Goal: Information Seeking & Learning: Compare options

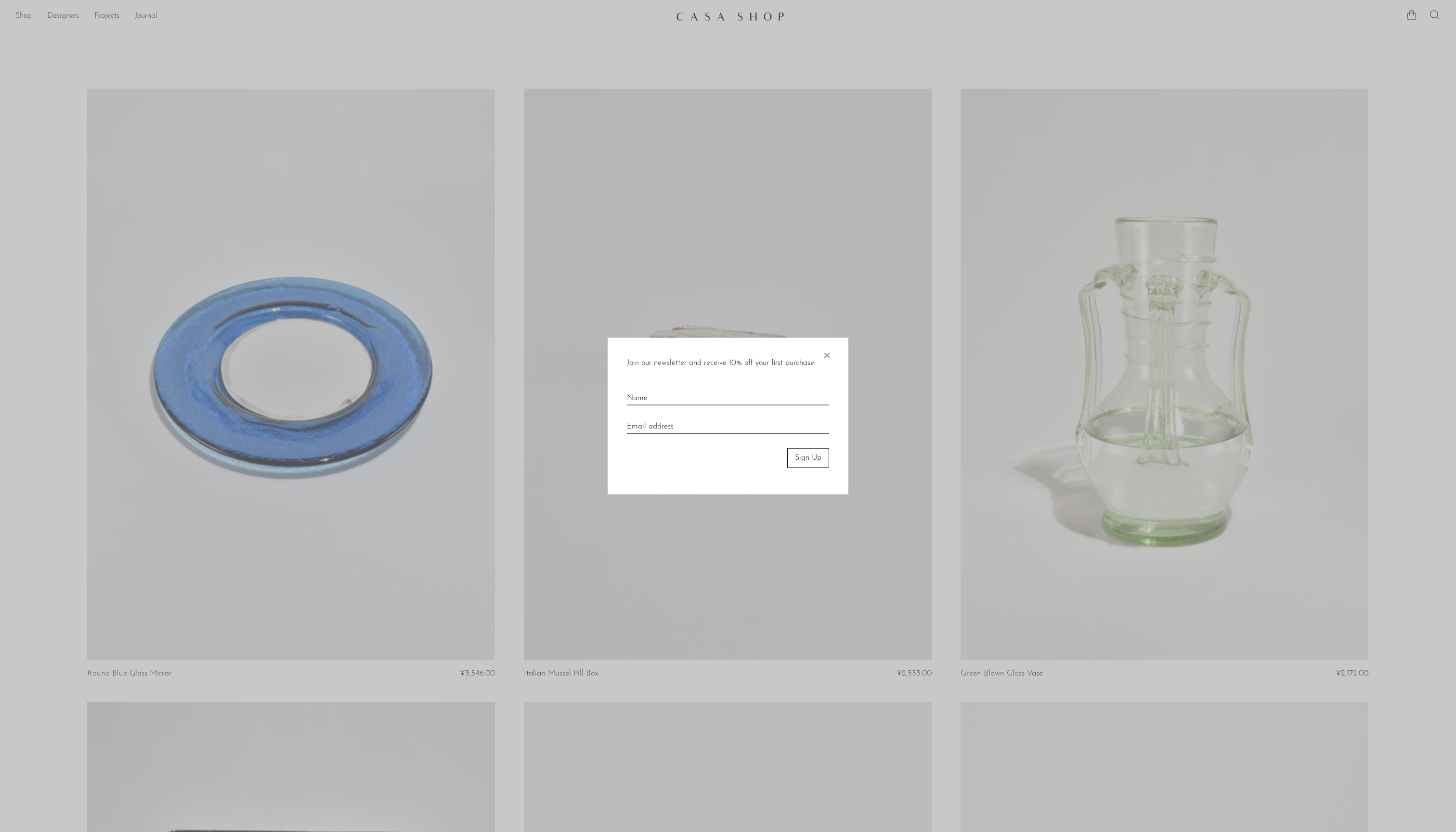
click at [827, 350] on span "×" at bounding box center [826, 353] width 10 height 31
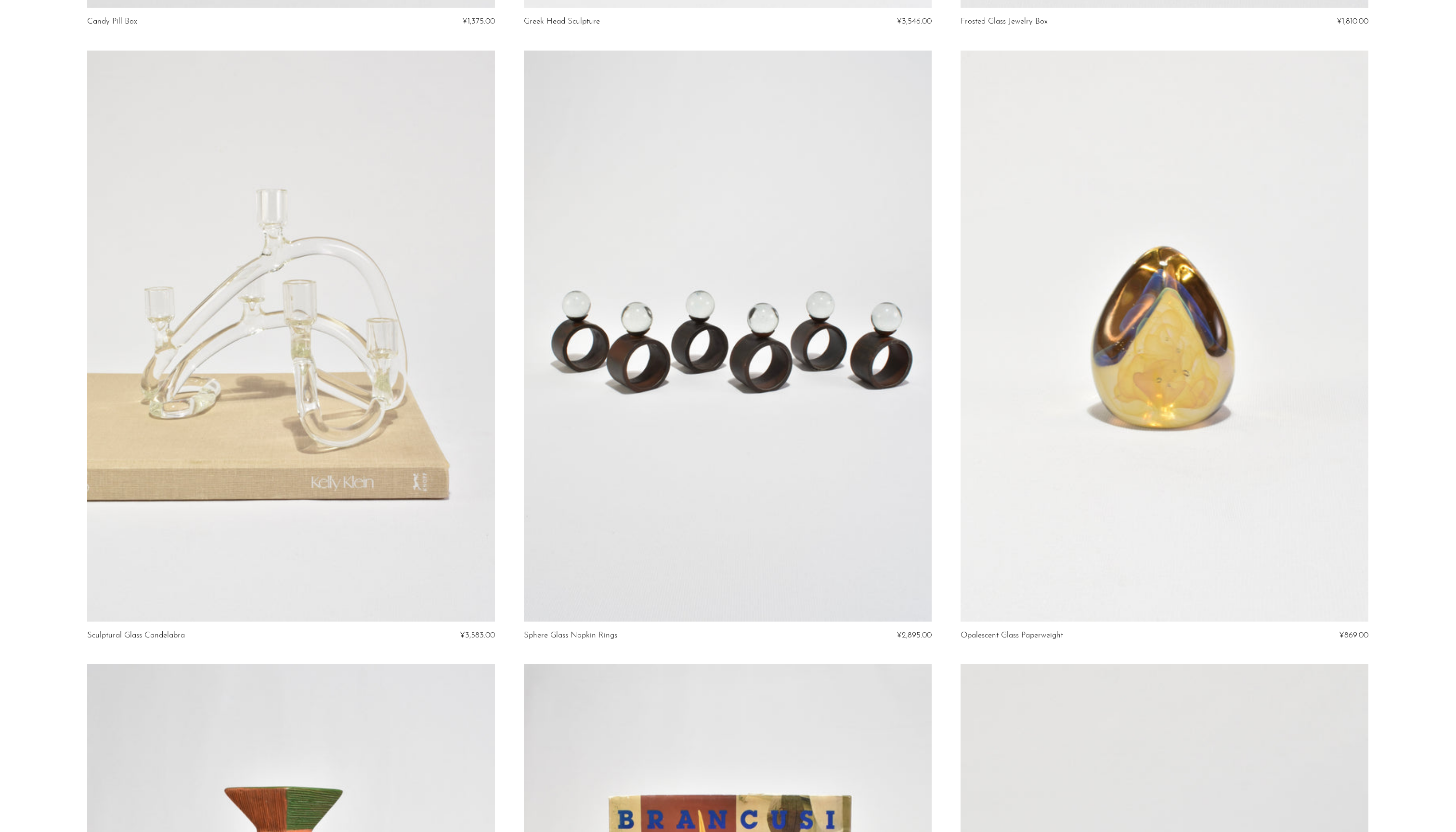
scroll to position [4944, 0]
click at [758, 462] on link at bounding box center [727, 336] width 408 height 571
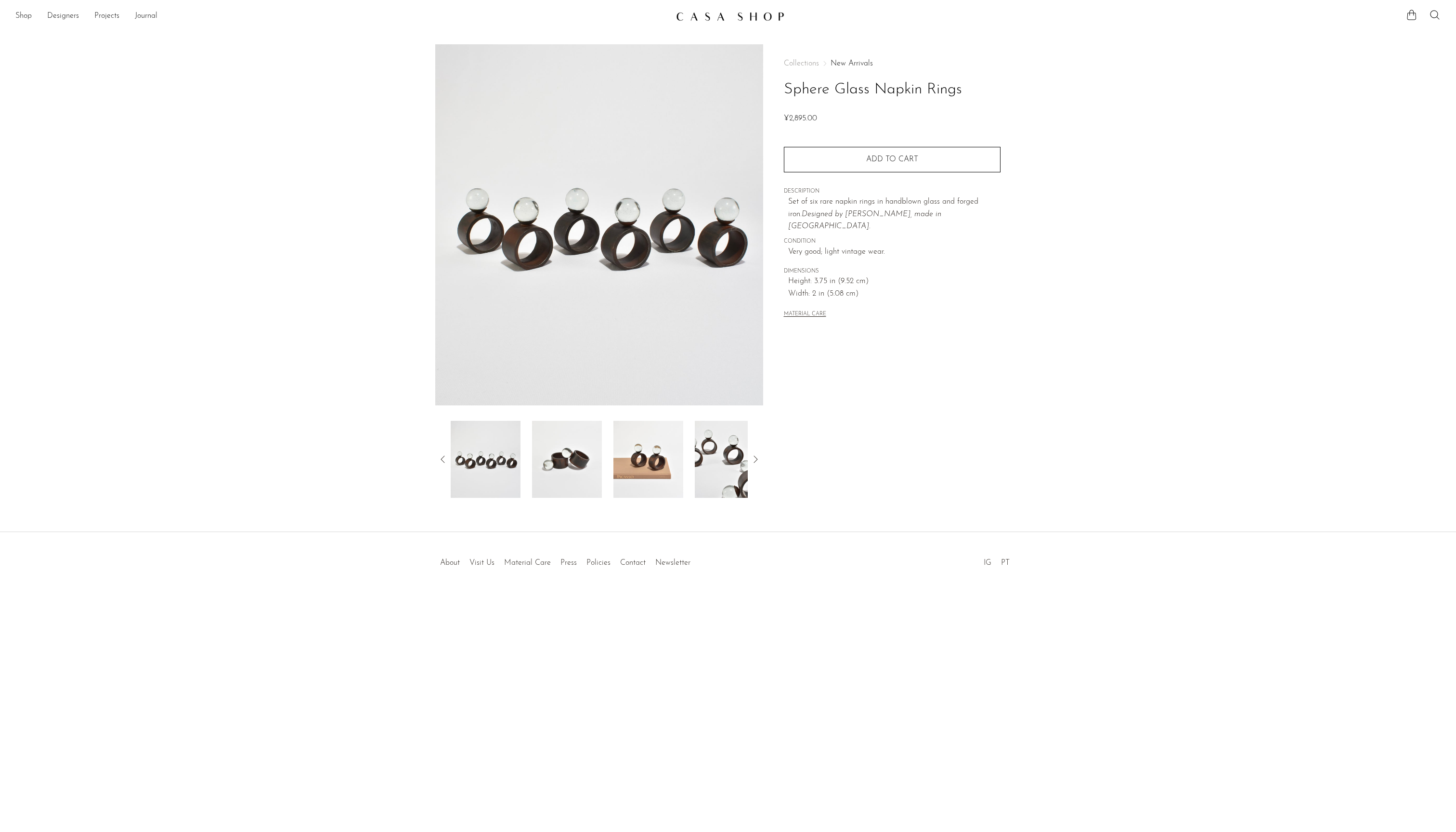
click at [556, 469] on img at bounding box center [567, 460] width 70 height 77
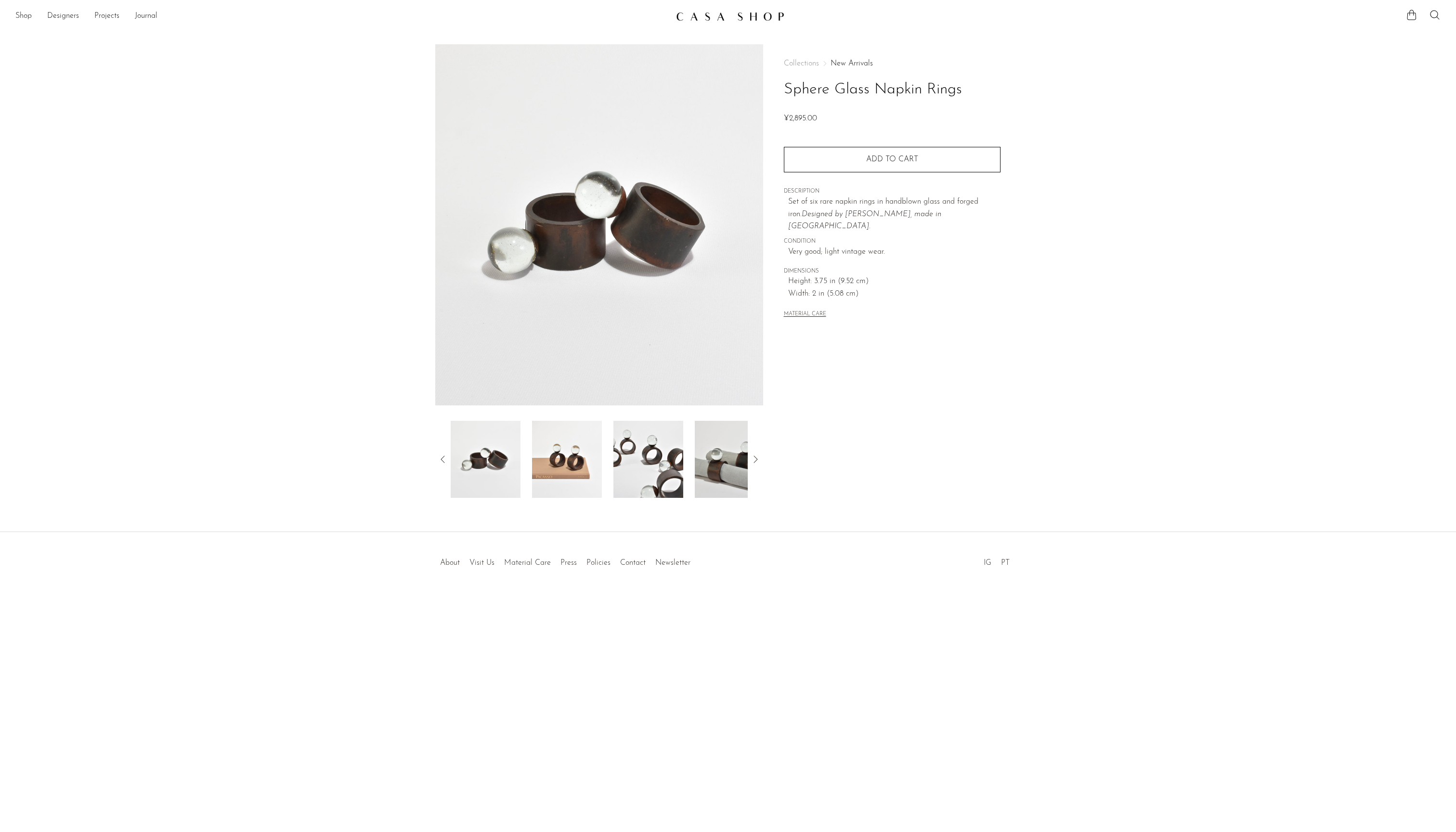
click at [566, 465] on img at bounding box center [567, 460] width 70 height 77
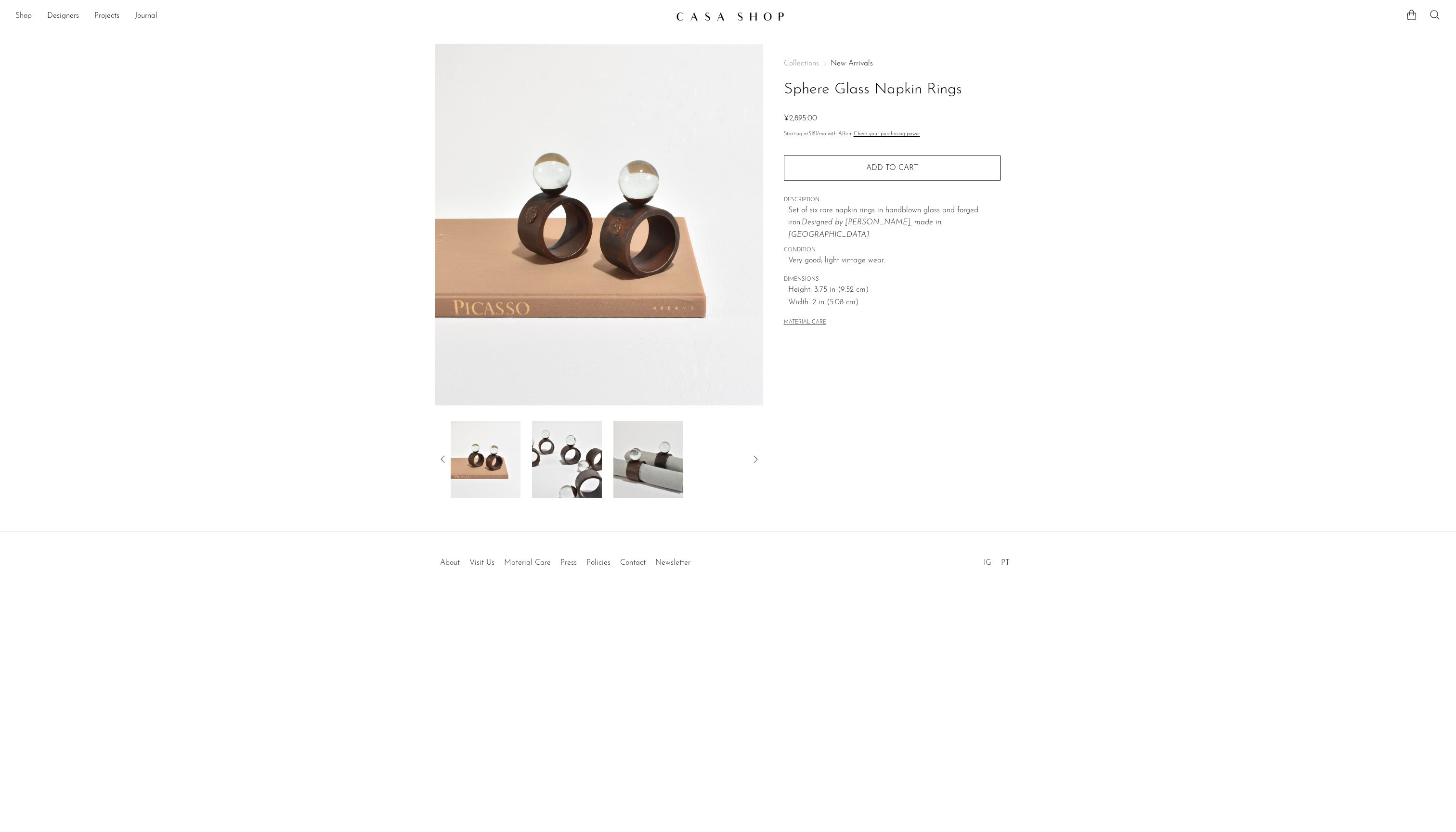
click at [570, 467] on img at bounding box center [567, 460] width 70 height 77
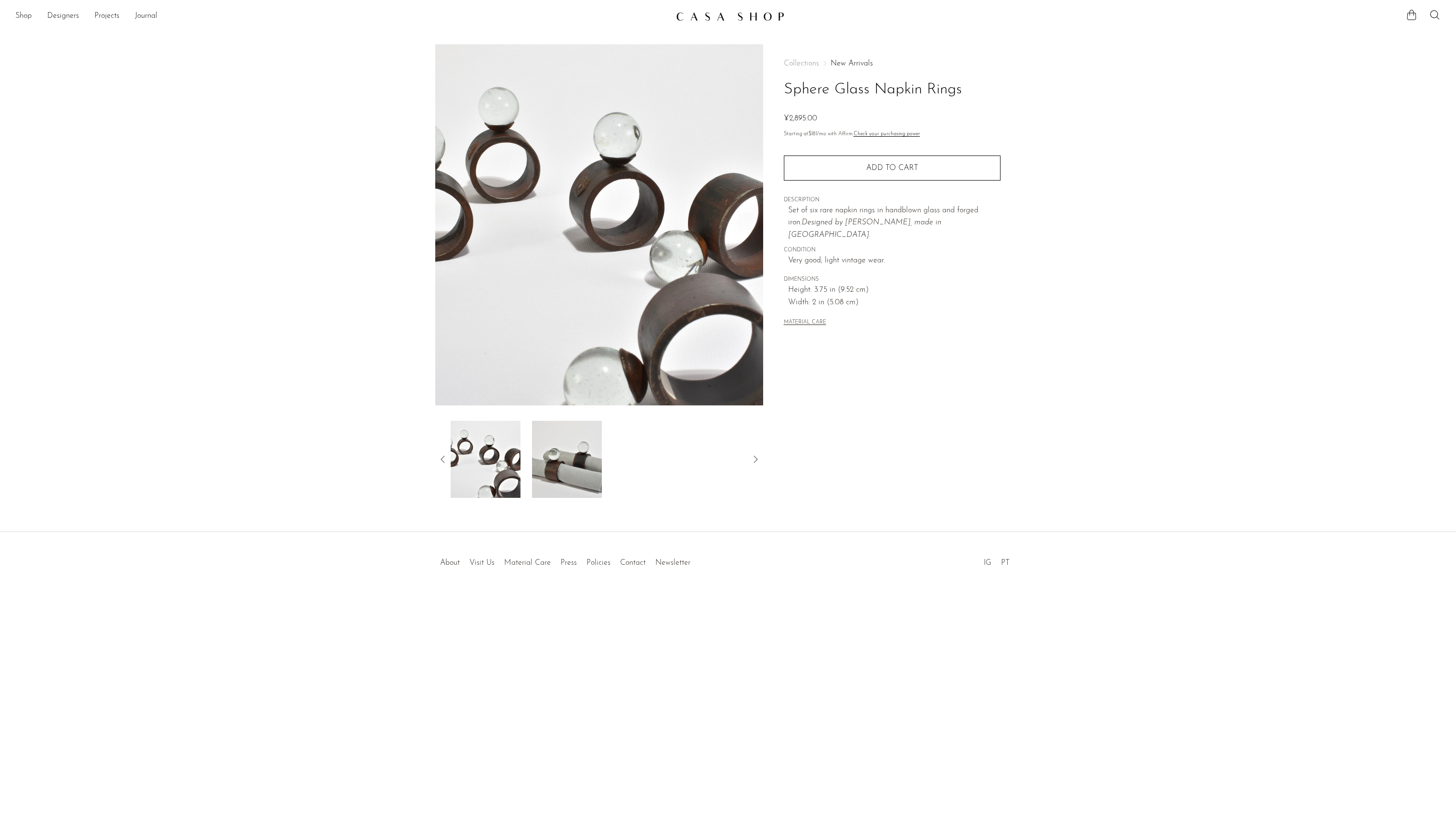
click at [552, 473] on img at bounding box center [567, 460] width 70 height 77
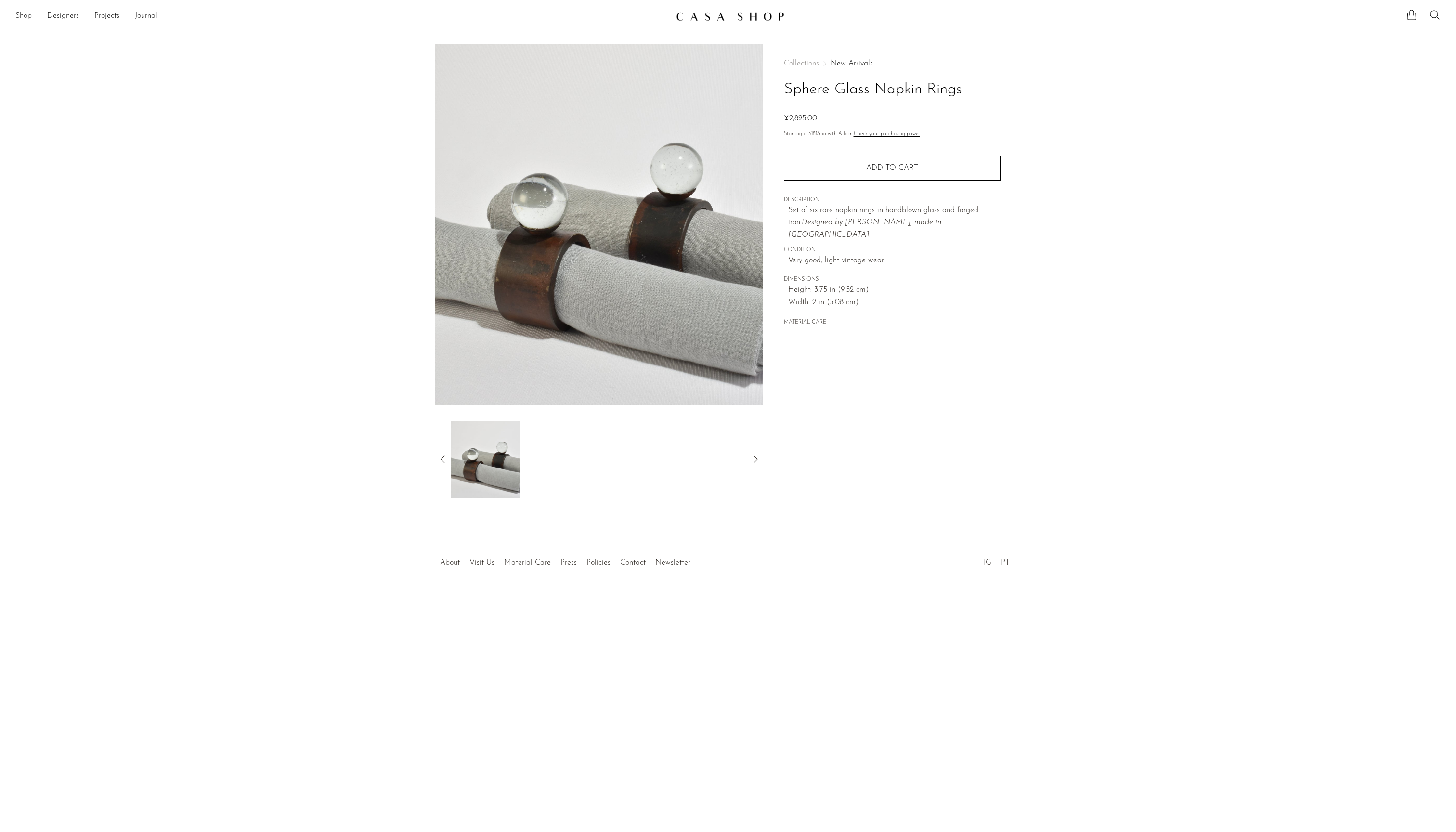
click at [441, 461] on icon at bounding box center [443, 459] width 4 height 7
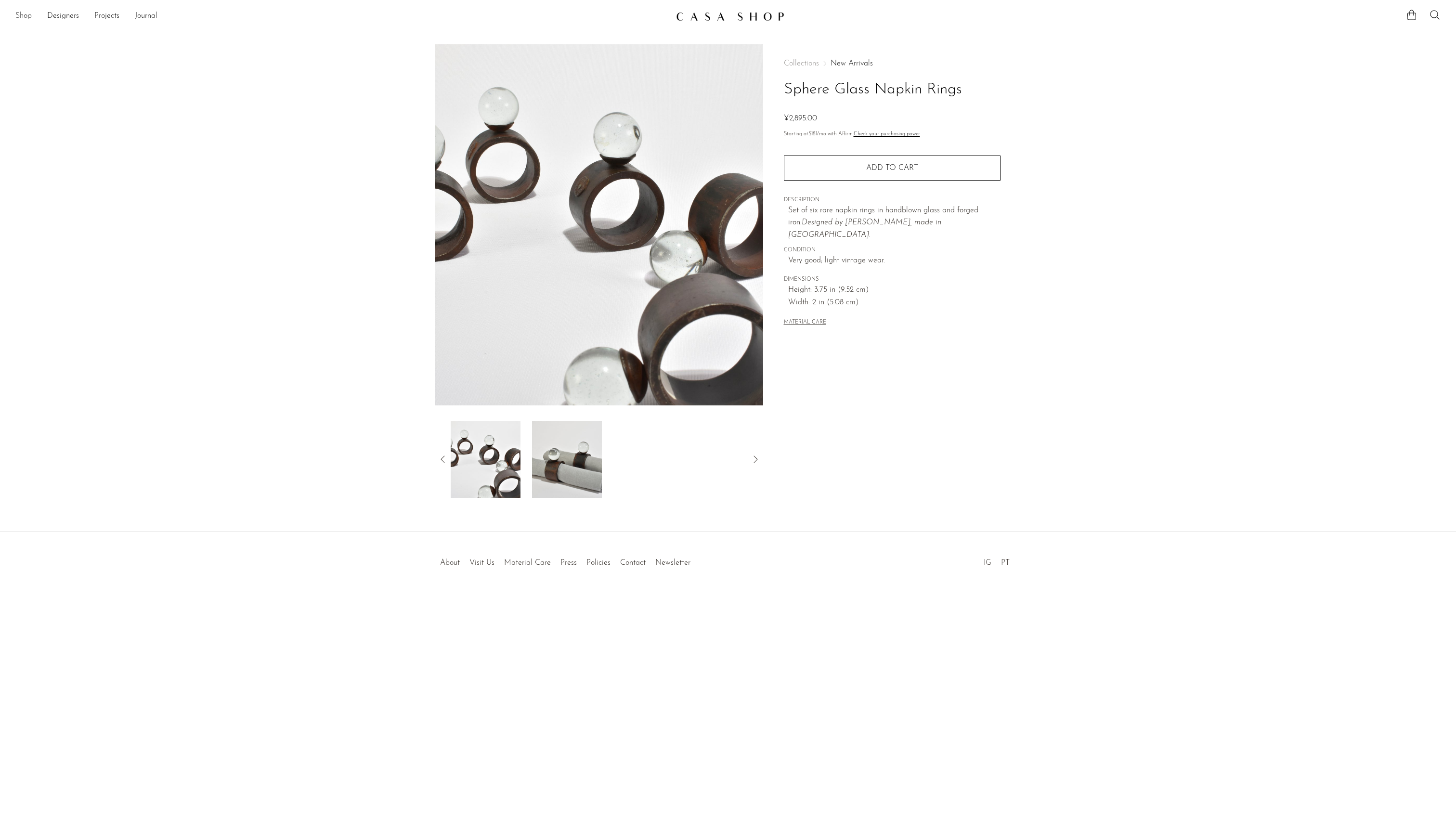
click at [26, 12] on link "Shop" at bounding box center [23, 16] width 16 height 13
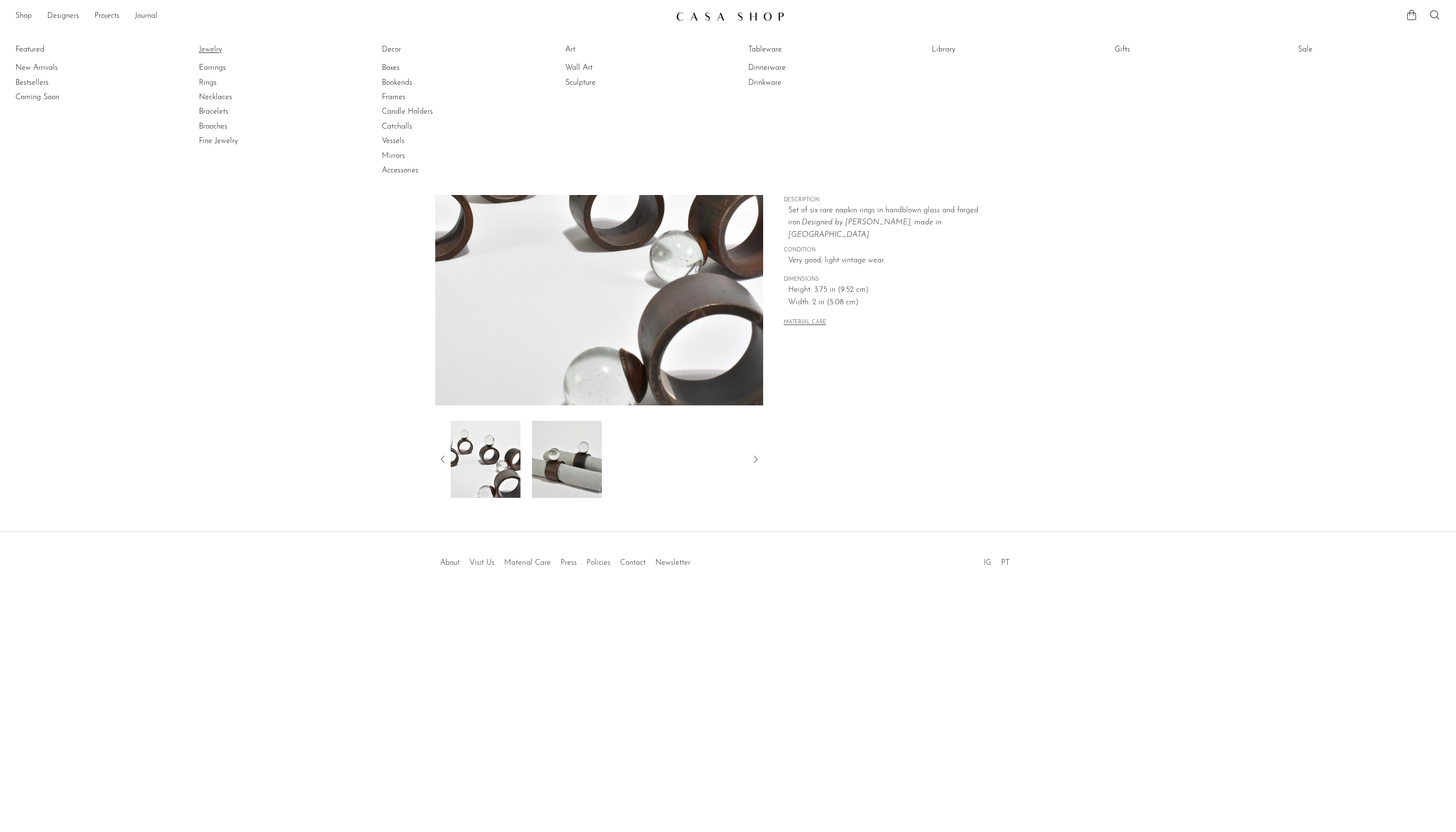
click at [230, 54] on link "Jewelry" at bounding box center [234, 49] width 72 height 11
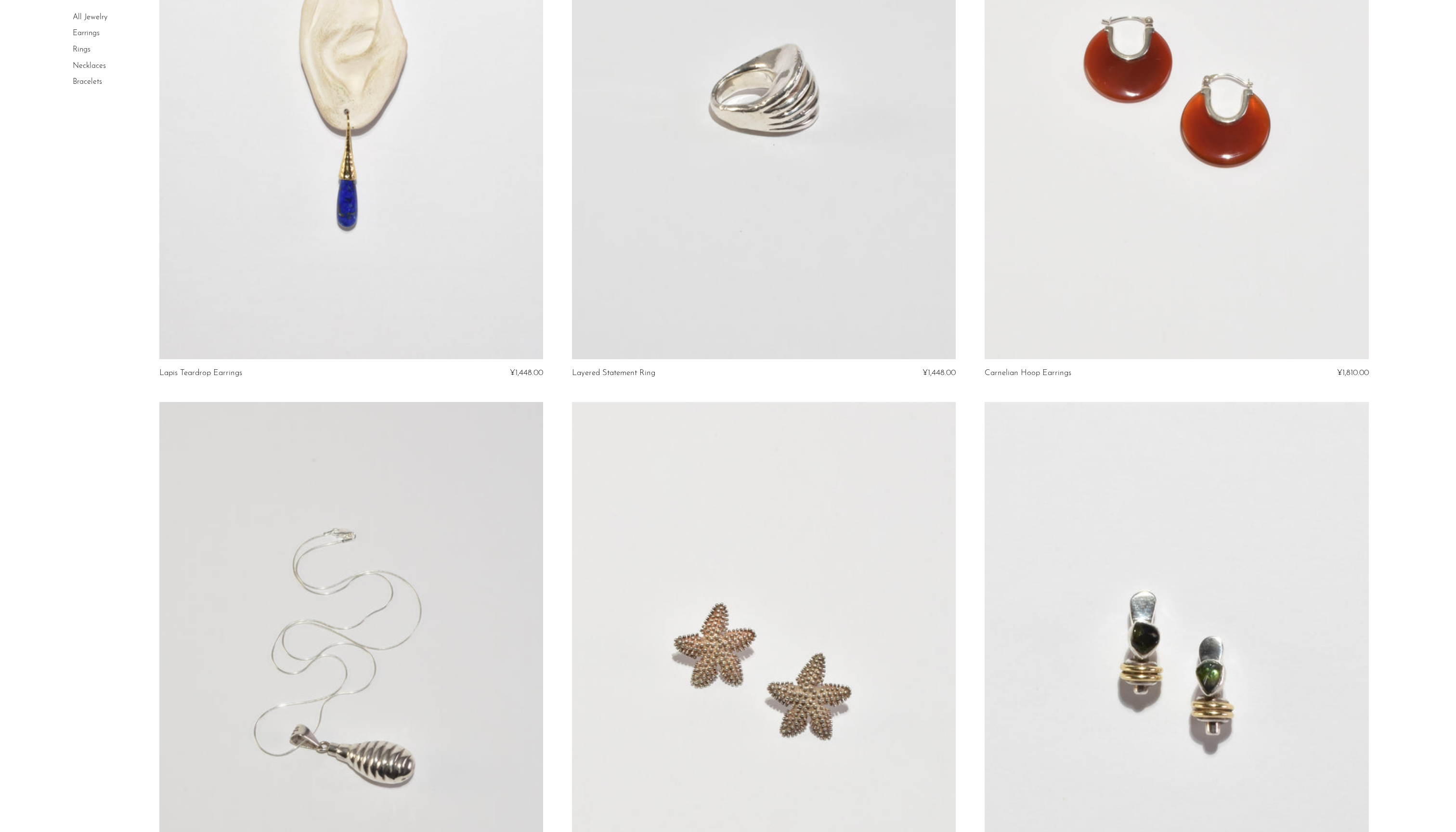
scroll to position [3740, 0]
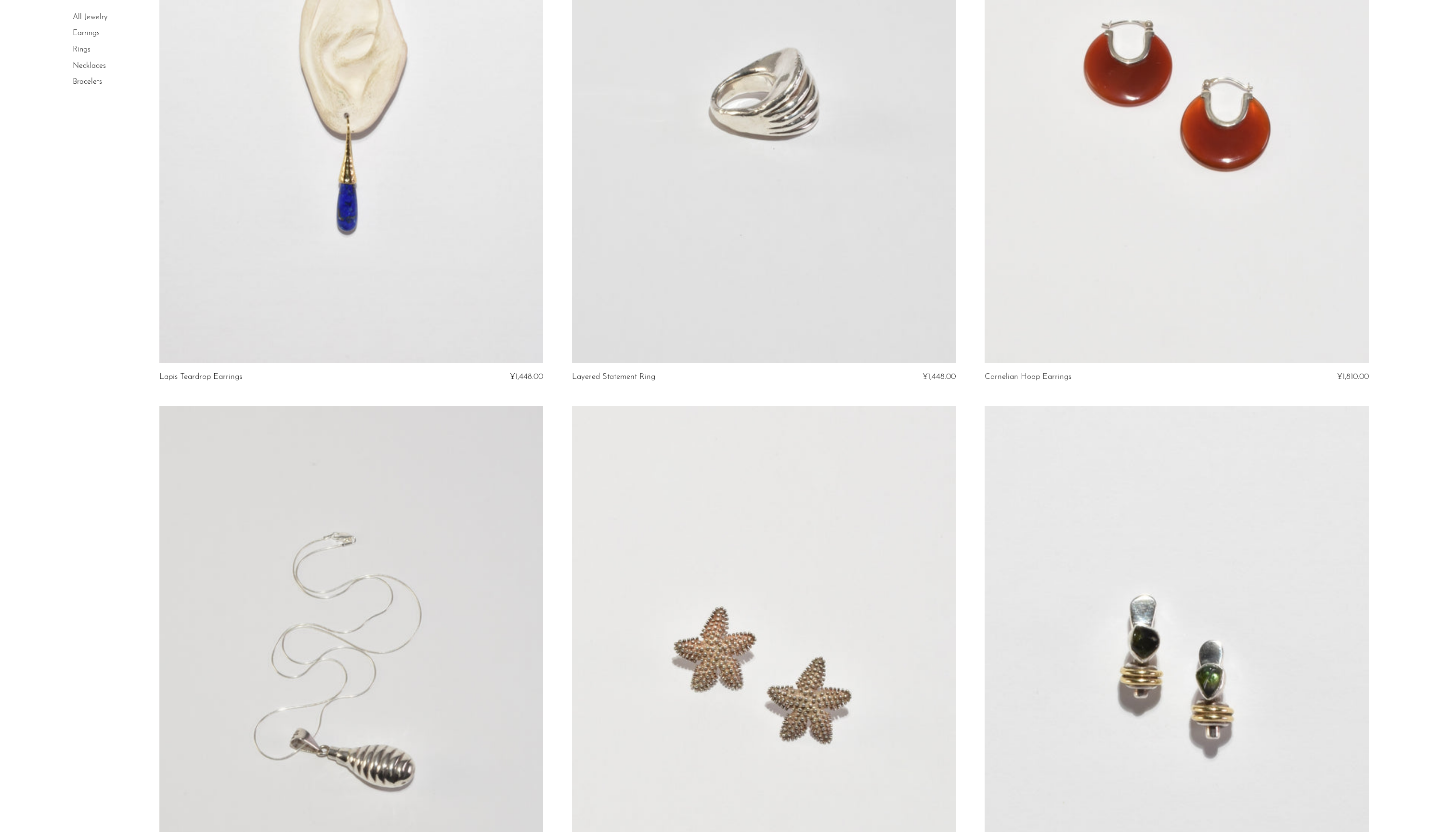
click at [1175, 267] on link at bounding box center [1176, 94] width 383 height 537
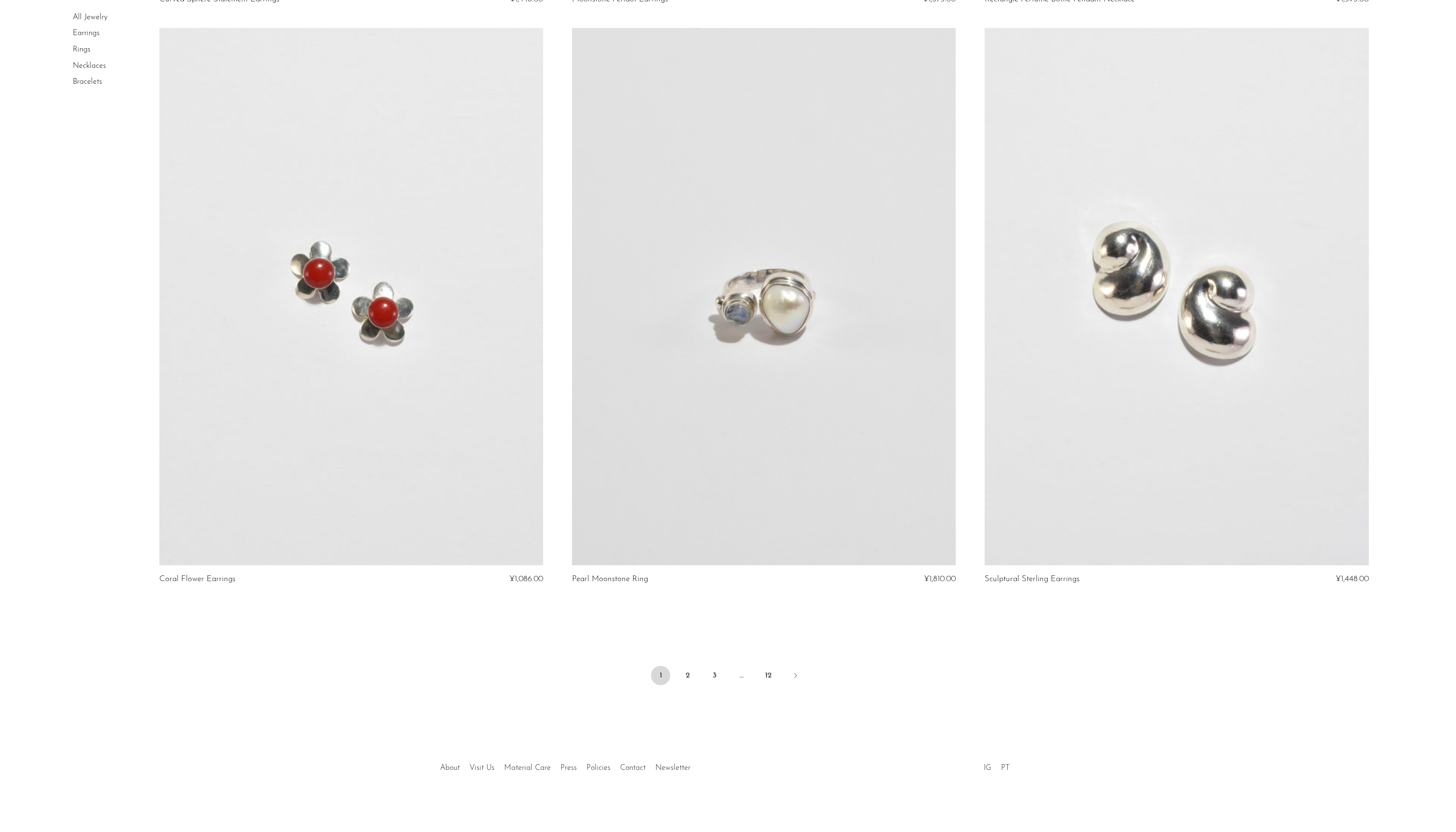
scroll to position [6485, 0]
click at [678, 666] on link "2" at bounding box center [687, 675] width 19 height 19
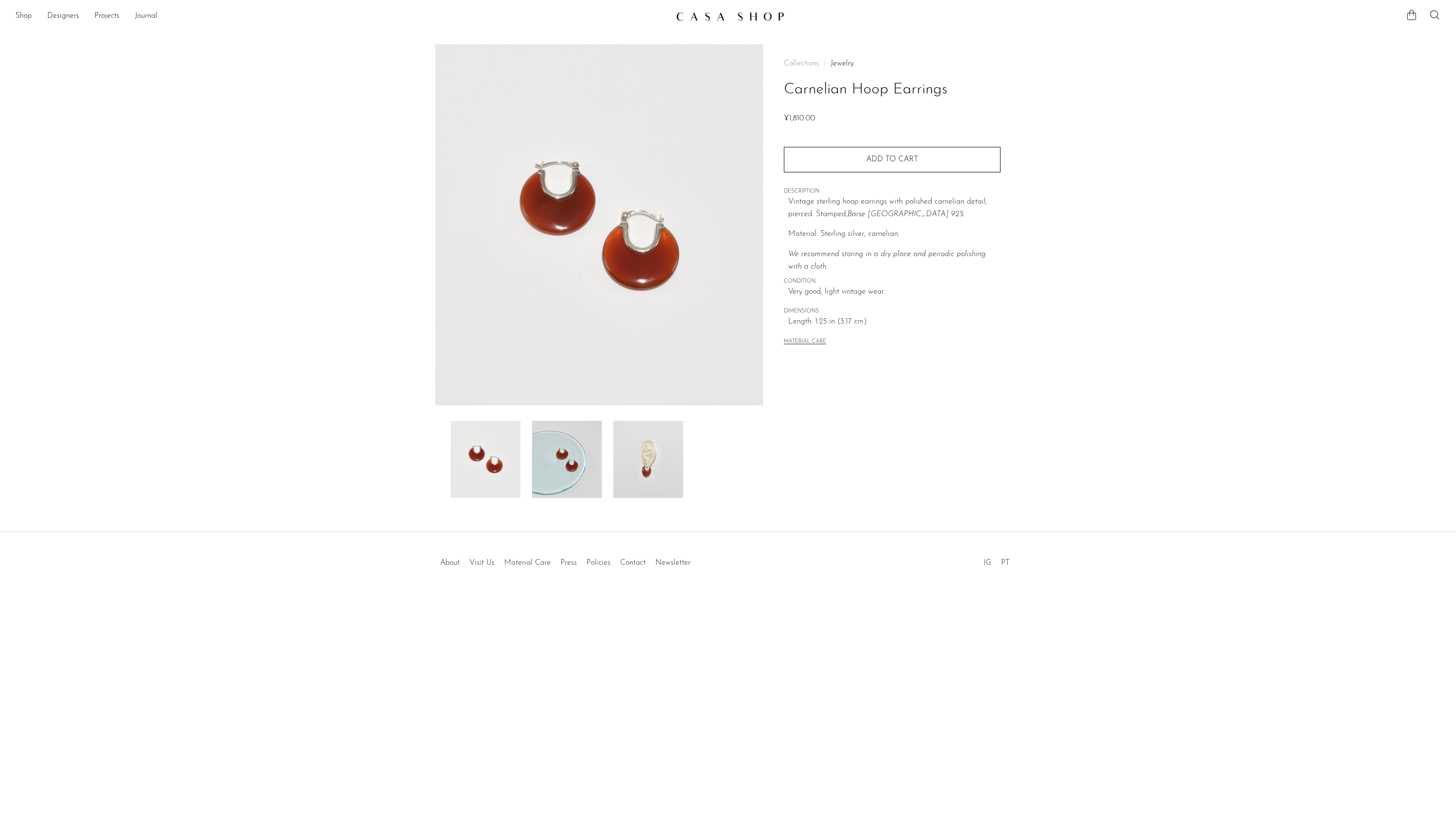
click at [635, 471] on img at bounding box center [648, 460] width 70 height 77
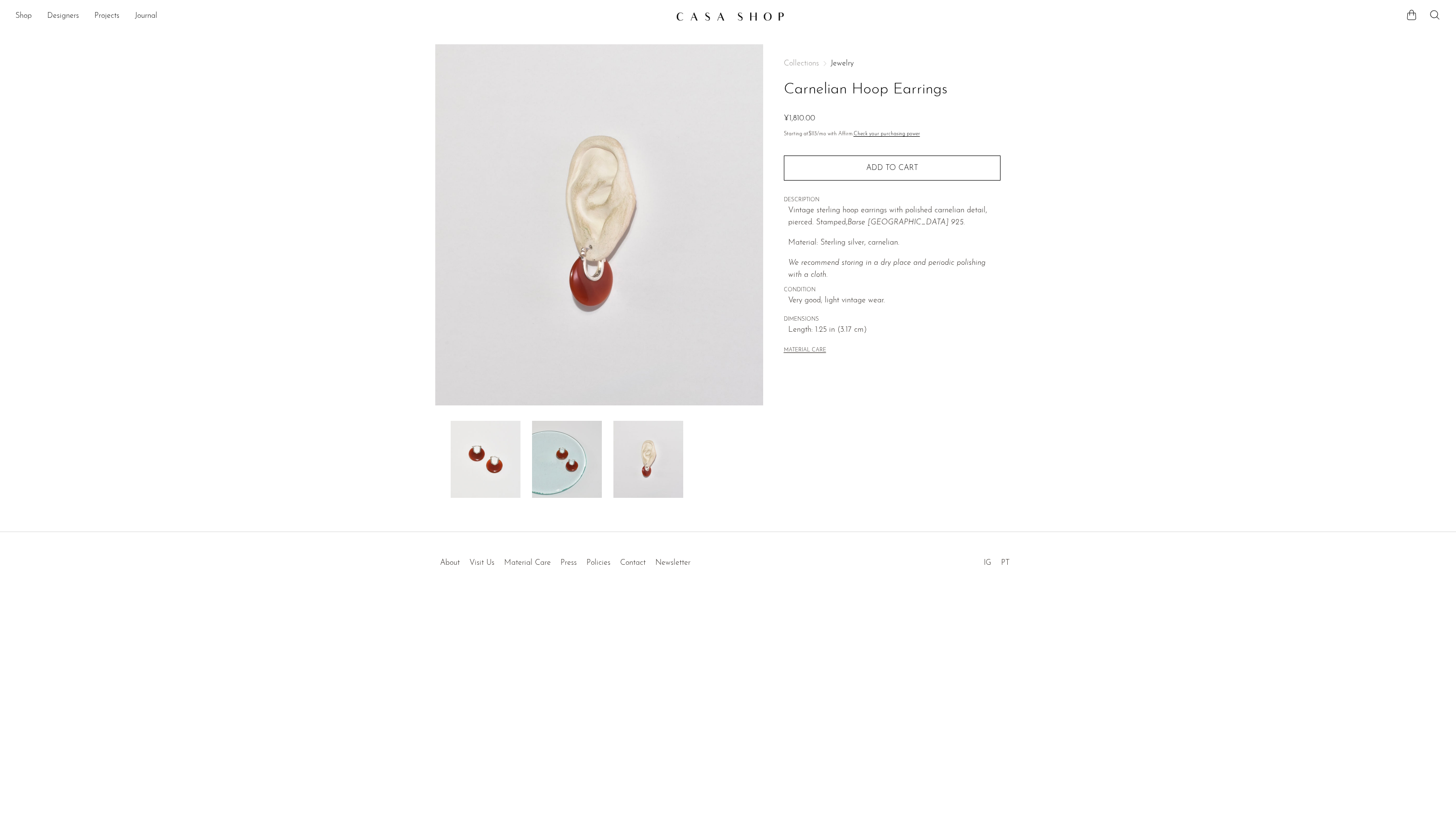
click at [534, 473] on img at bounding box center [567, 460] width 70 height 77
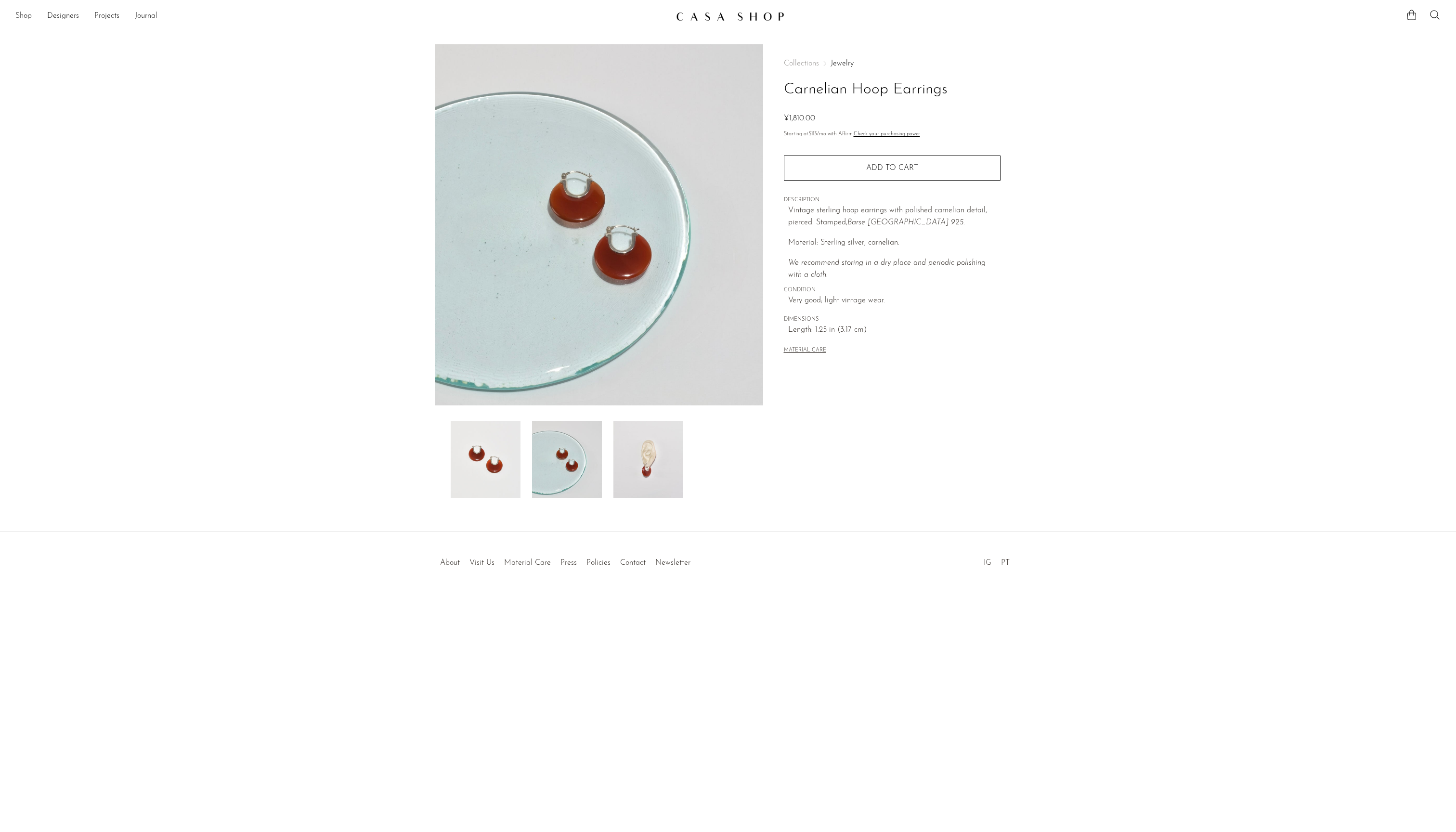
click at [636, 460] on img at bounding box center [648, 460] width 70 height 77
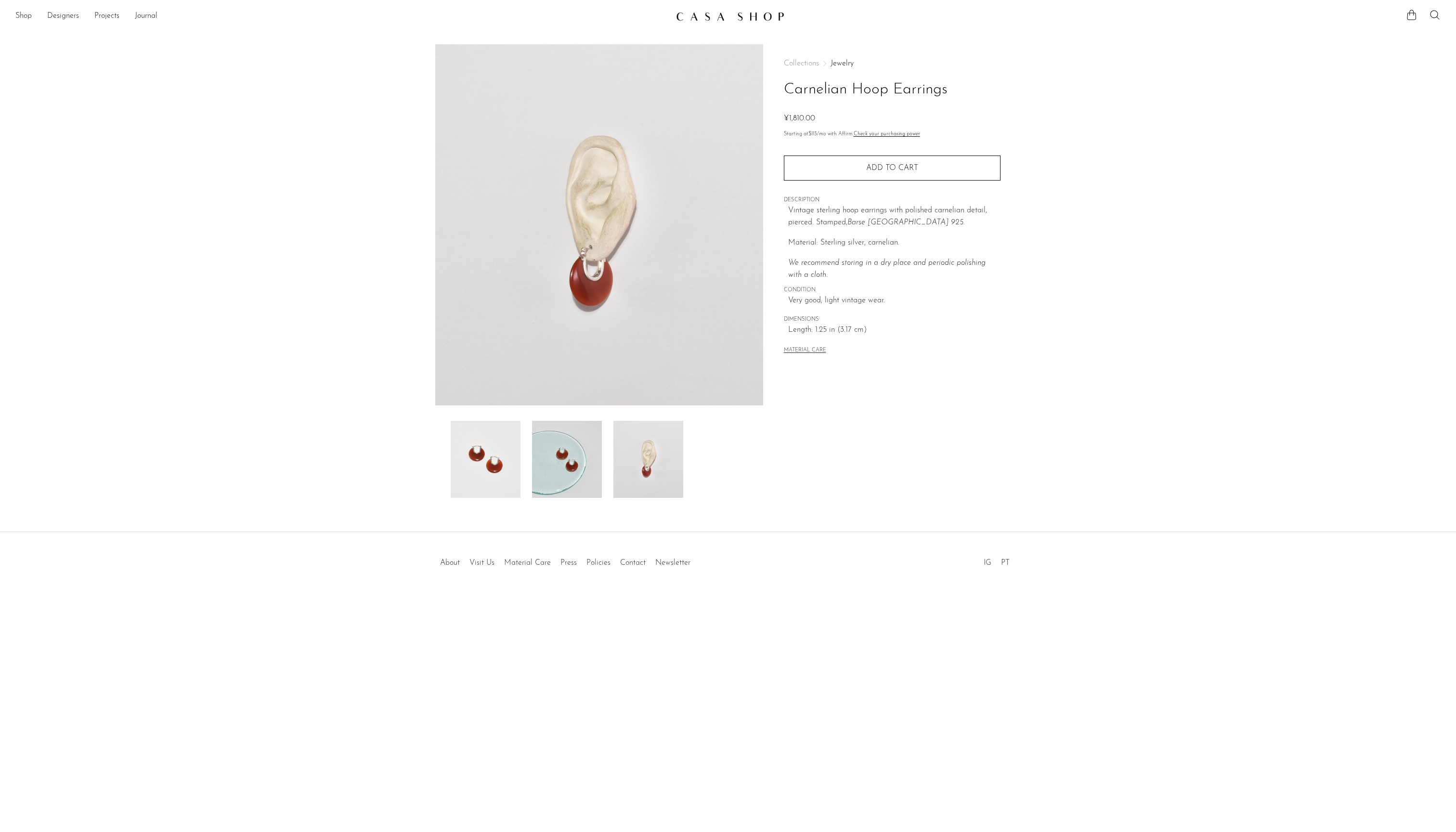
click at [557, 477] on img at bounding box center [567, 460] width 70 height 77
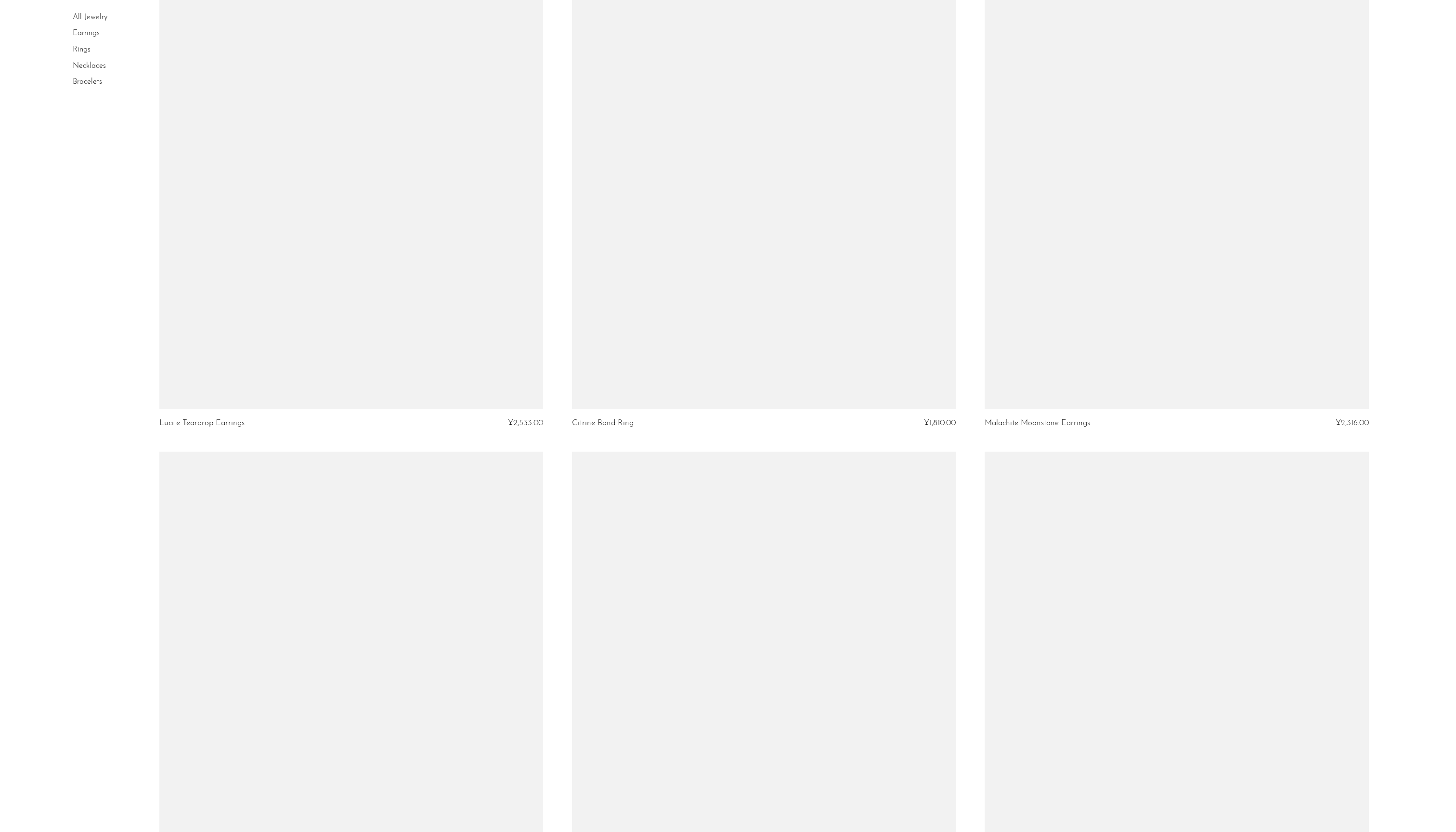
scroll to position [5483, 0]
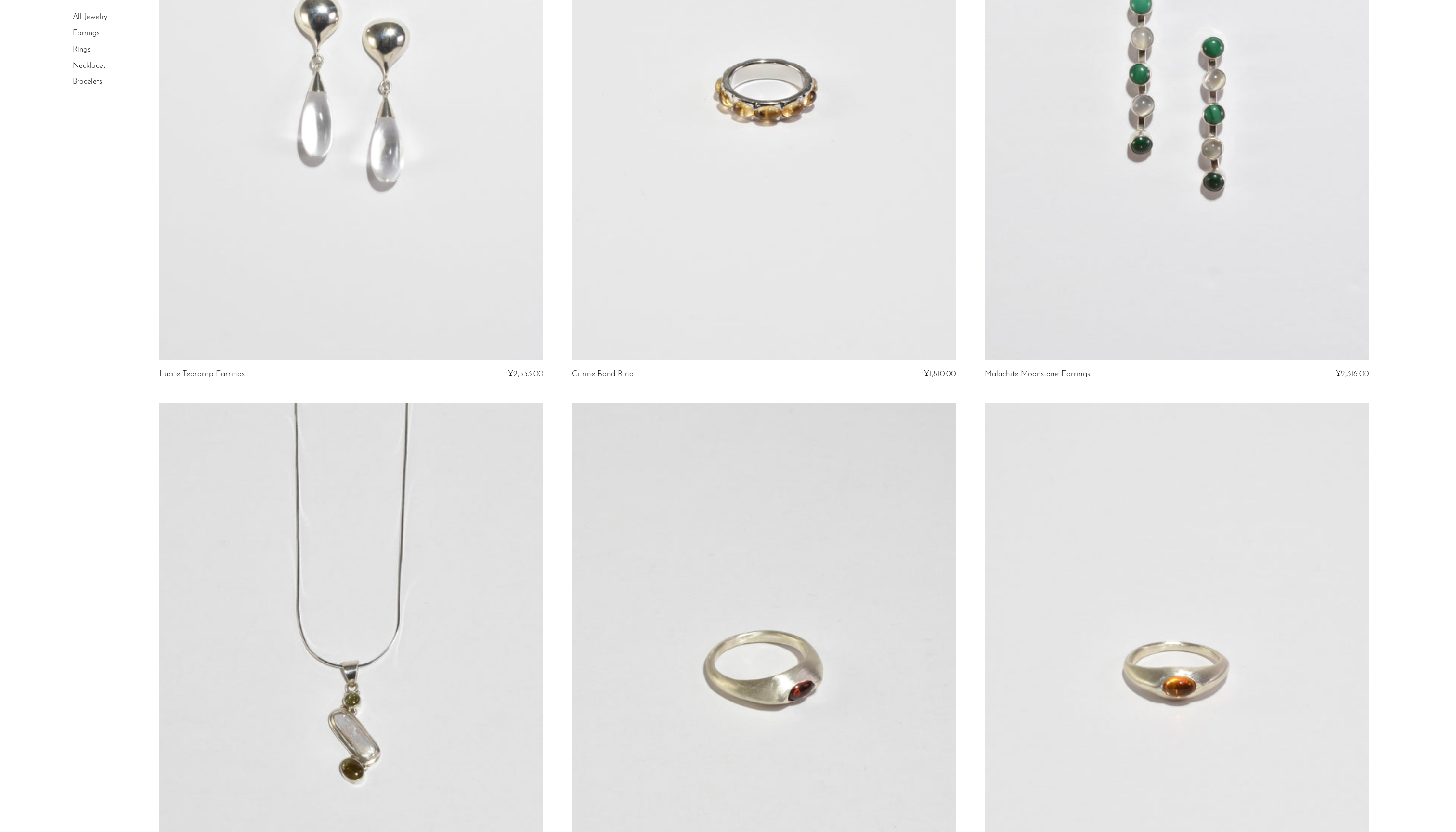
click at [770, 172] on link at bounding box center [763, 92] width 383 height 537
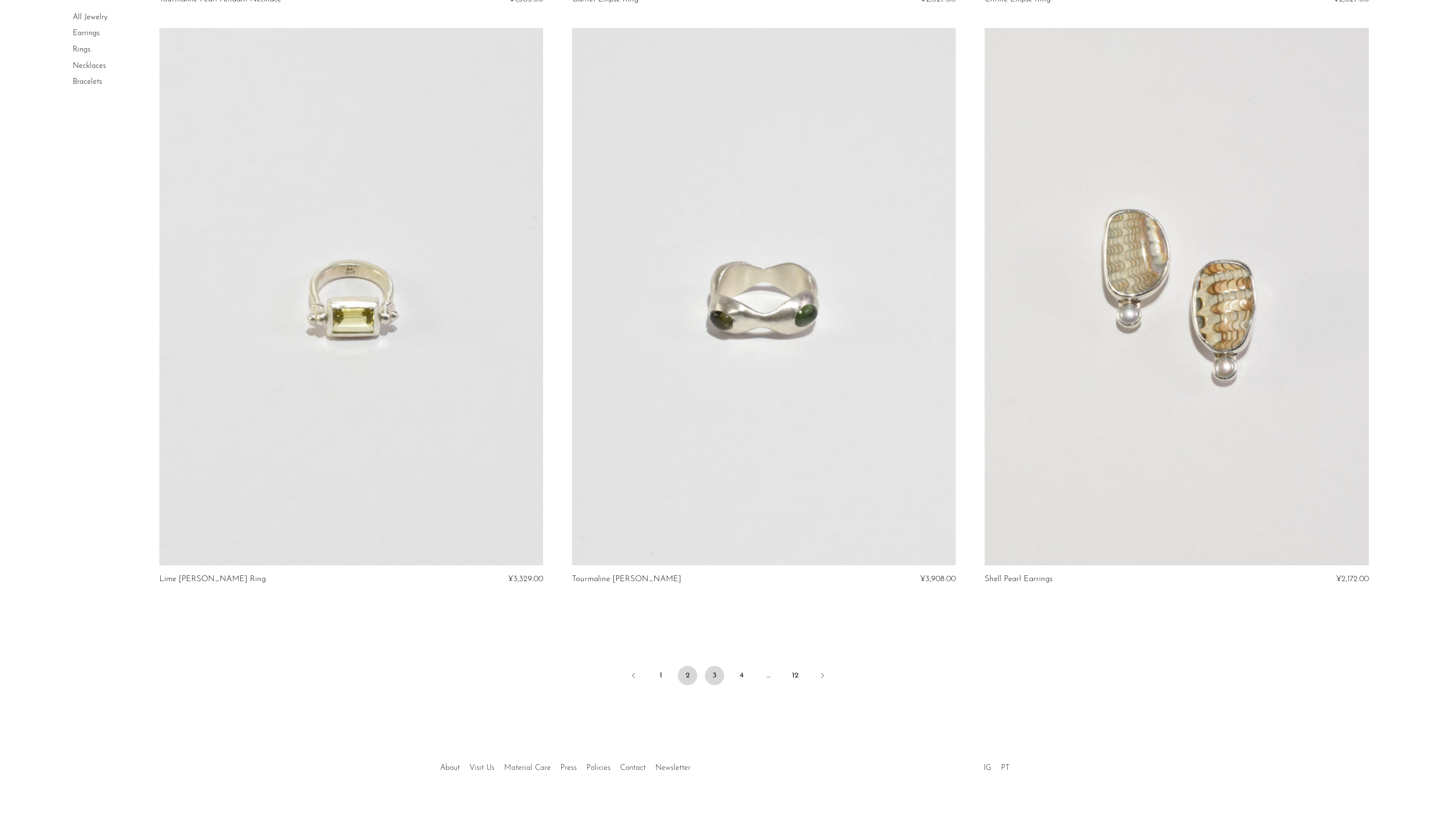
scroll to position [6485, 0]
click at [714, 666] on link "3" at bounding box center [714, 675] width 19 height 19
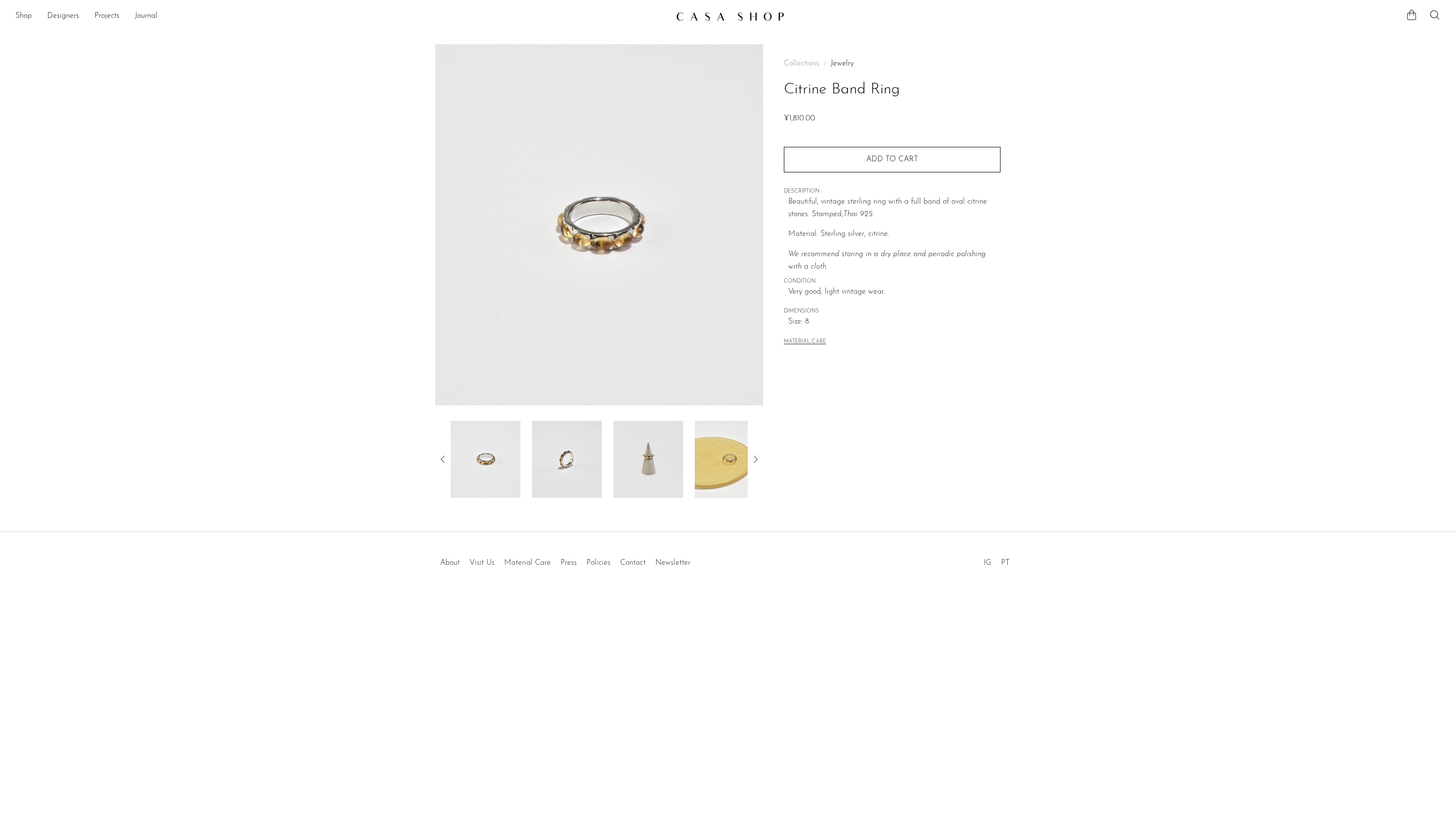
click at [549, 465] on img at bounding box center [567, 460] width 70 height 77
click at [559, 457] on img at bounding box center [567, 460] width 70 height 77
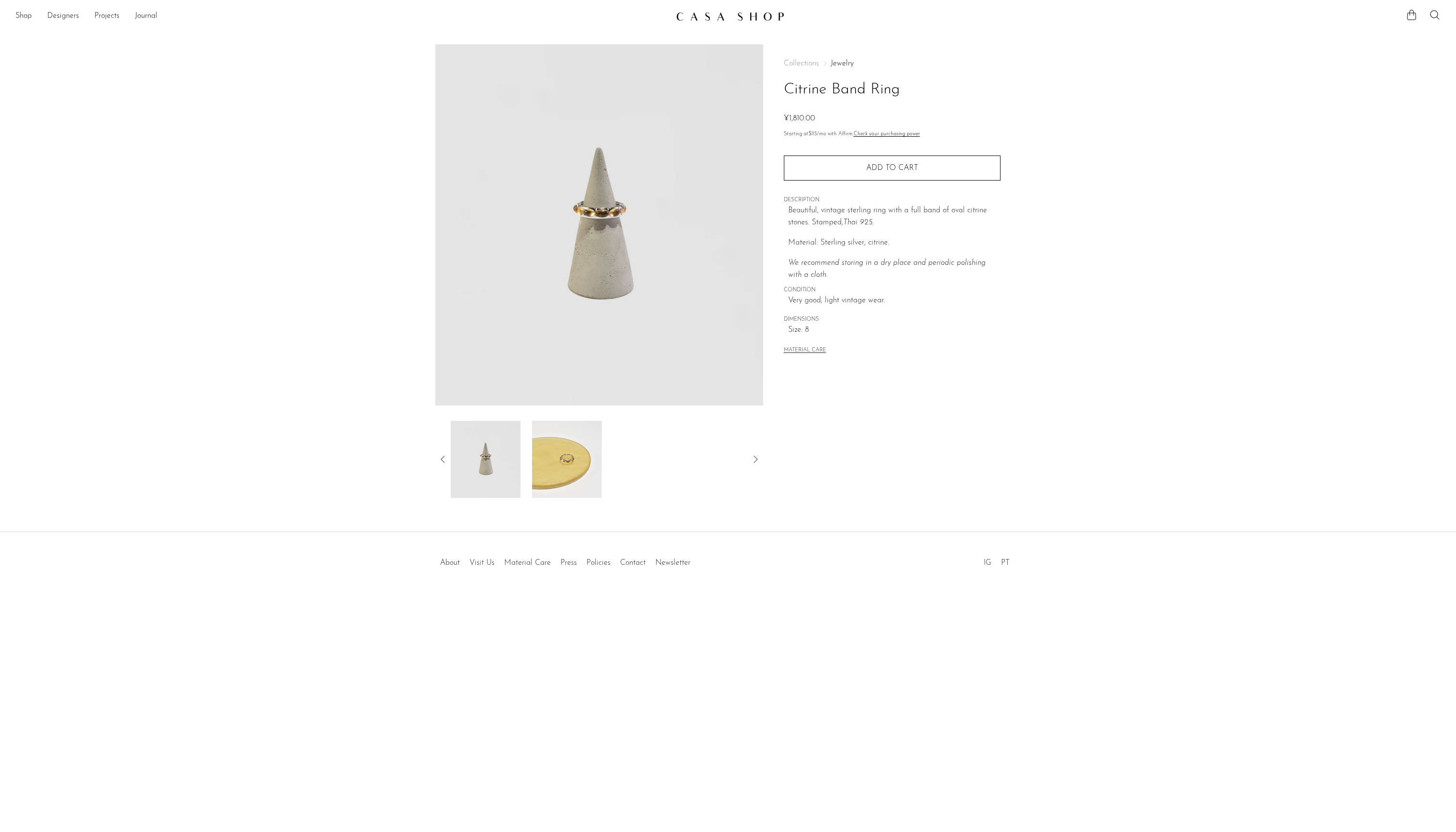
click at [559, 238] on img at bounding box center [599, 224] width 328 height 361
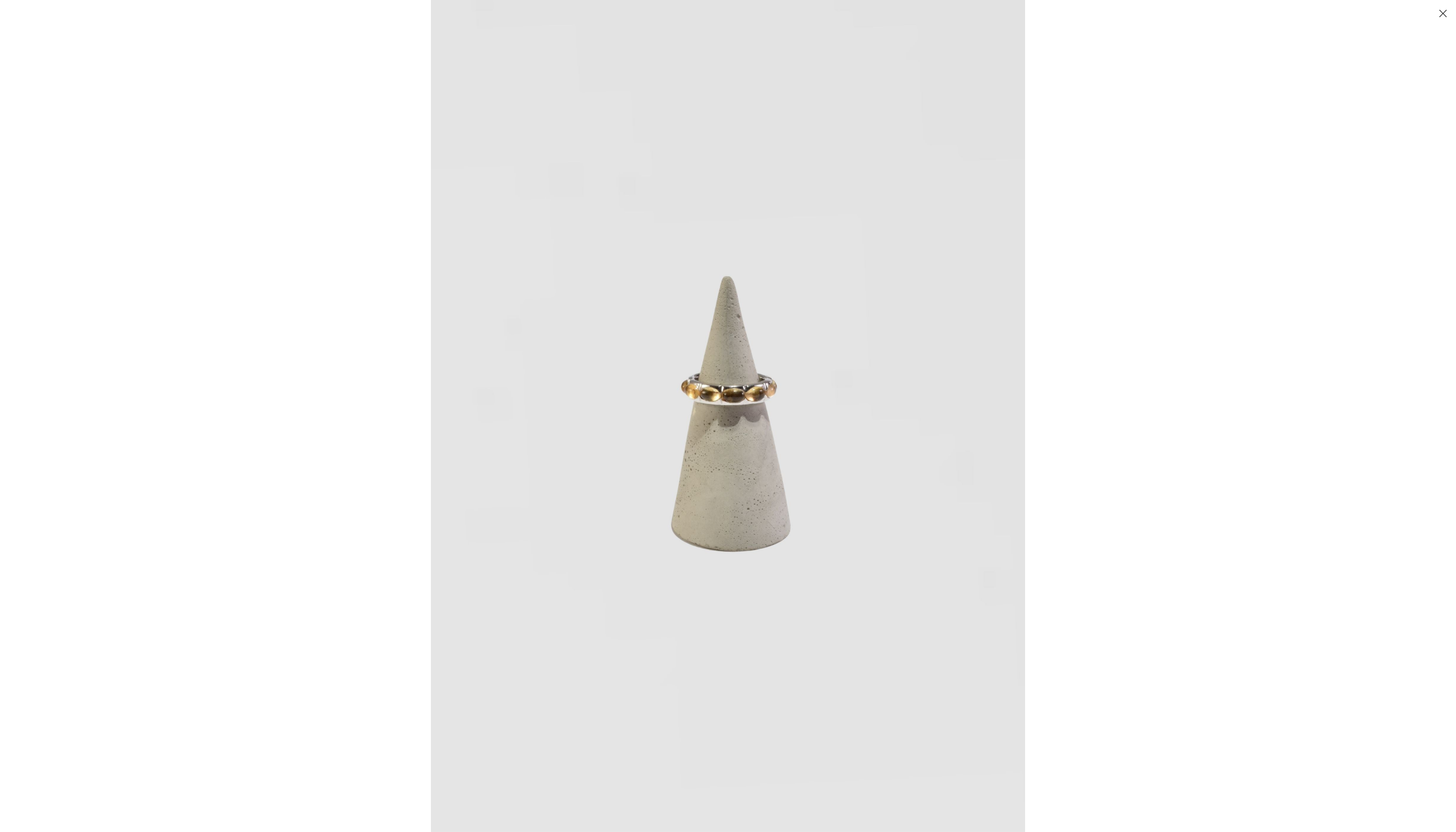
click at [688, 470] on img at bounding box center [728, 416] width 594 height 832
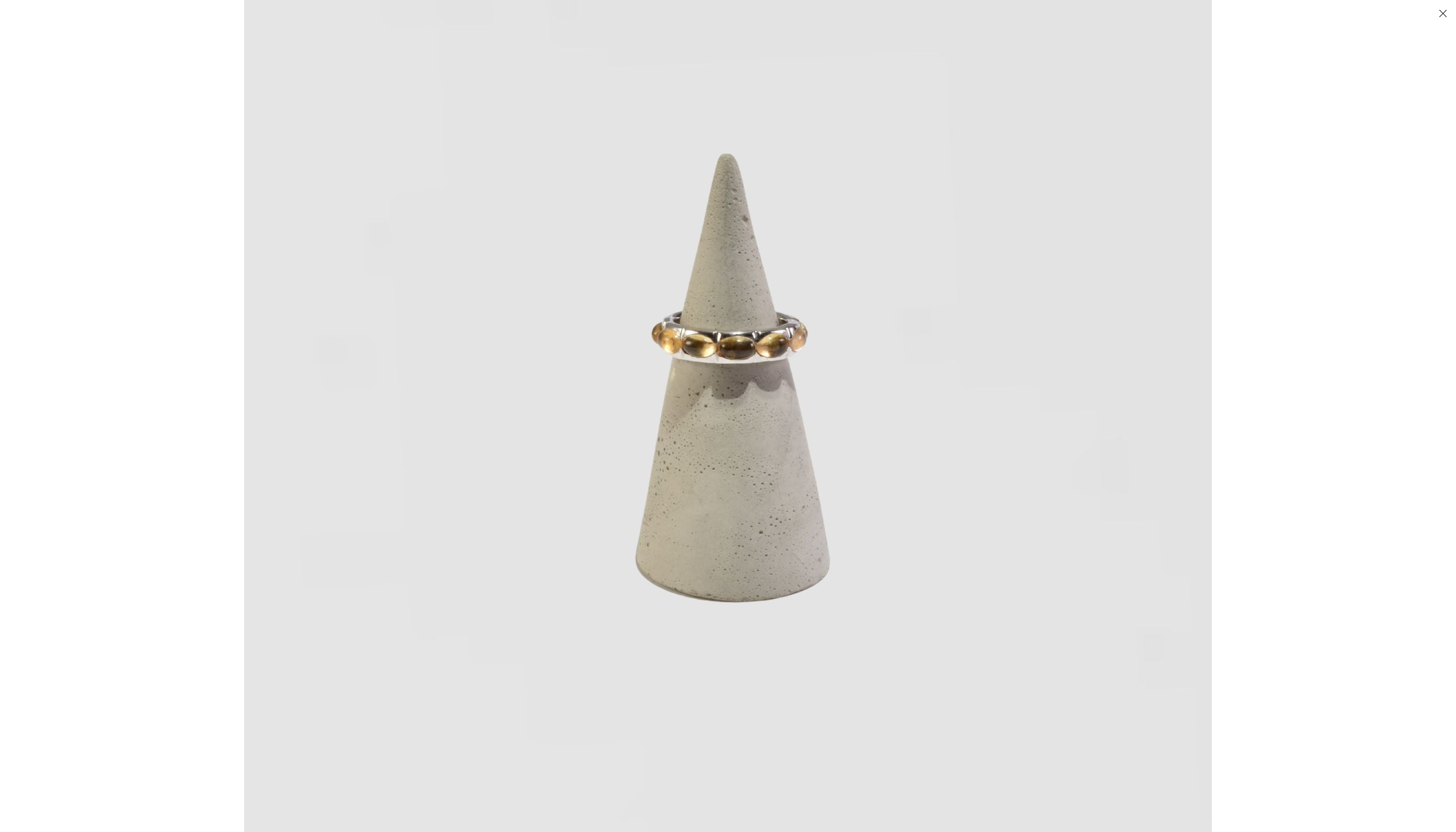
click at [758, 297] on img at bounding box center [728, 381] width 968 height 1354
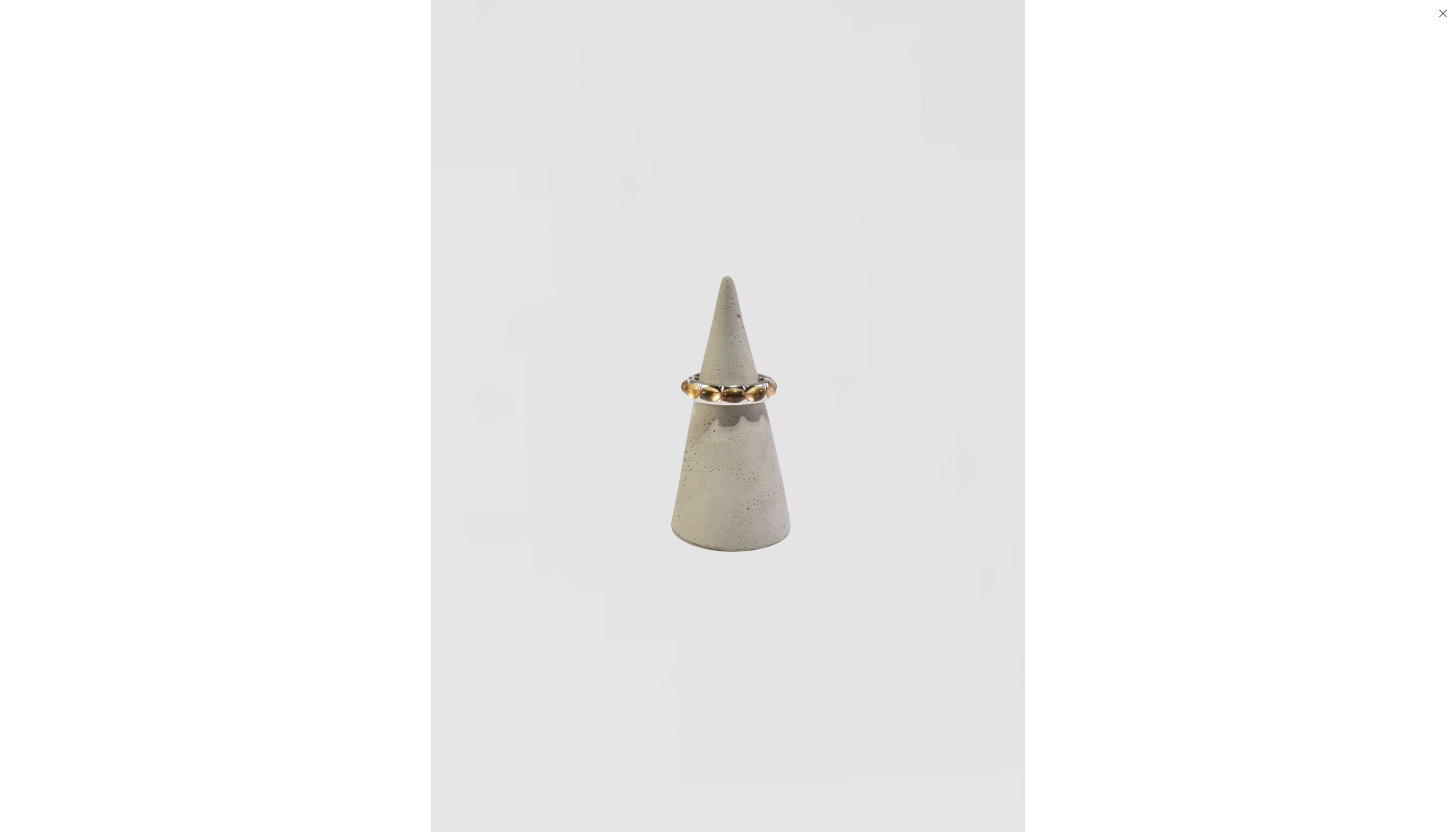
click at [758, 297] on img at bounding box center [728, 416] width 594 height 832
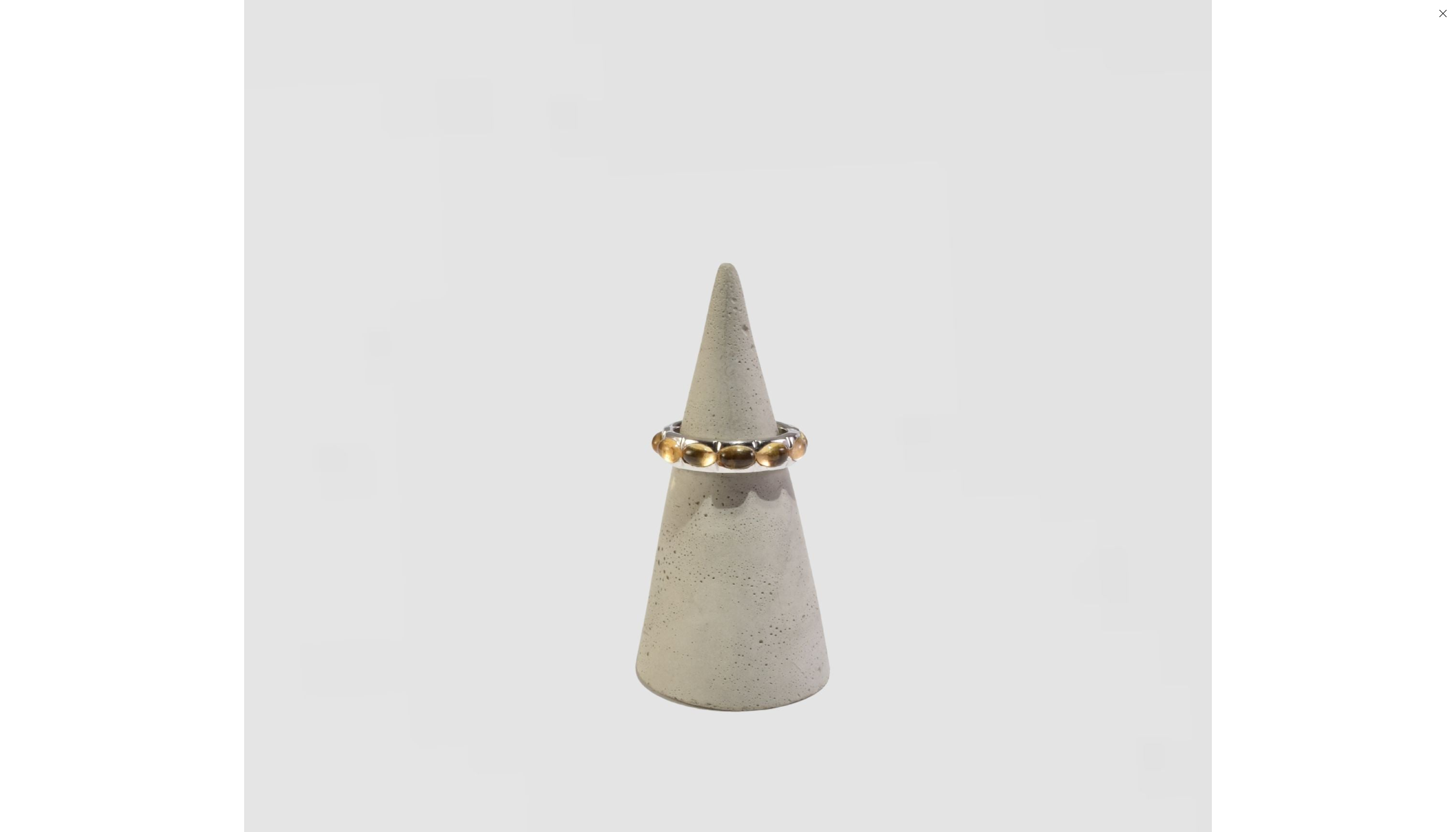
click at [758, 297] on img at bounding box center [728, 490] width 968 height 1354
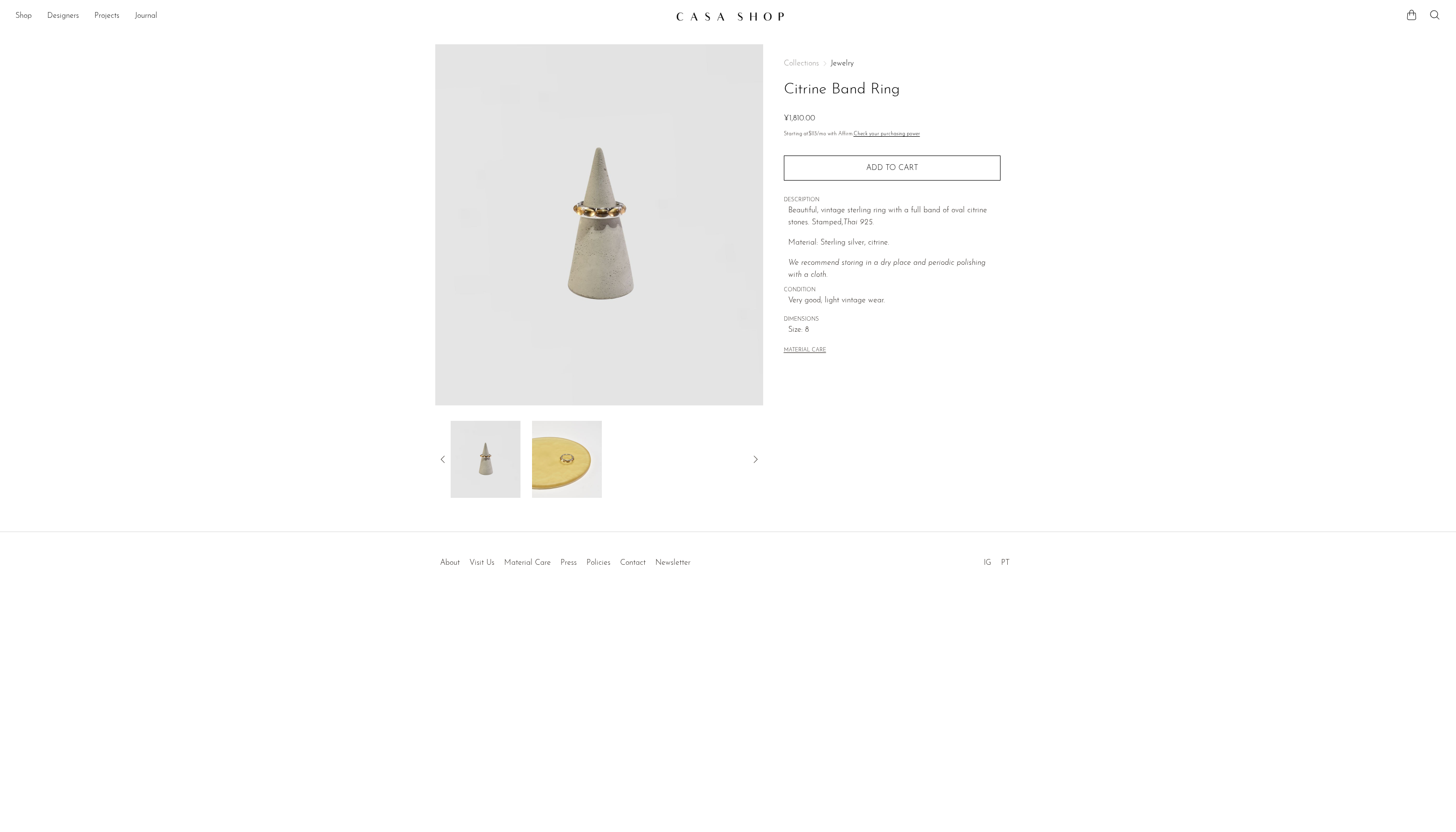
click at [546, 466] on img at bounding box center [567, 460] width 70 height 77
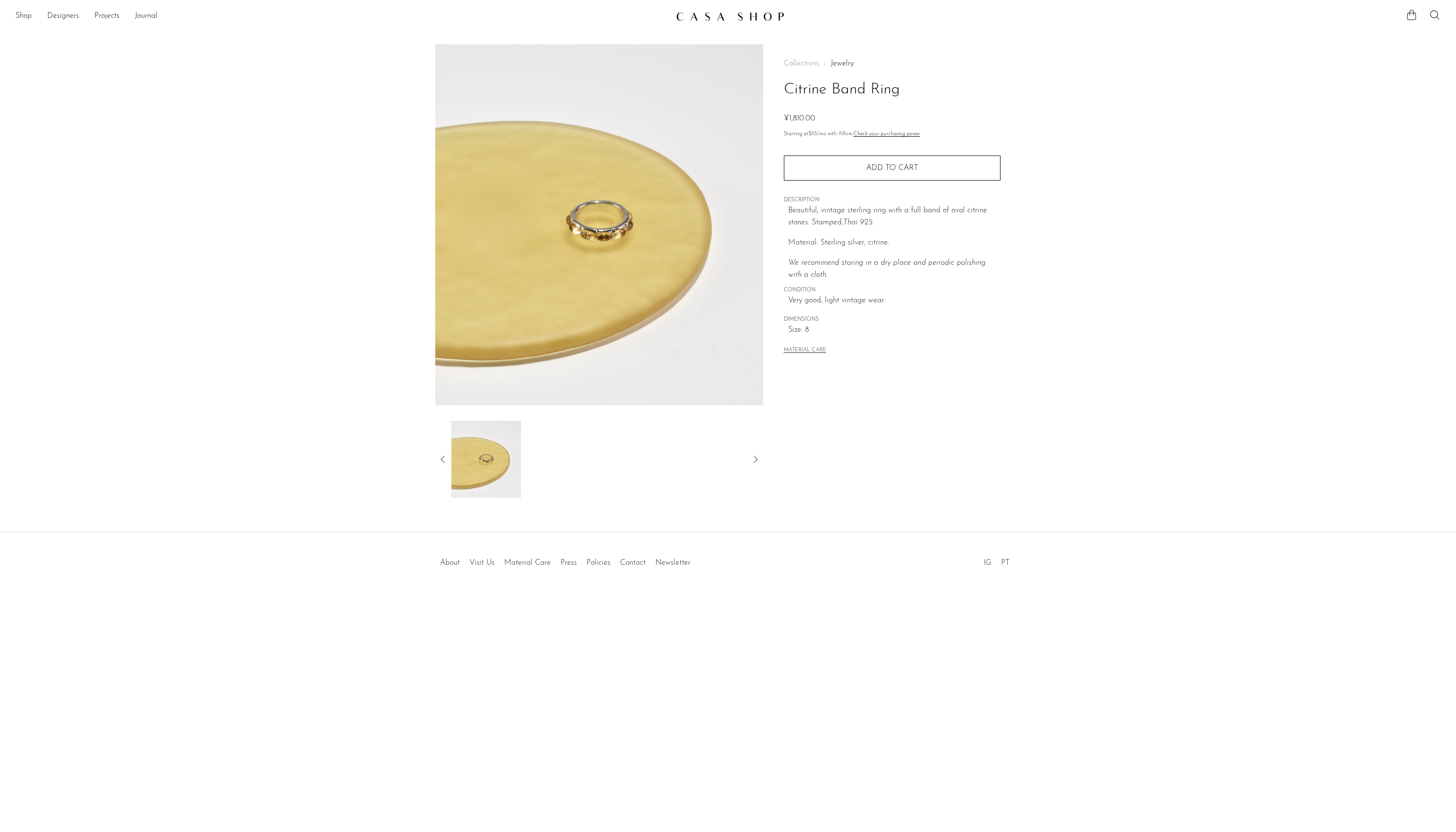
click at [580, 197] on img at bounding box center [599, 224] width 328 height 361
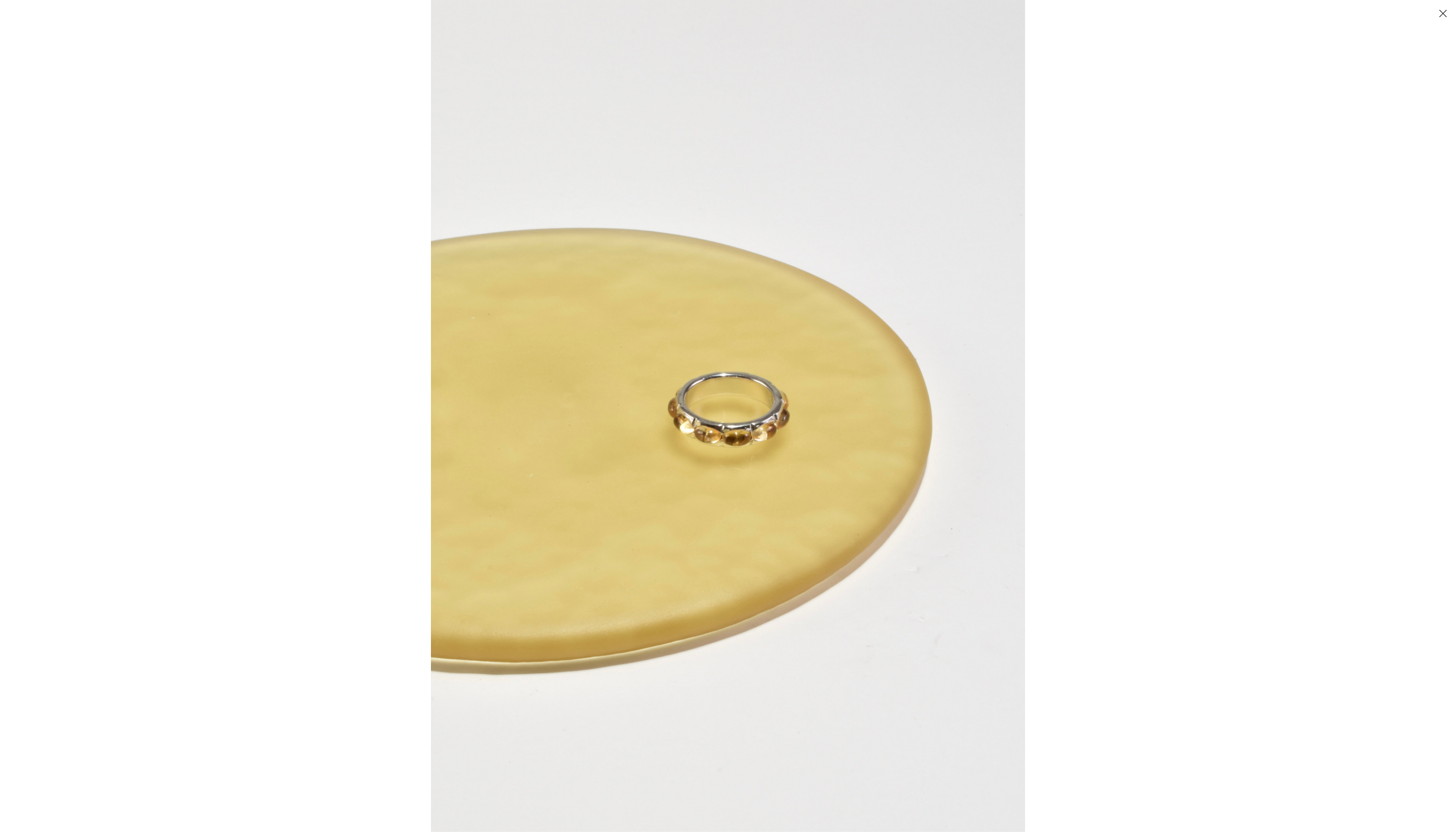
click at [742, 433] on img at bounding box center [728, 416] width 594 height 832
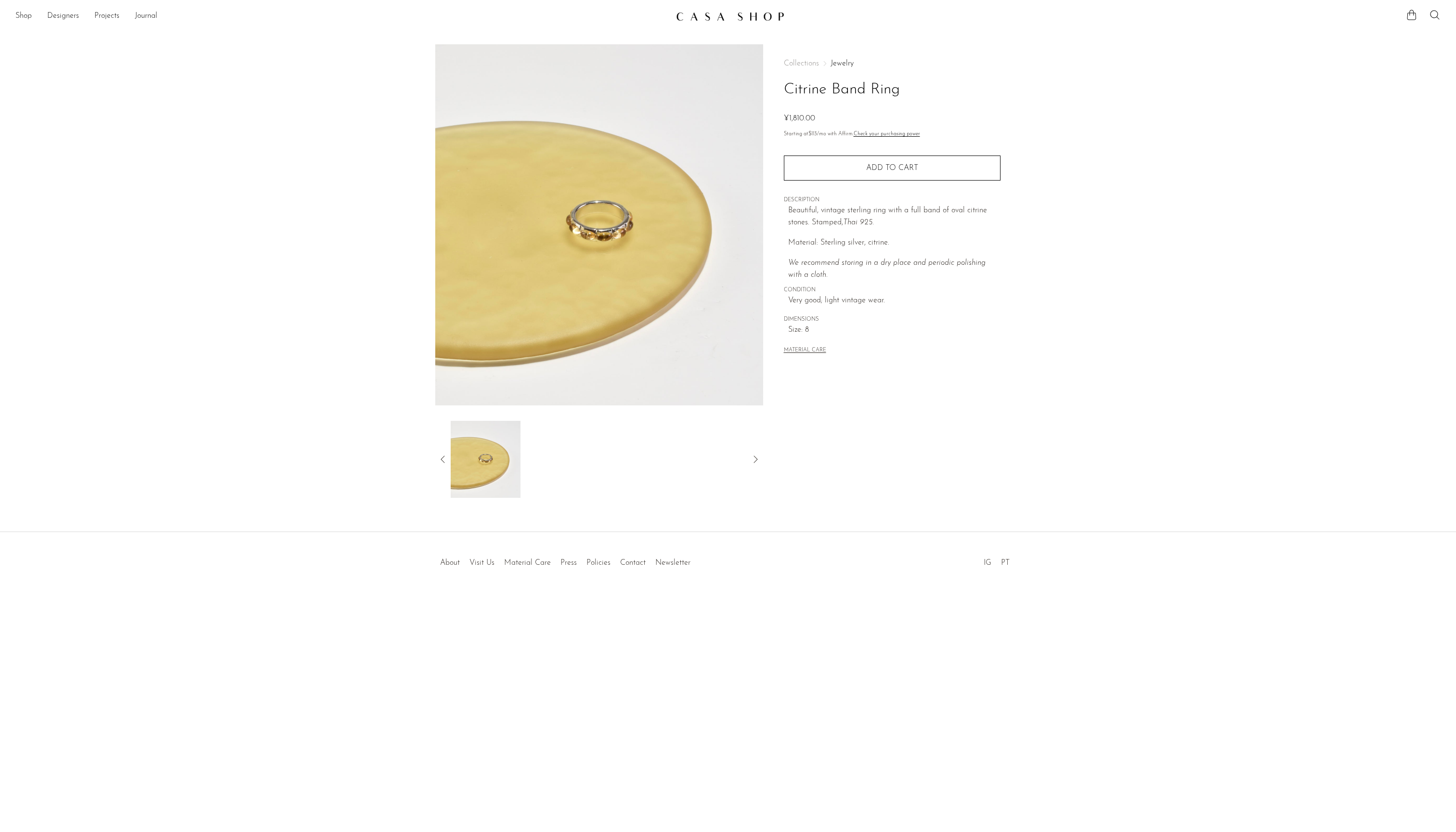
click at [437, 462] on icon at bounding box center [443, 459] width 12 height 12
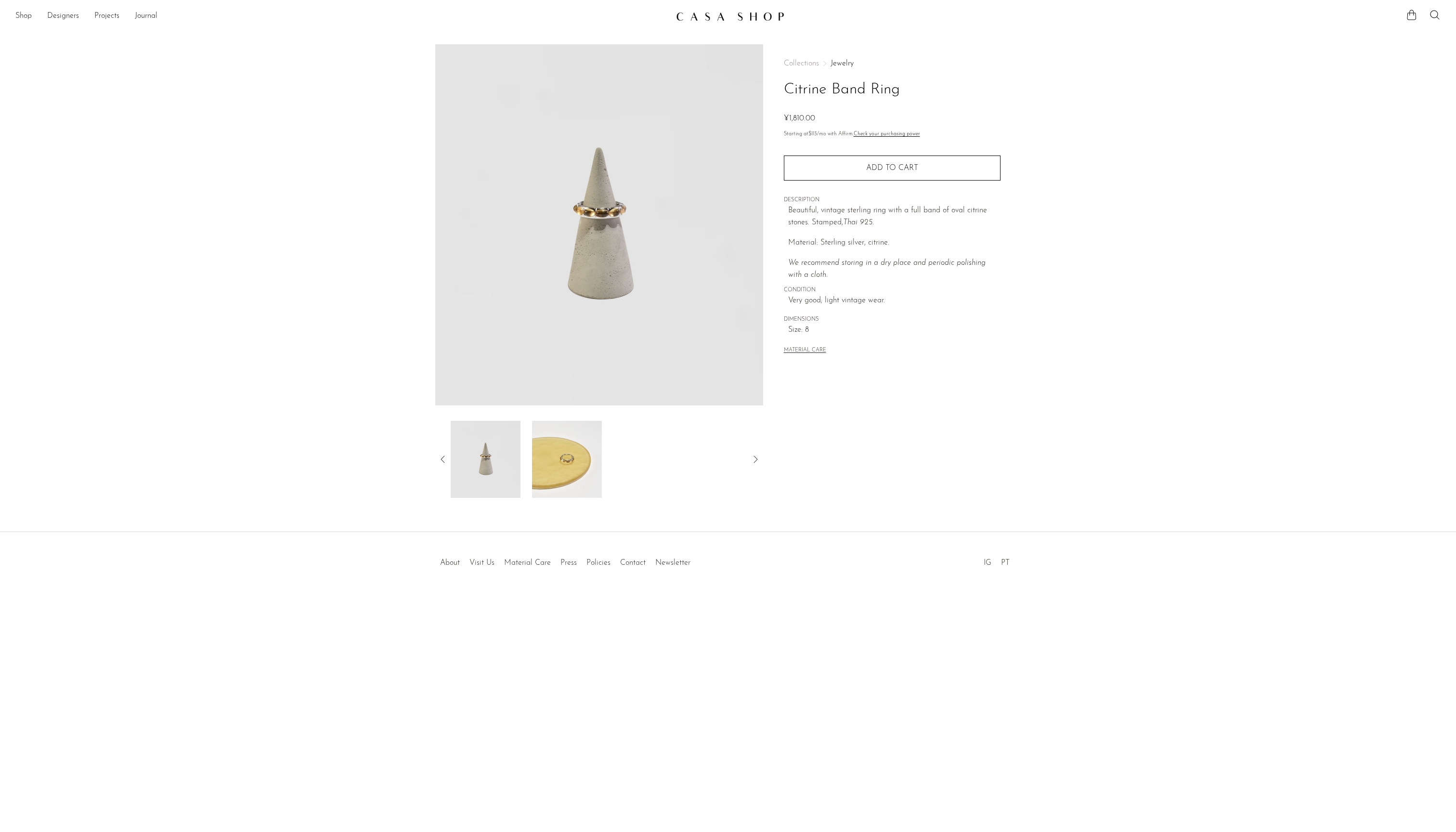
click at [451, 475] on img at bounding box center [486, 460] width 70 height 77
click at [435, 455] on div at bounding box center [599, 460] width 328 height 77
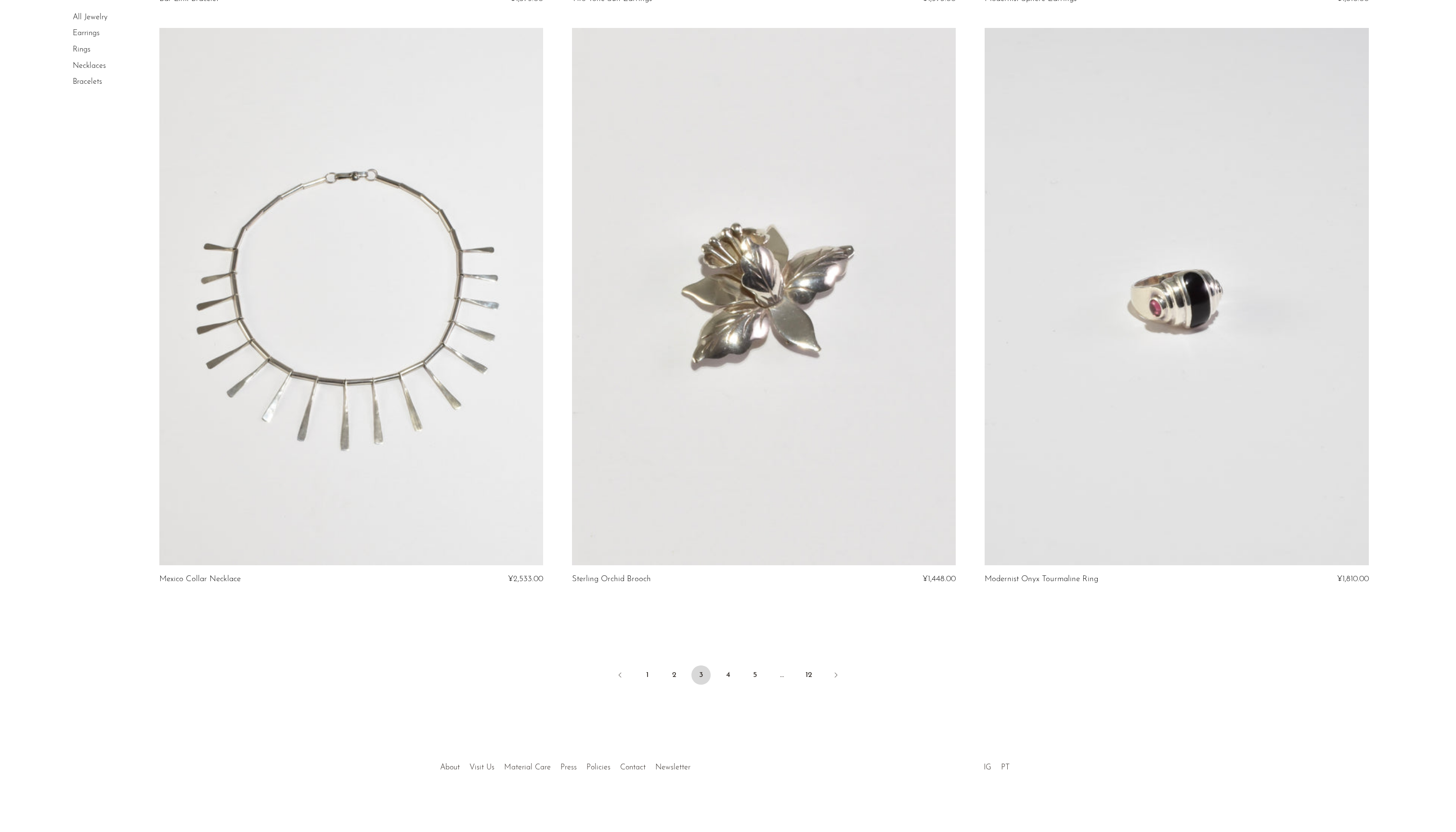
scroll to position [6481, 0]
click at [732, 685] on link "4" at bounding box center [727, 674] width 19 height 19
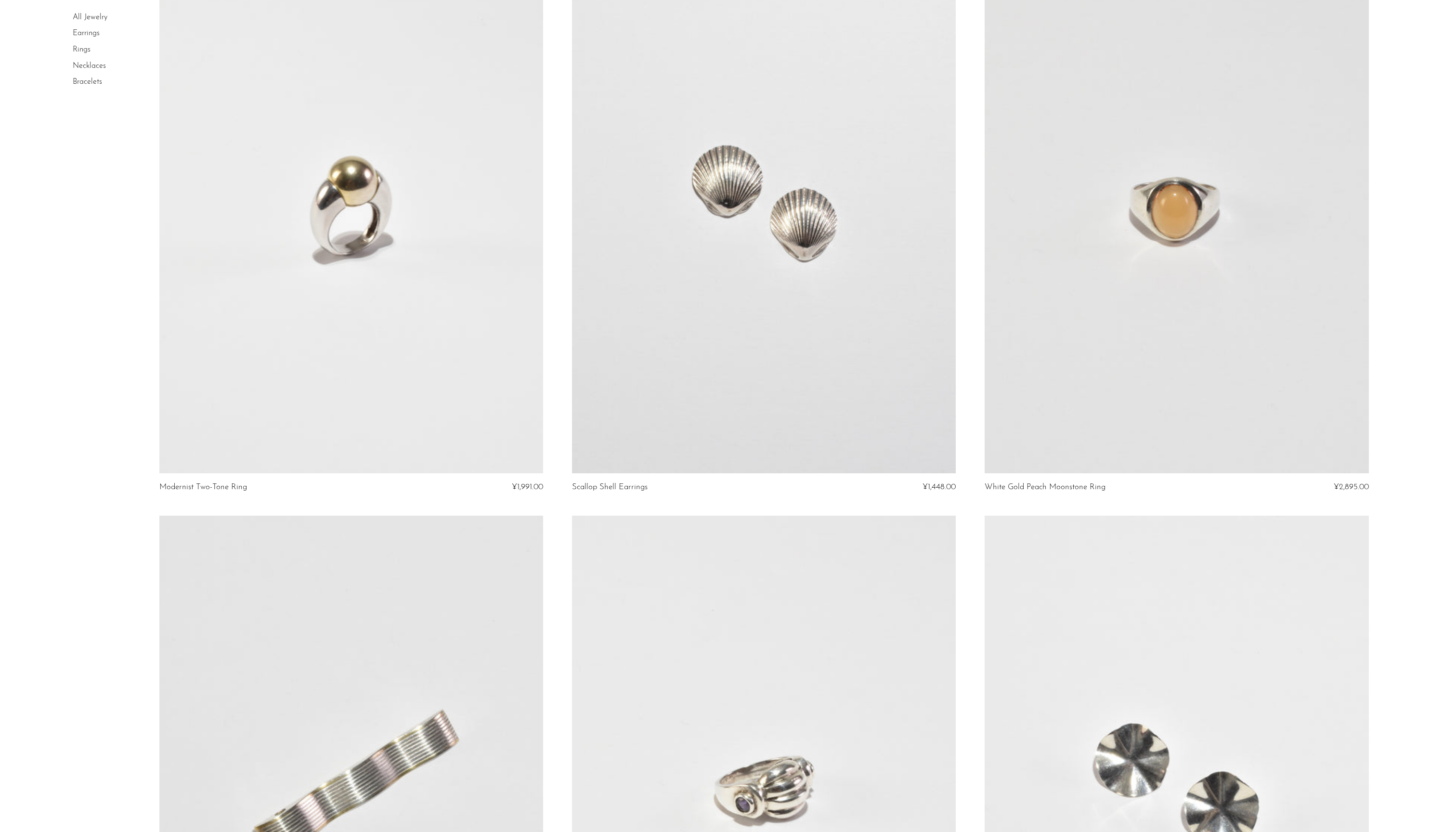
scroll to position [1871, 0]
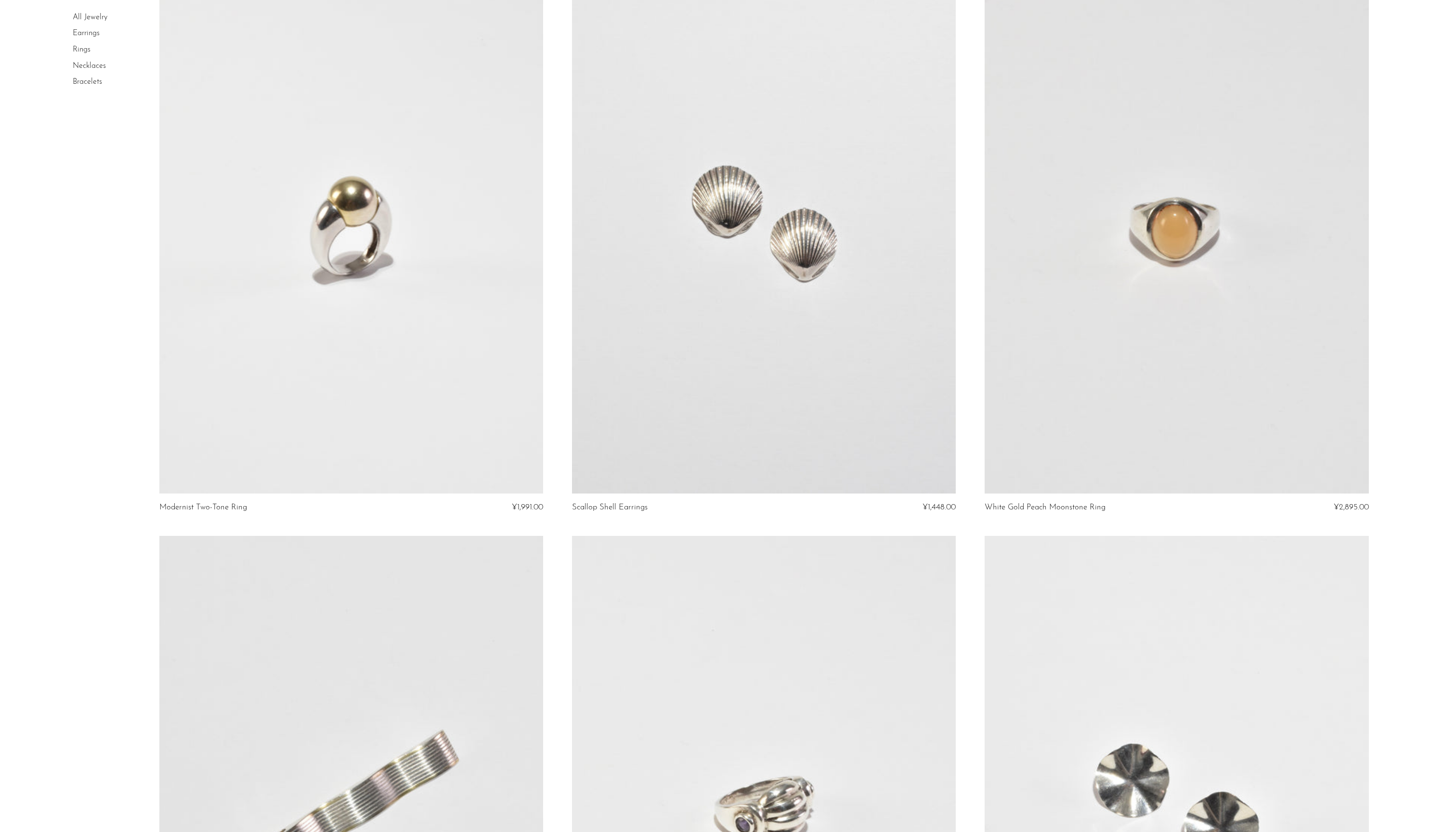
click at [1195, 377] on link at bounding box center [1176, 224] width 383 height 537
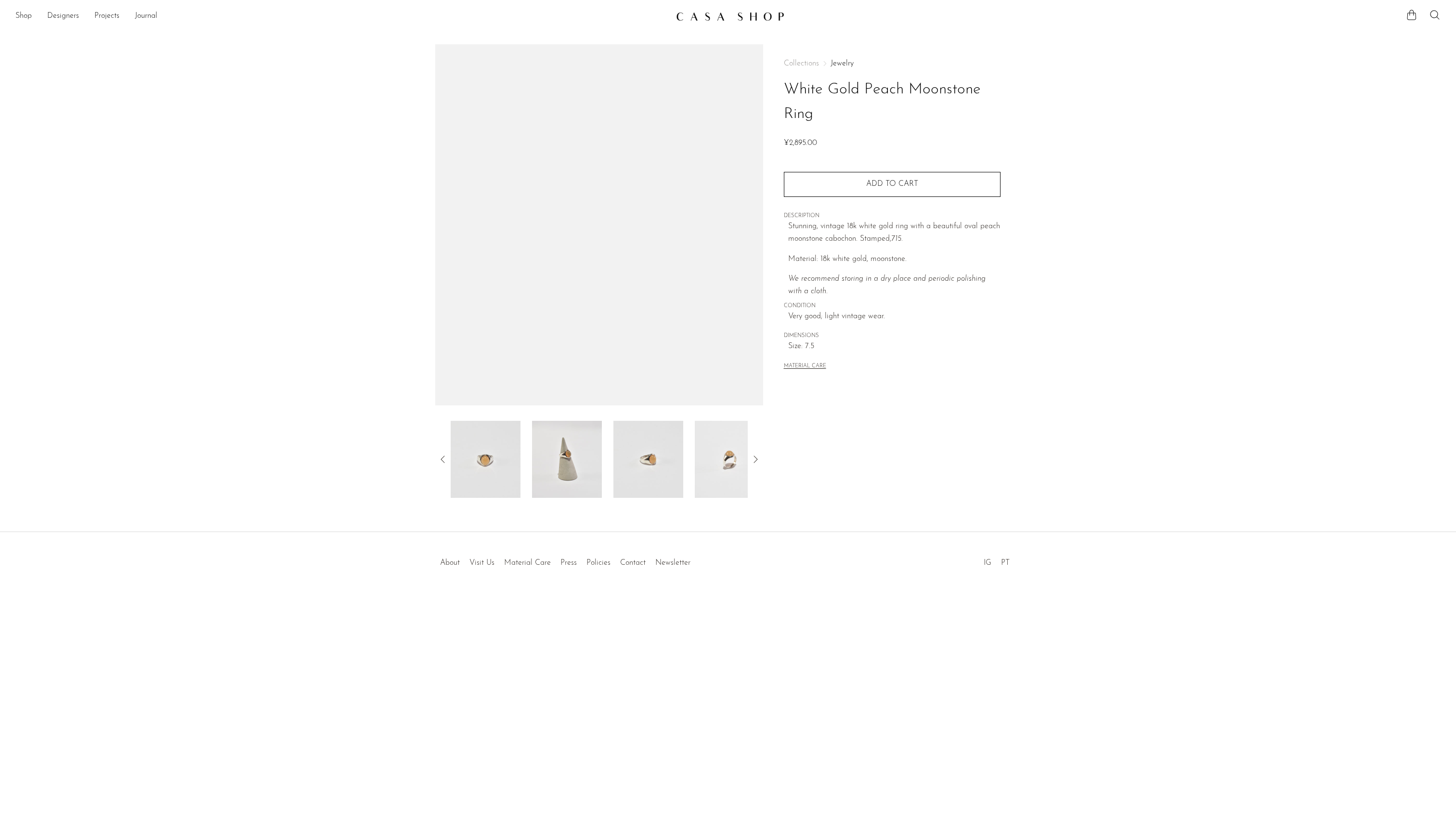
click at [548, 451] on img at bounding box center [567, 460] width 70 height 77
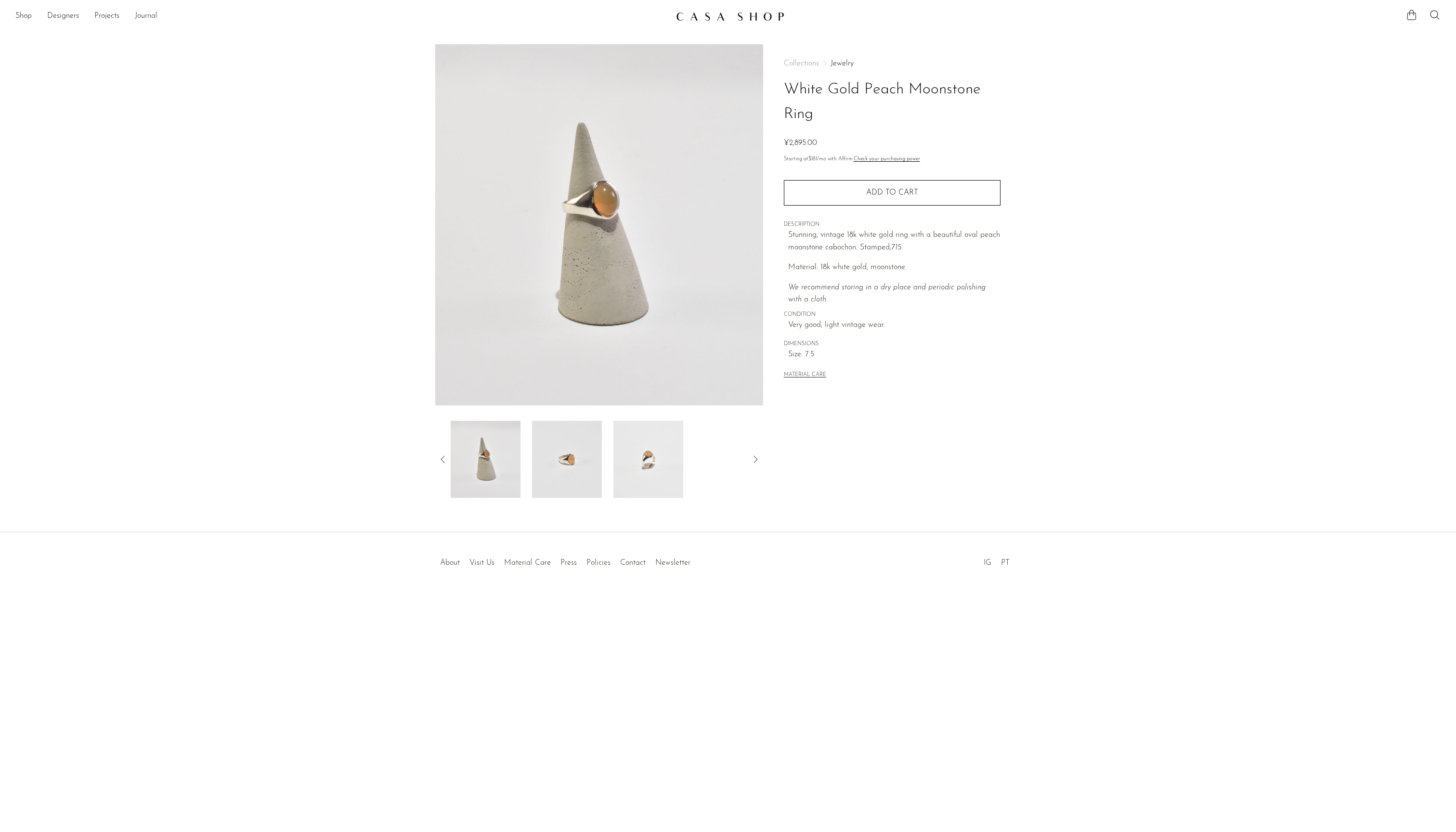
click at [157, 12] on link "Journal" at bounding box center [145, 16] width 22 height 13
click at [639, 477] on img at bounding box center [648, 460] width 70 height 77
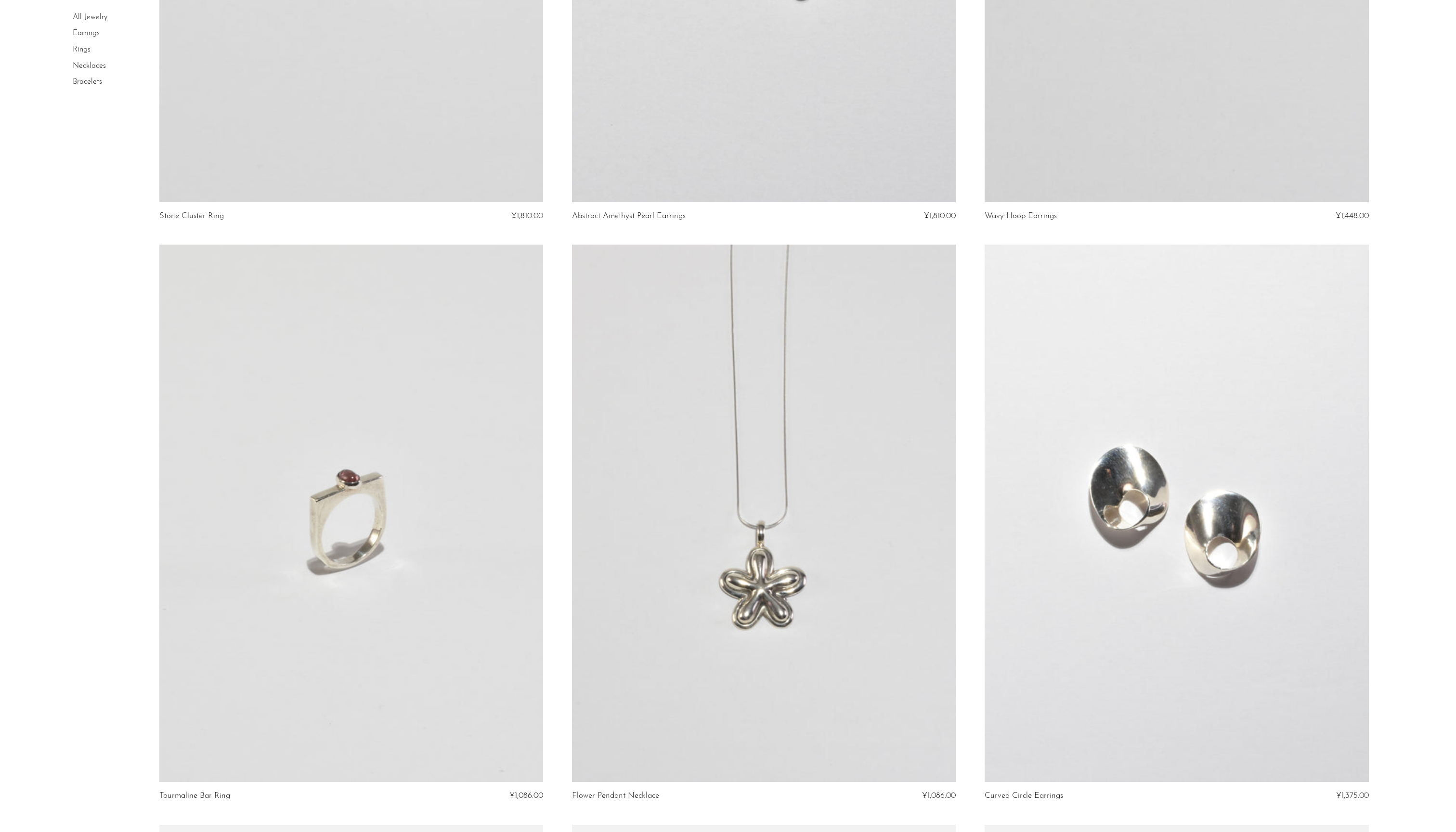
scroll to position [3342, 0]
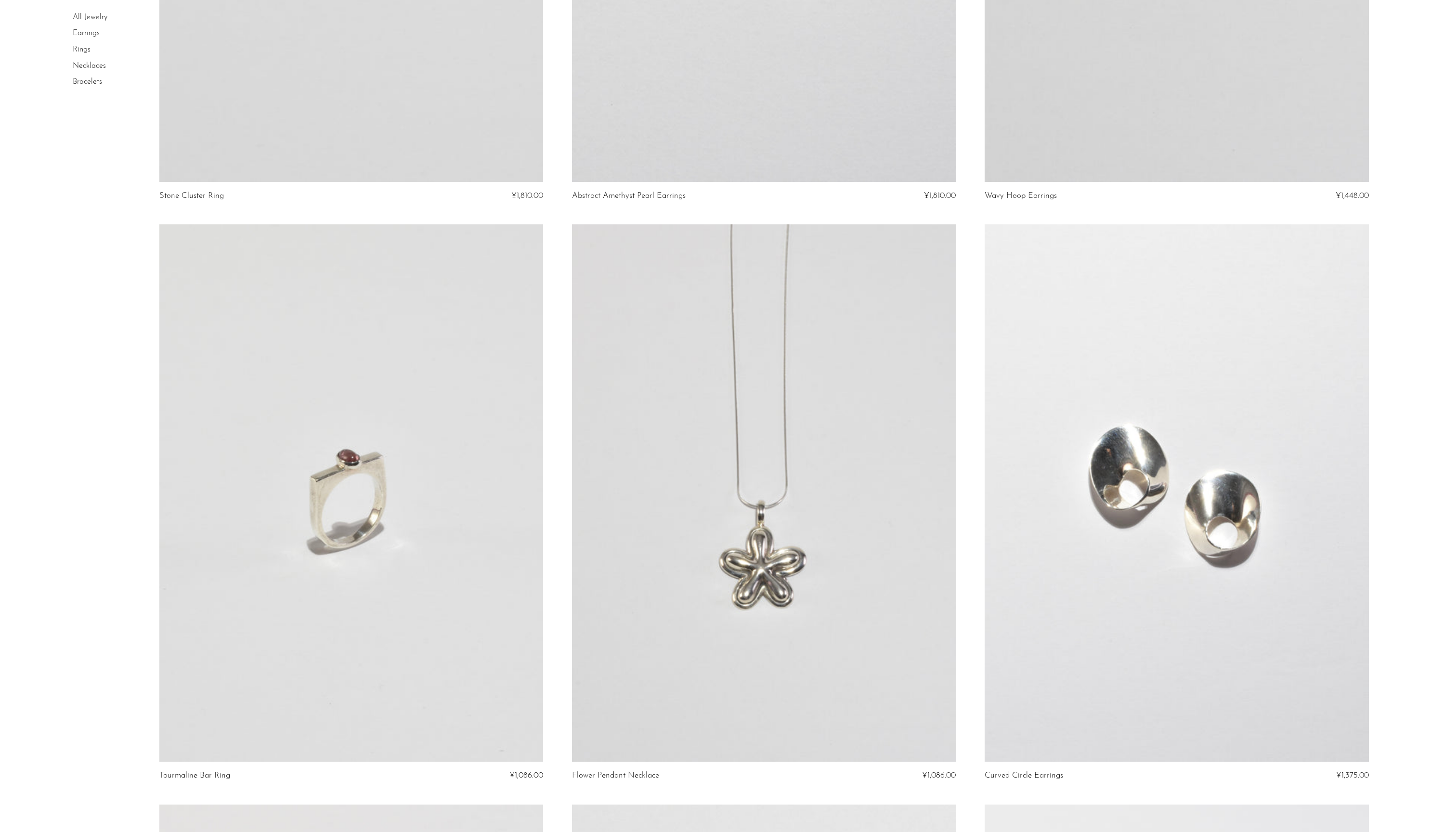
click at [408, 518] on link at bounding box center [350, 493] width 383 height 537
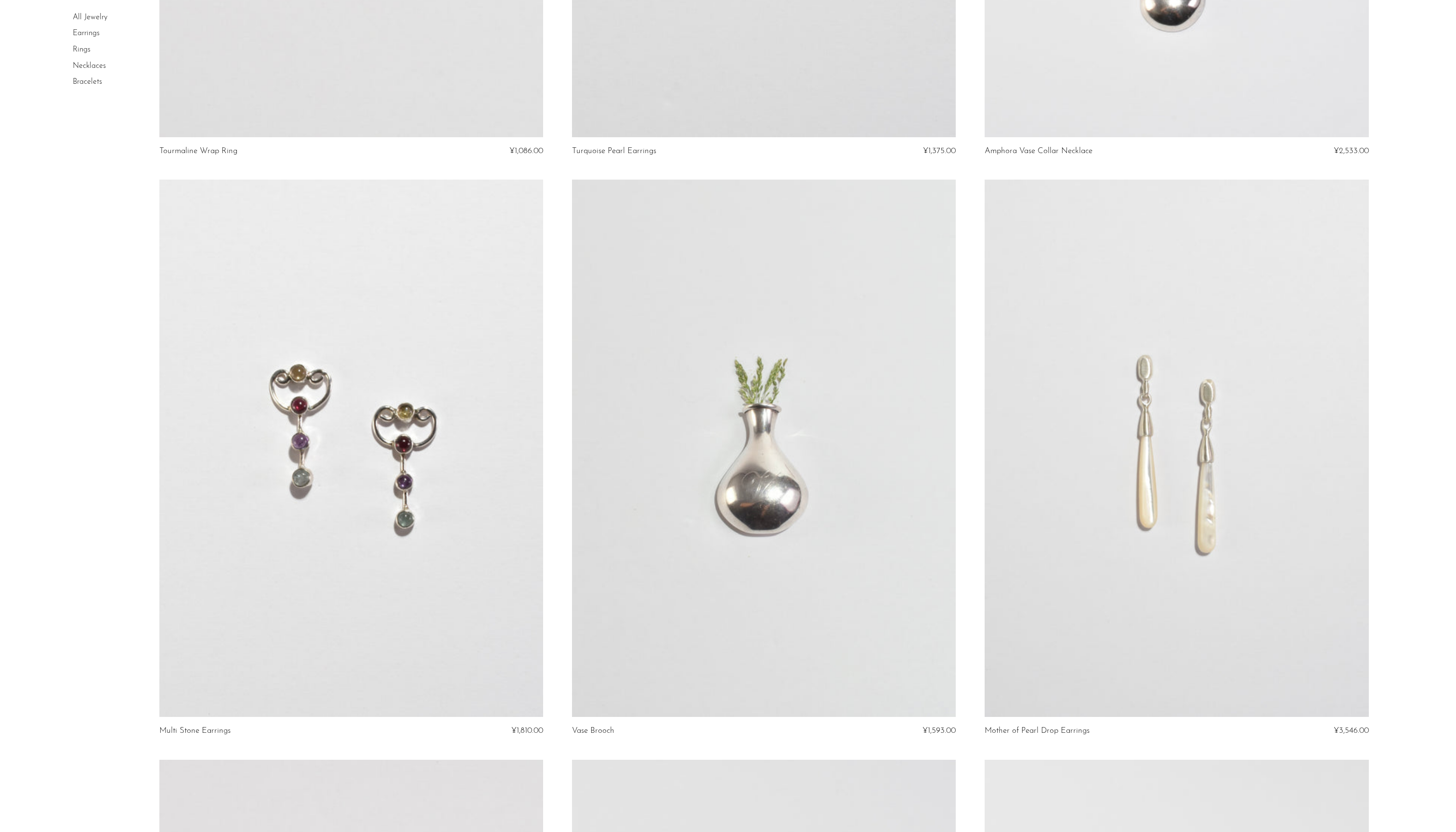
scroll to position [4567, 0]
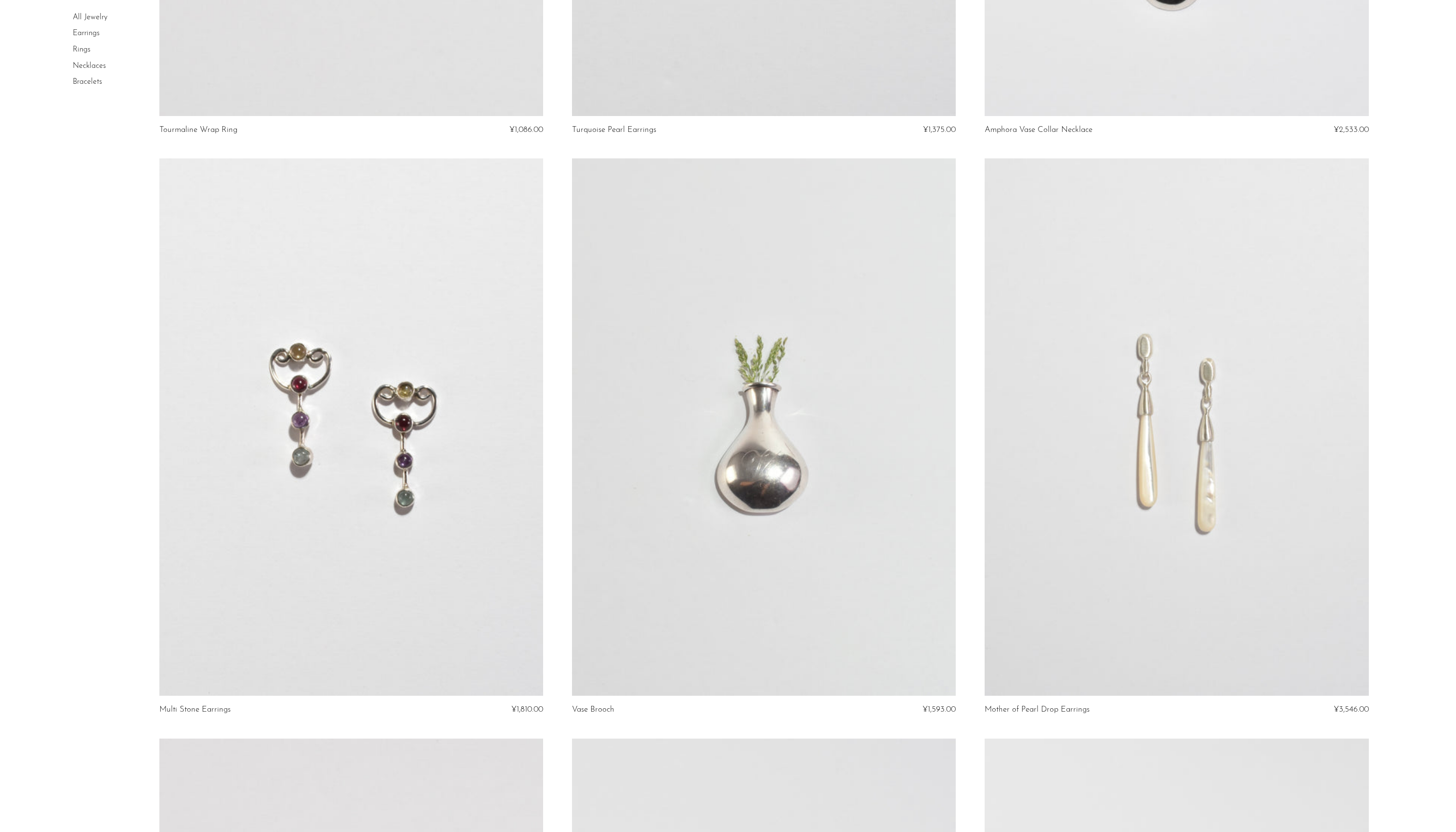
click at [689, 434] on link at bounding box center [763, 426] width 383 height 537
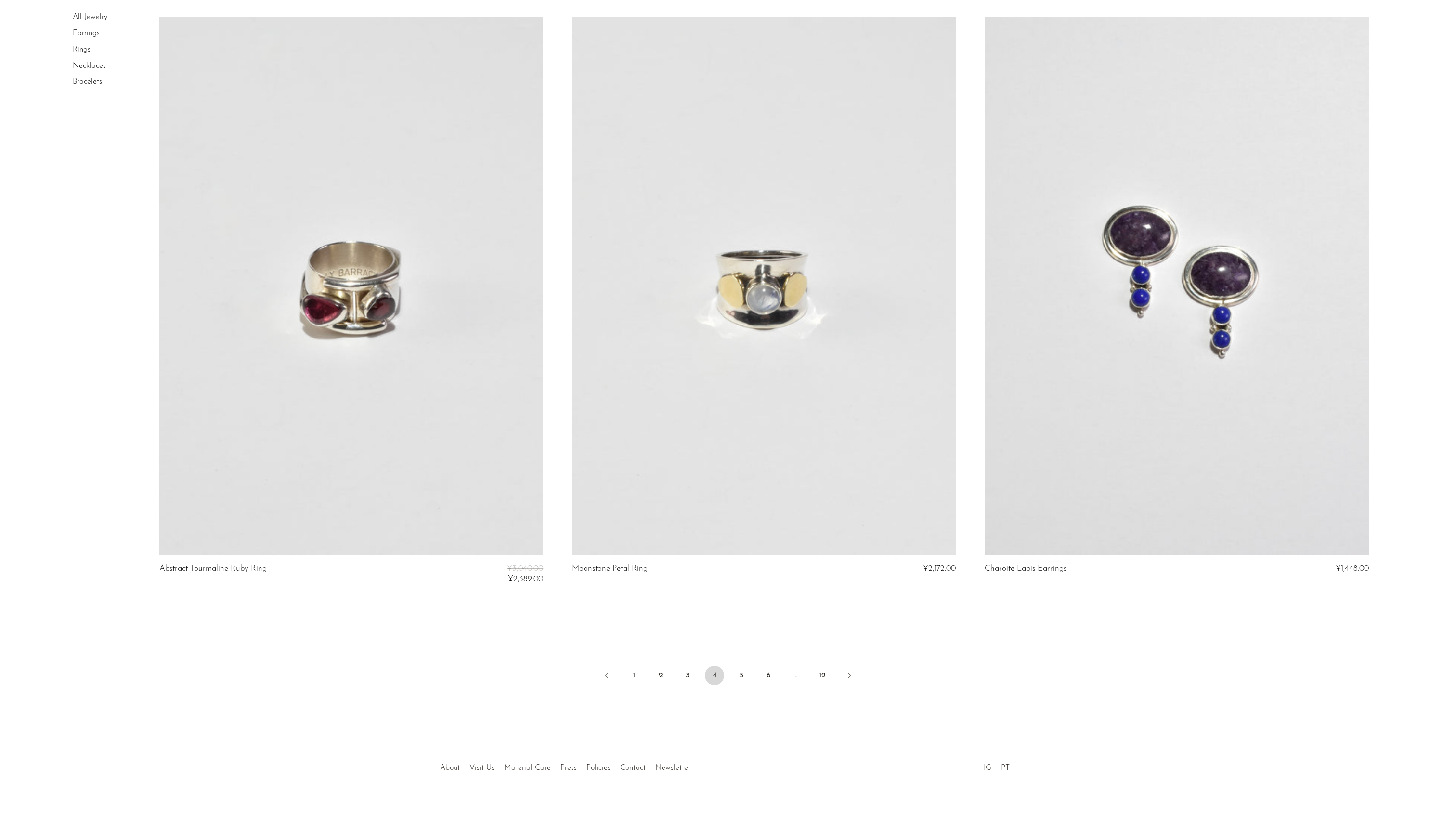
scroll to position [6507, 0]
click at [744, 666] on link "5" at bounding box center [741, 675] width 19 height 19
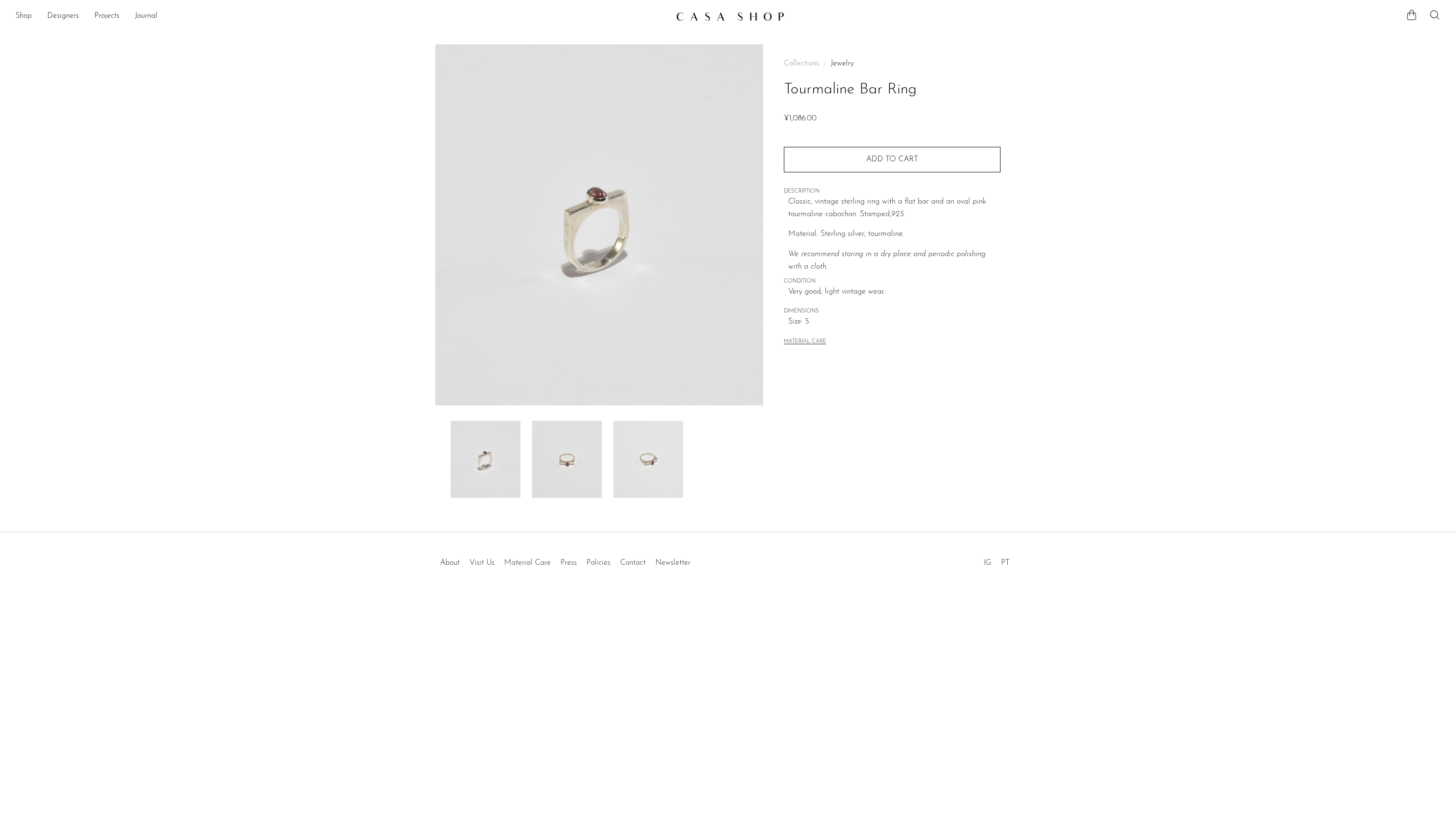
click at [552, 473] on img at bounding box center [567, 460] width 70 height 77
click at [646, 464] on img at bounding box center [648, 460] width 70 height 77
click at [460, 460] on img at bounding box center [486, 460] width 70 height 77
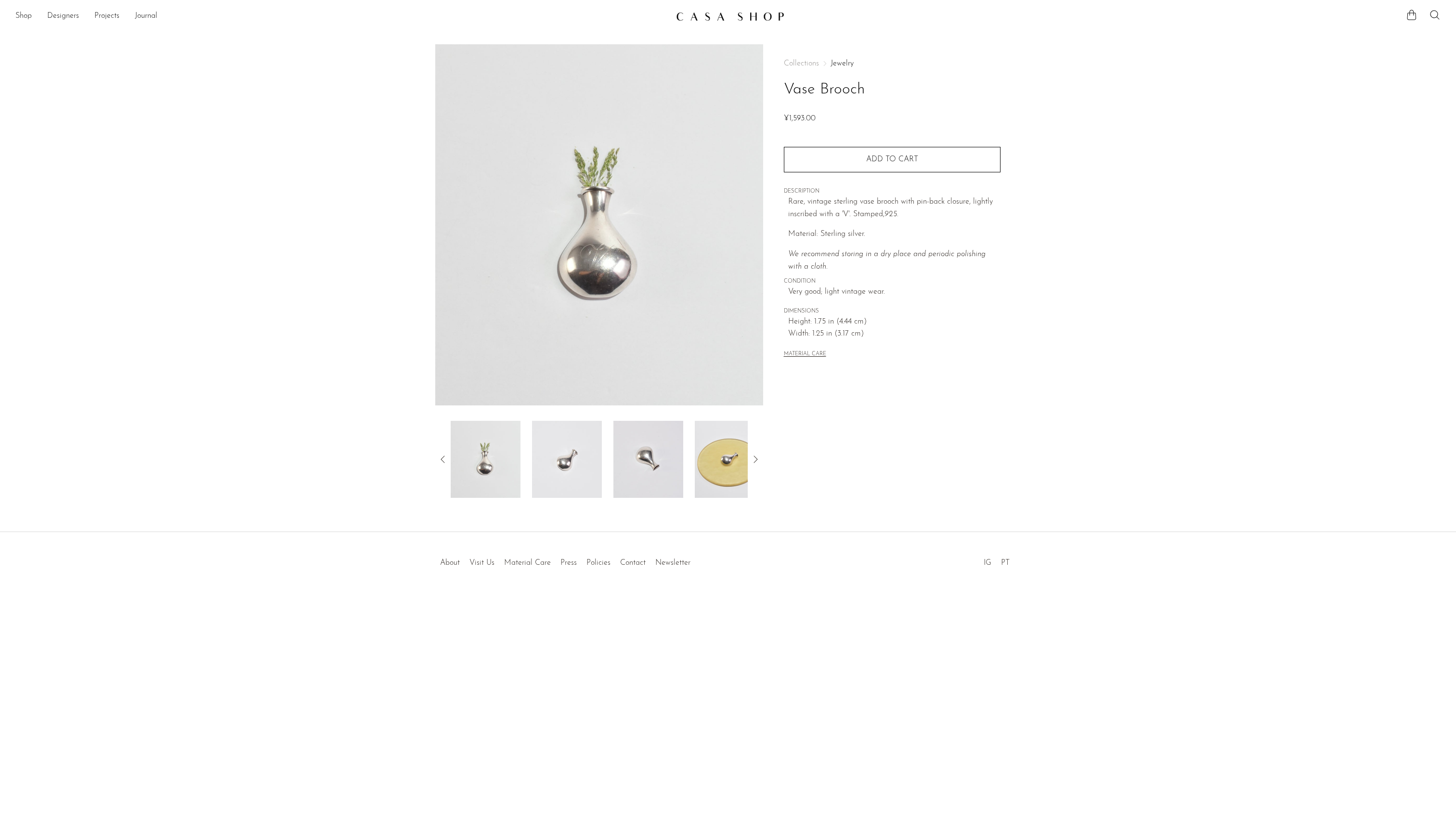
click at [724, 463] on img at bounding box center [730, 460] width 70 height 77
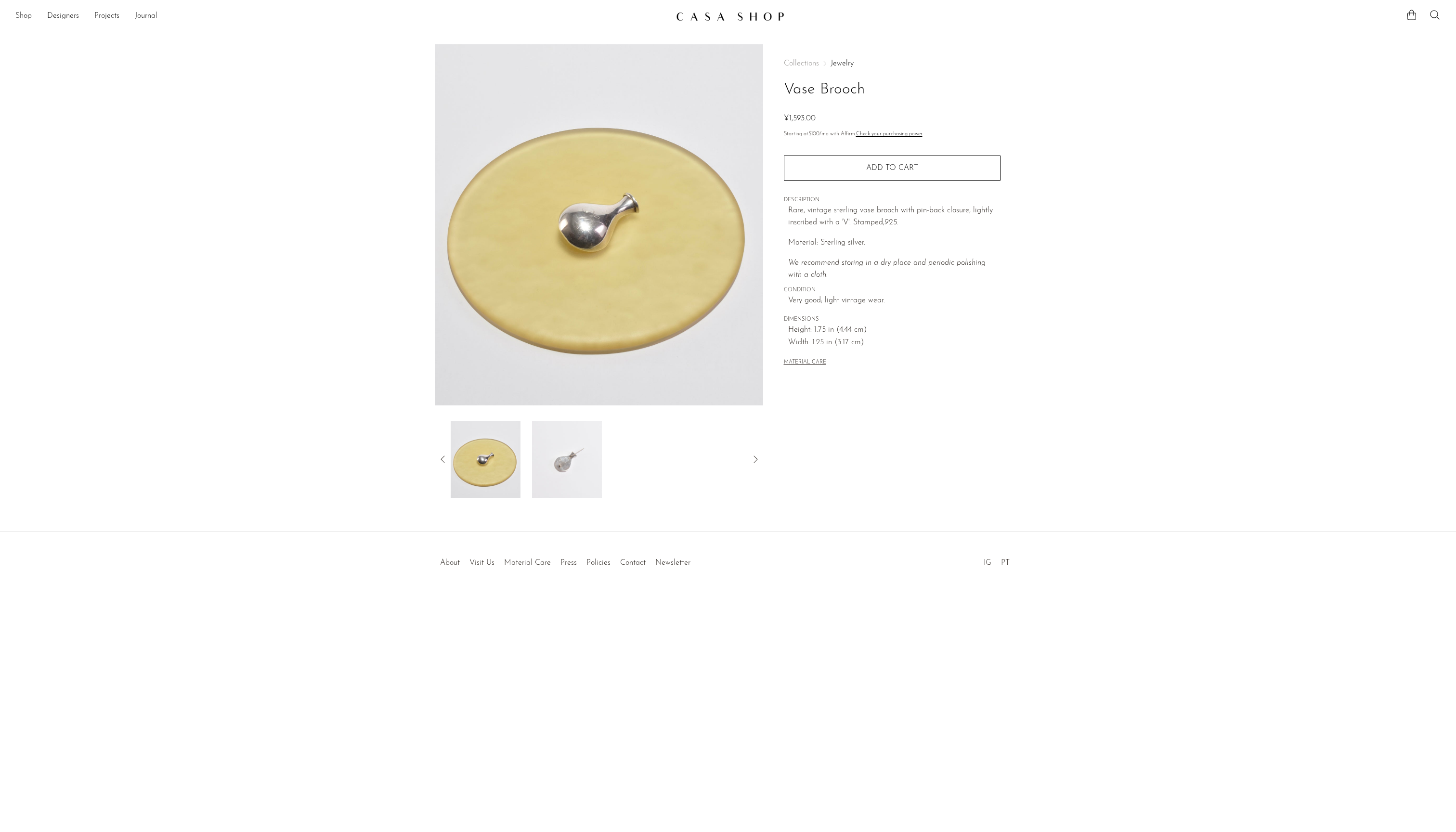
click at [553, 471] on img at bounding box center [567, 460] width 70 height 77
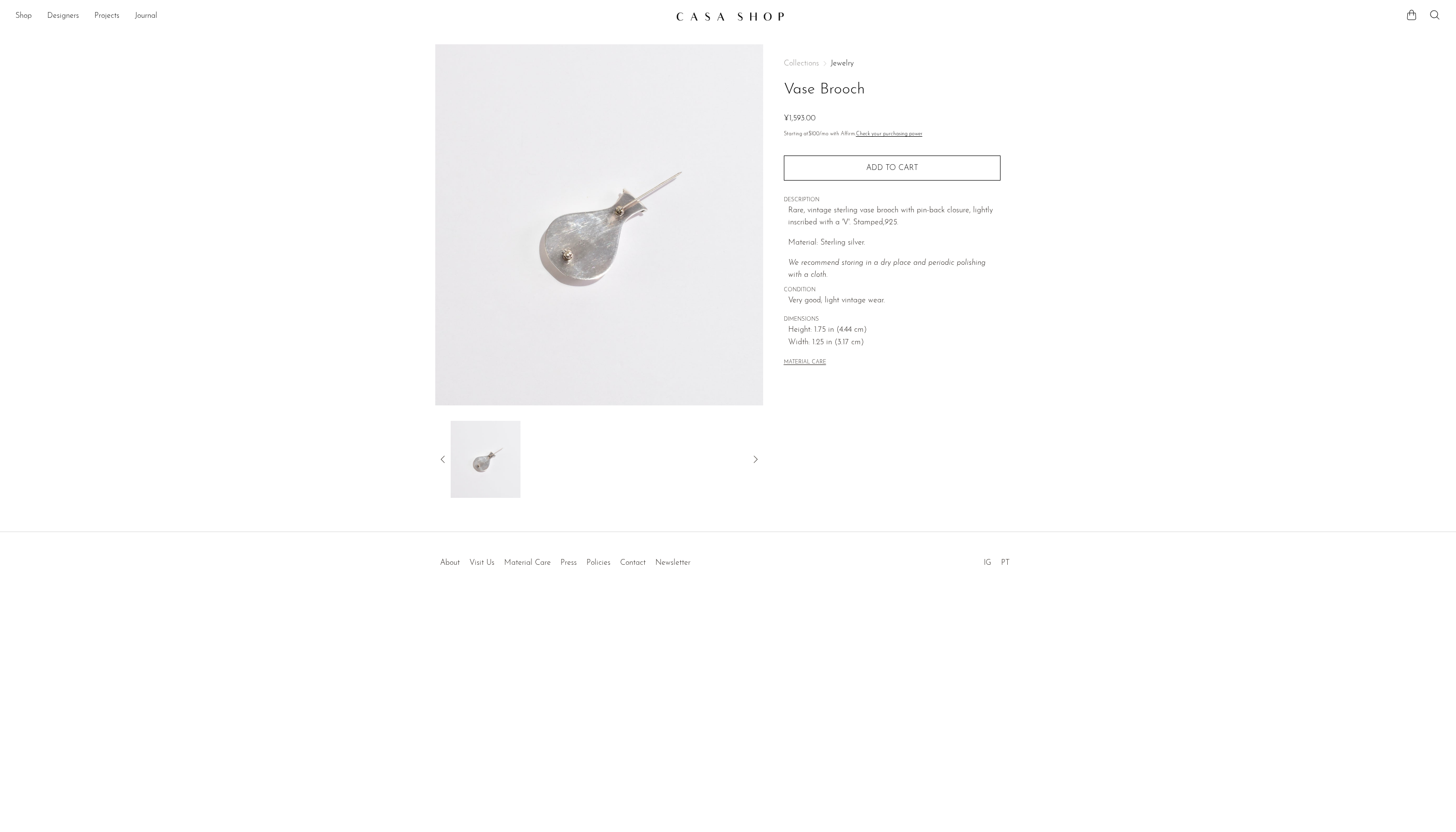
click at [437, 461] on icon at bounding box center [443, 459] width 12 height 12
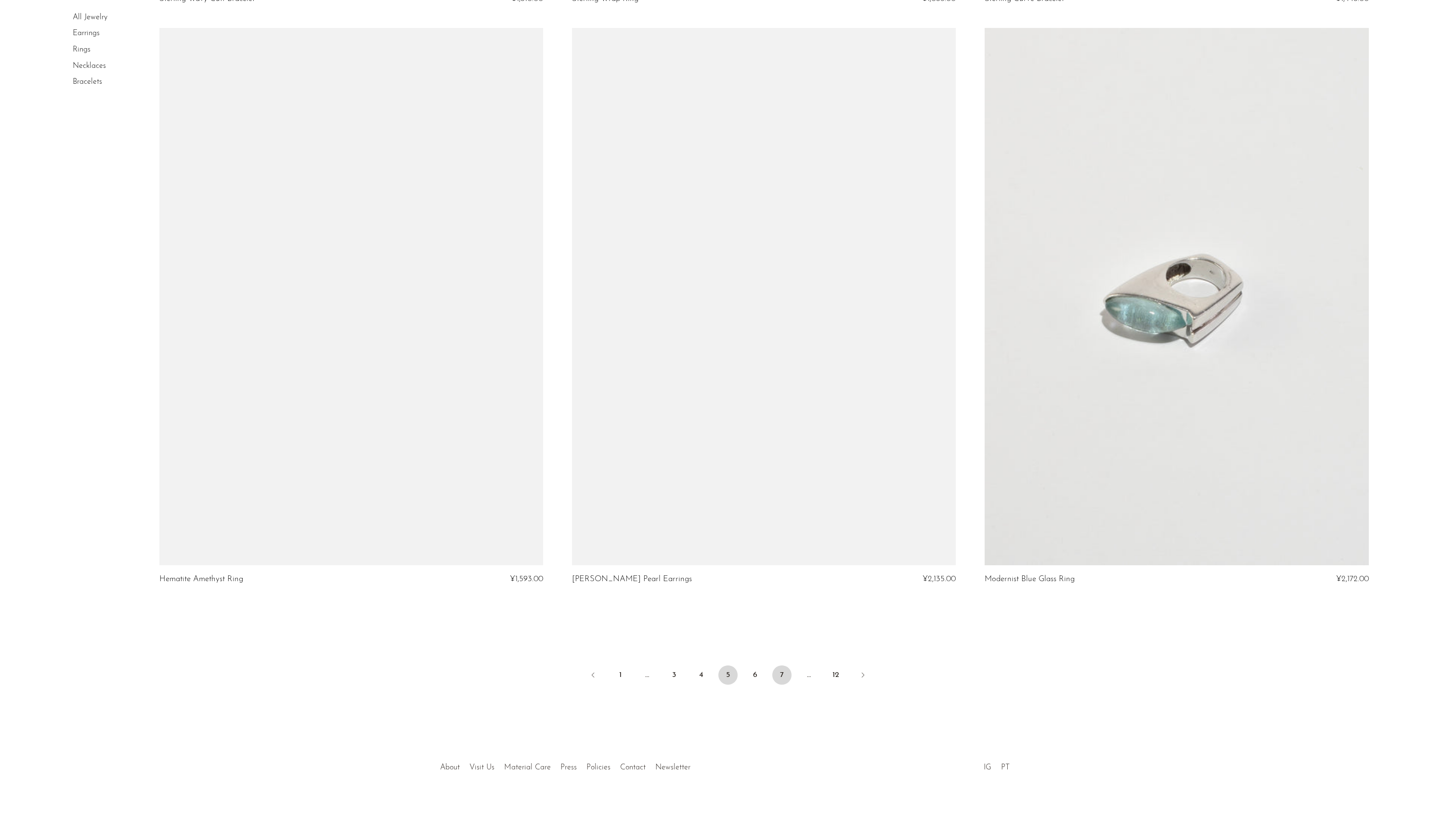
scroll to position [6498, 0]
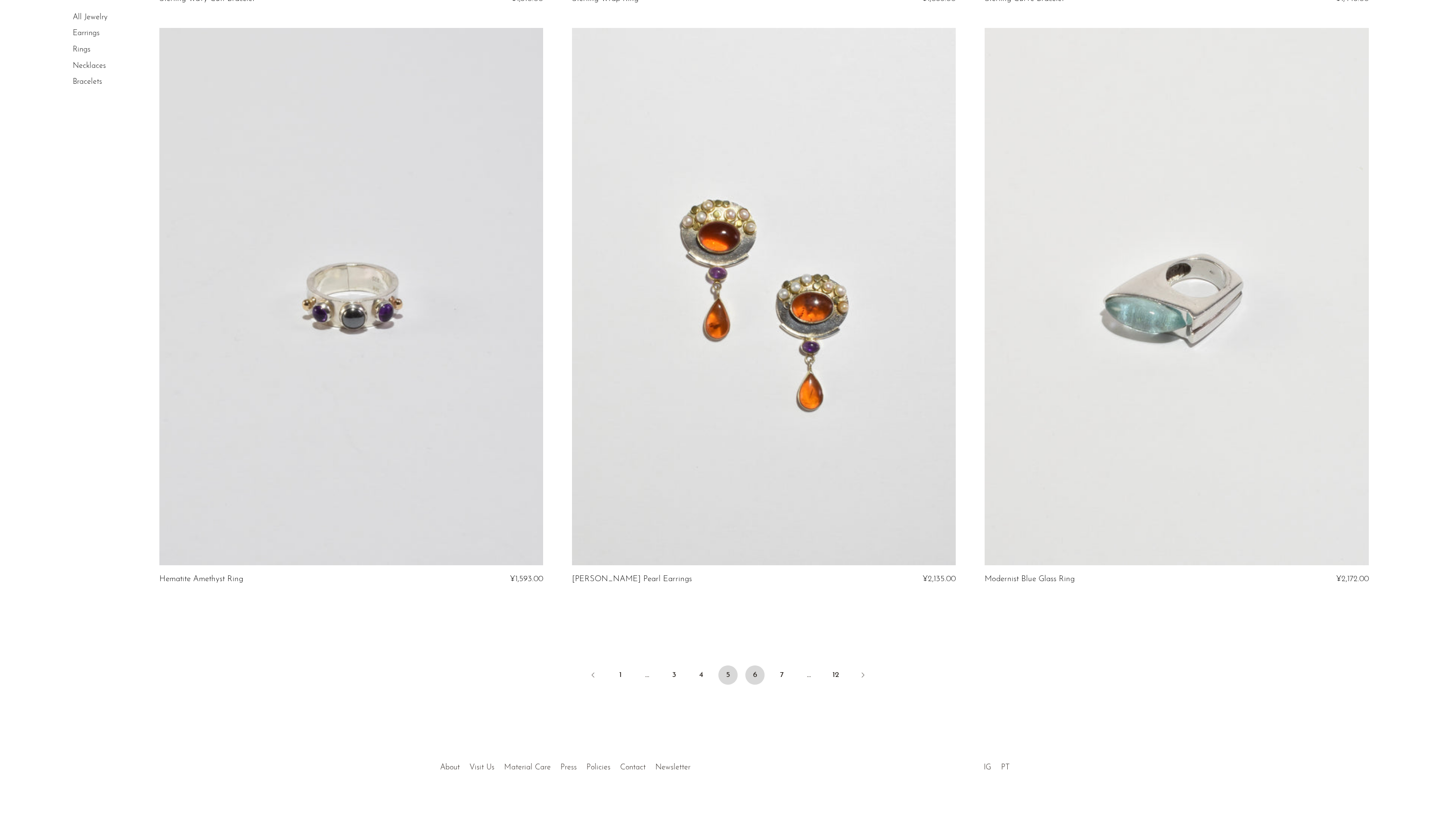
click at [759, 665] on link "6" at bounding box center [754, 674] width 19 height 19
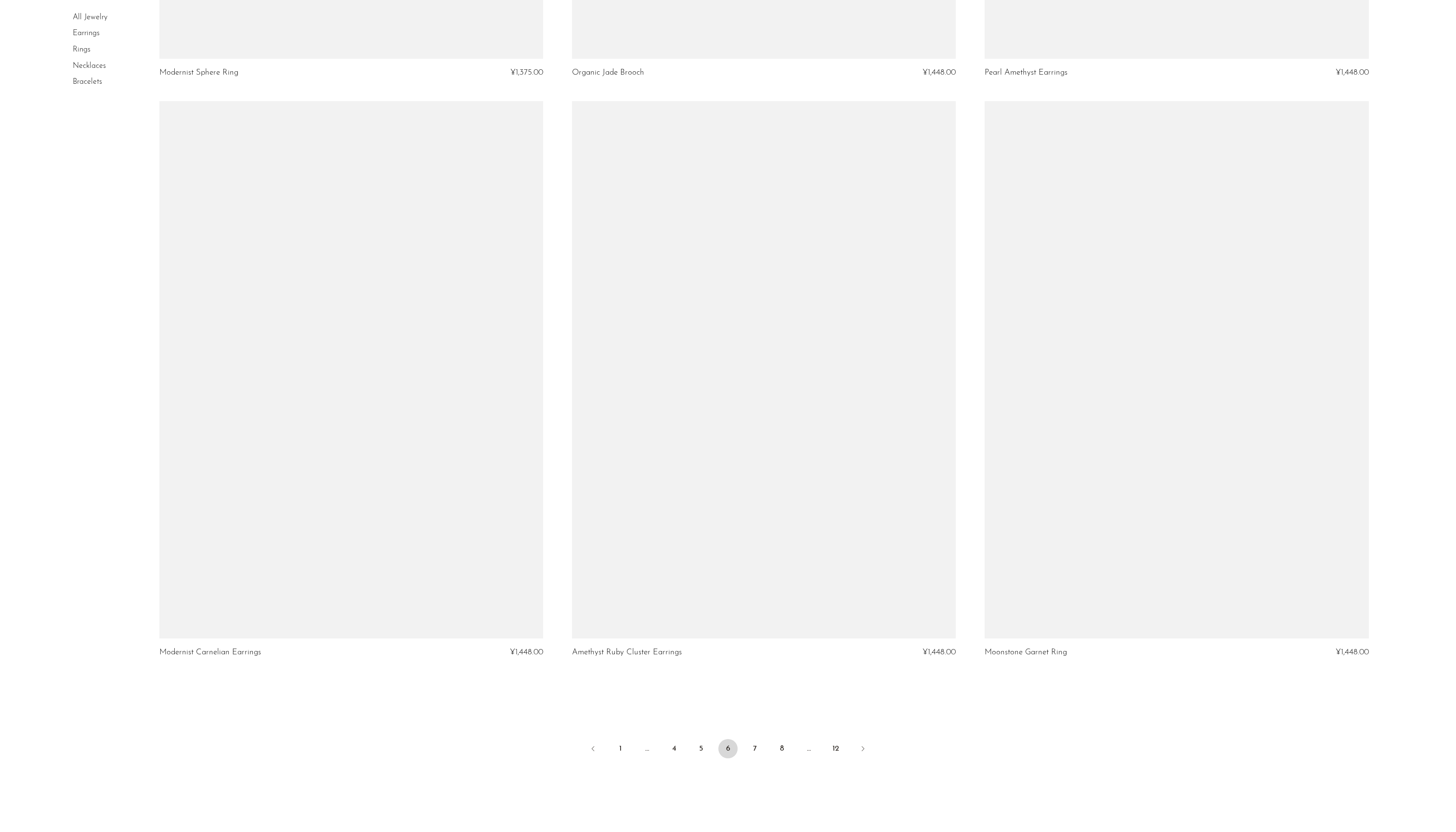
scroll to position [6378, 0]
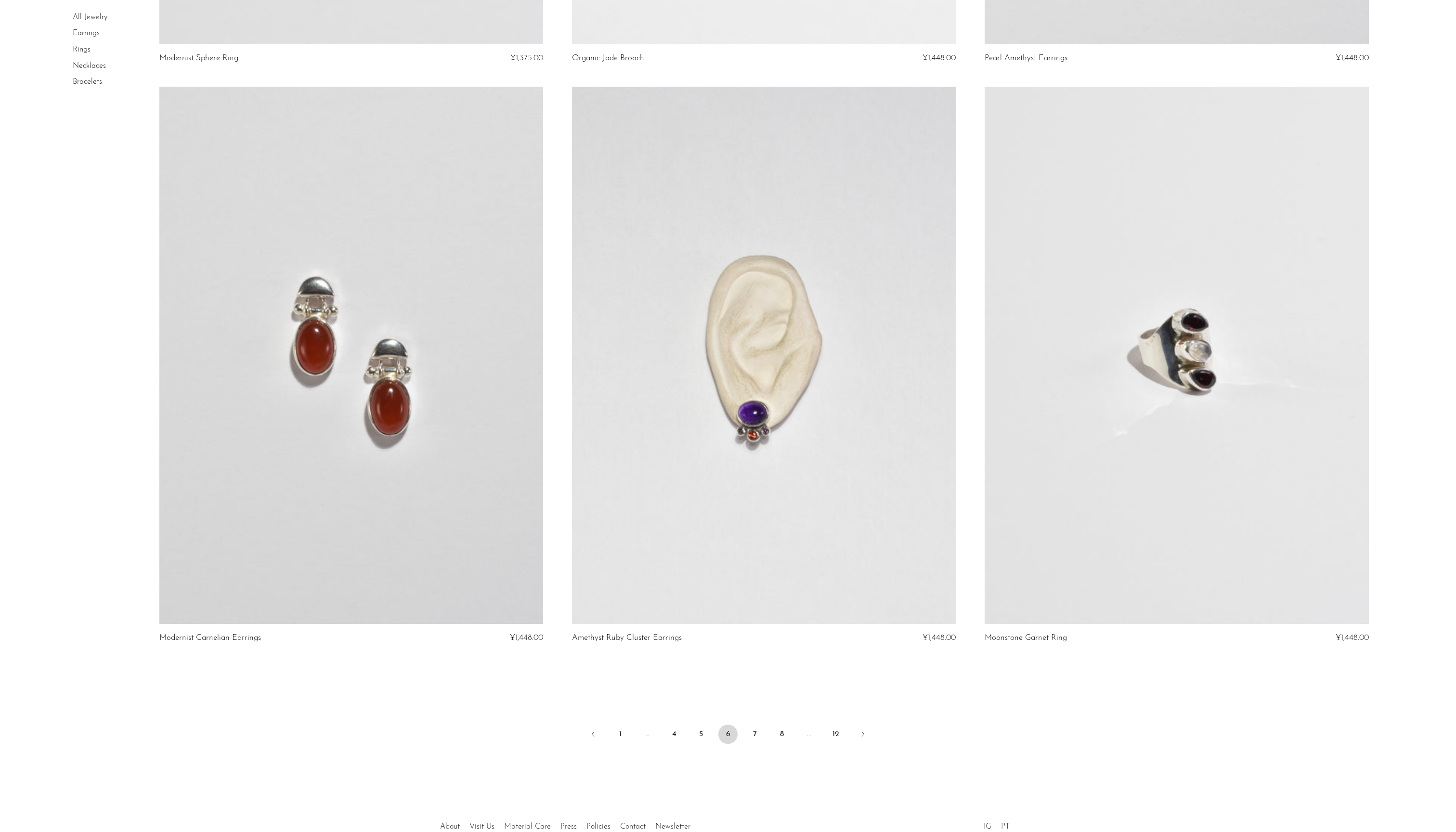
click at [766, 486] on link at bounding box center [763, 355] width 383 height 537
click at [761, 743] on link "7" at bounding box center [754, 733] width 19 height 19
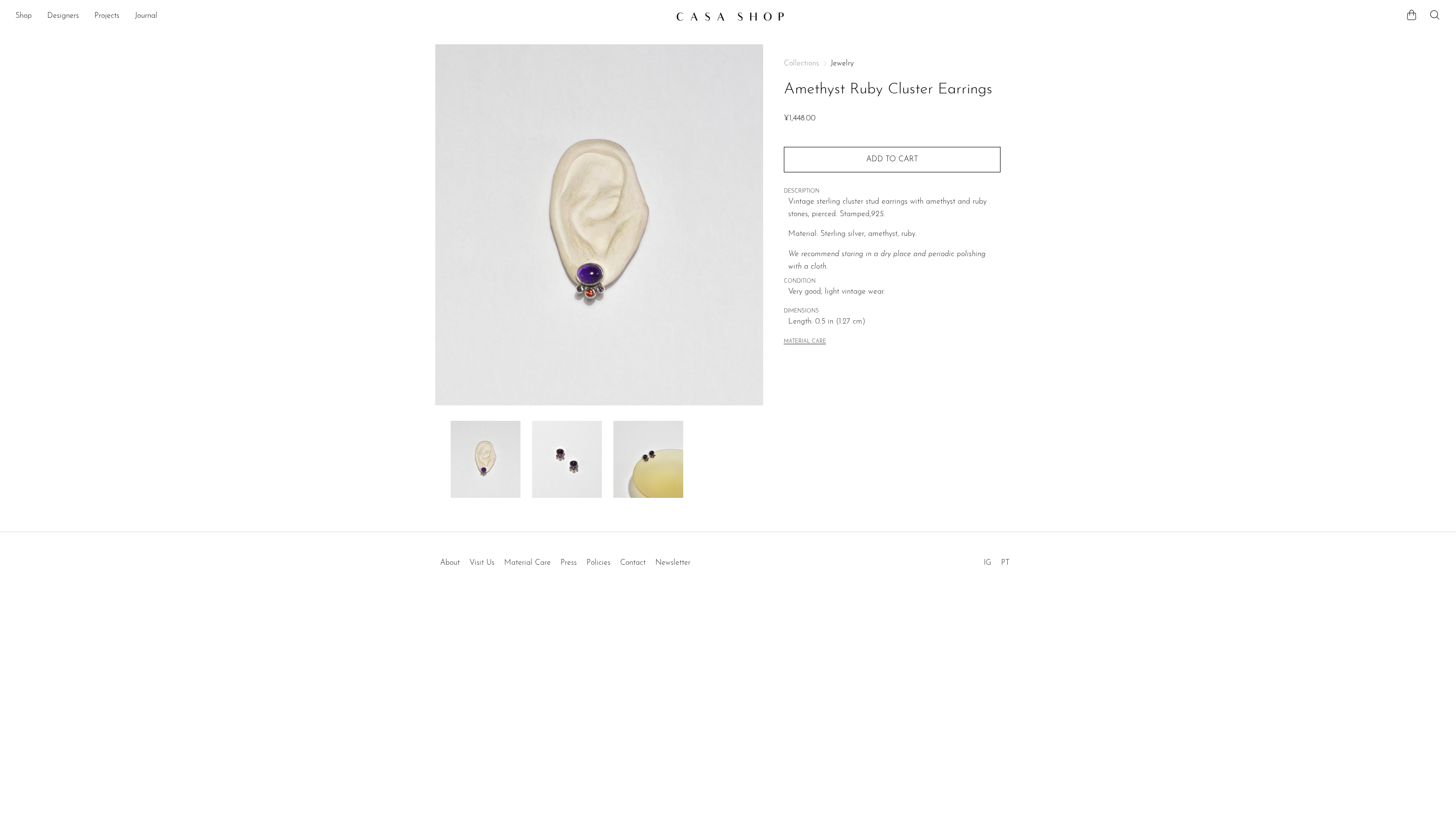
click at [557, 460] on img at bounding box center [567, 460] width 70 height 77
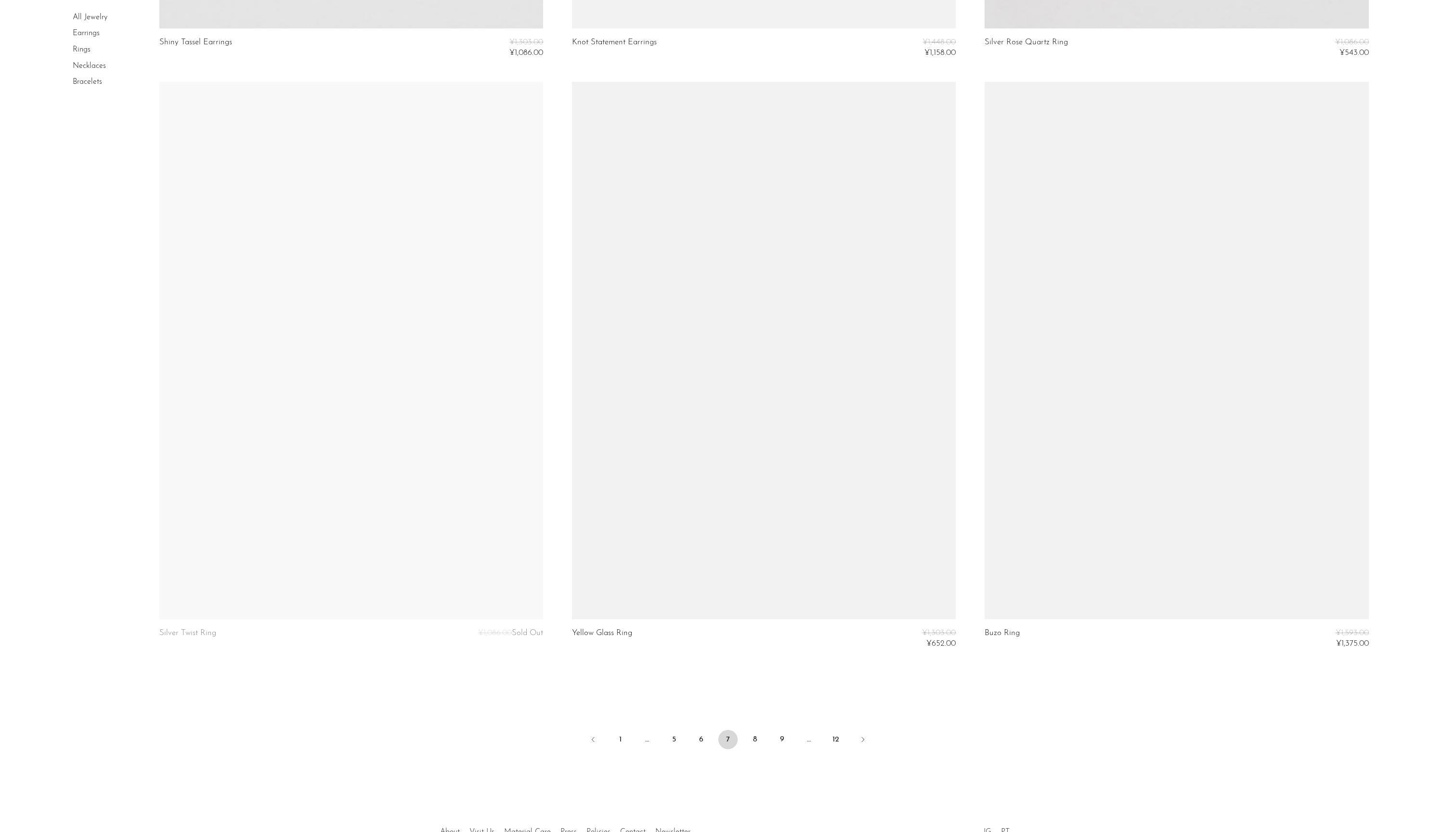
scroll to position [6510, 0]
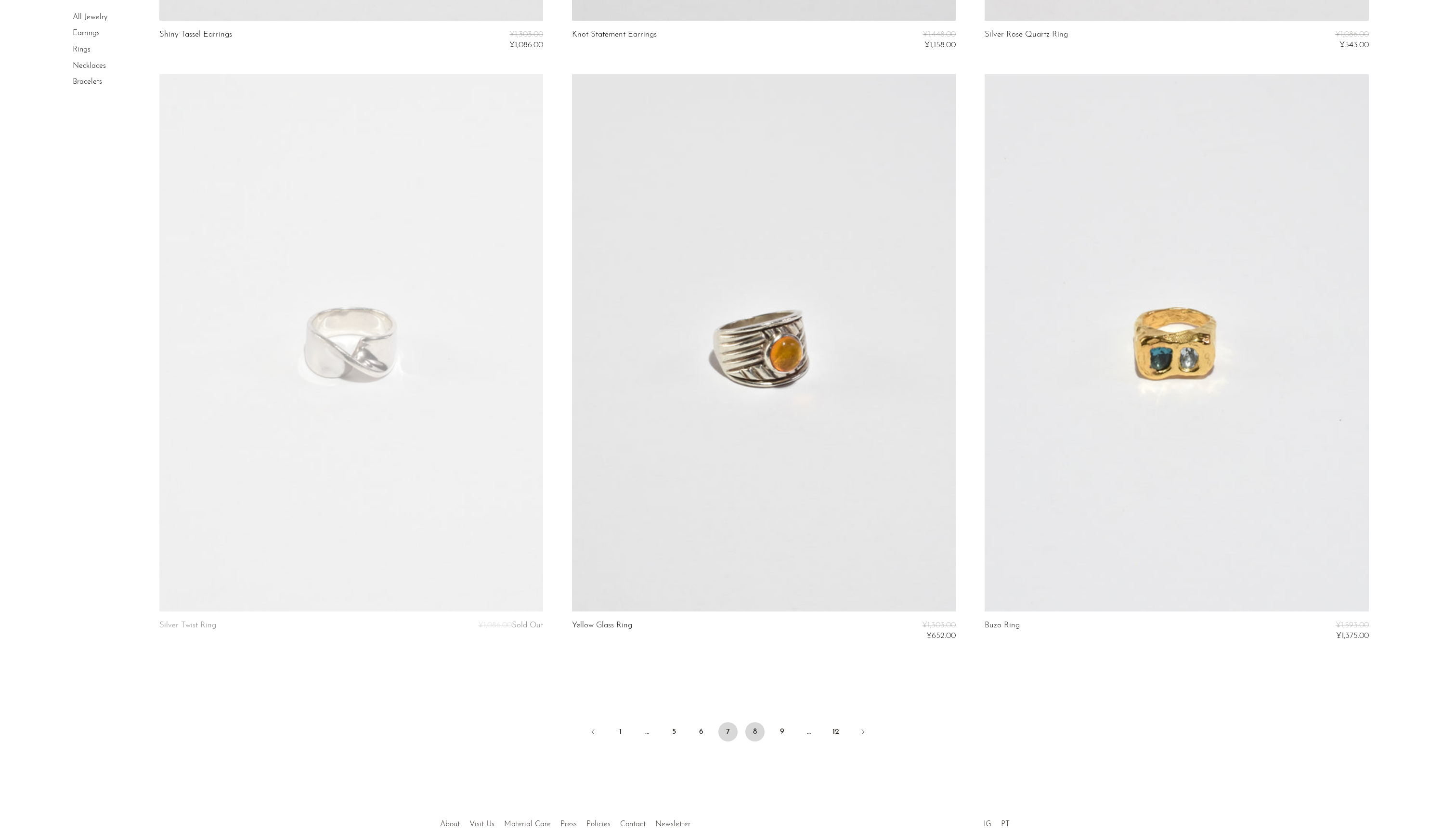
click at [757, 741] on link "8" at bounding box center [754, 731] width 19 height 19
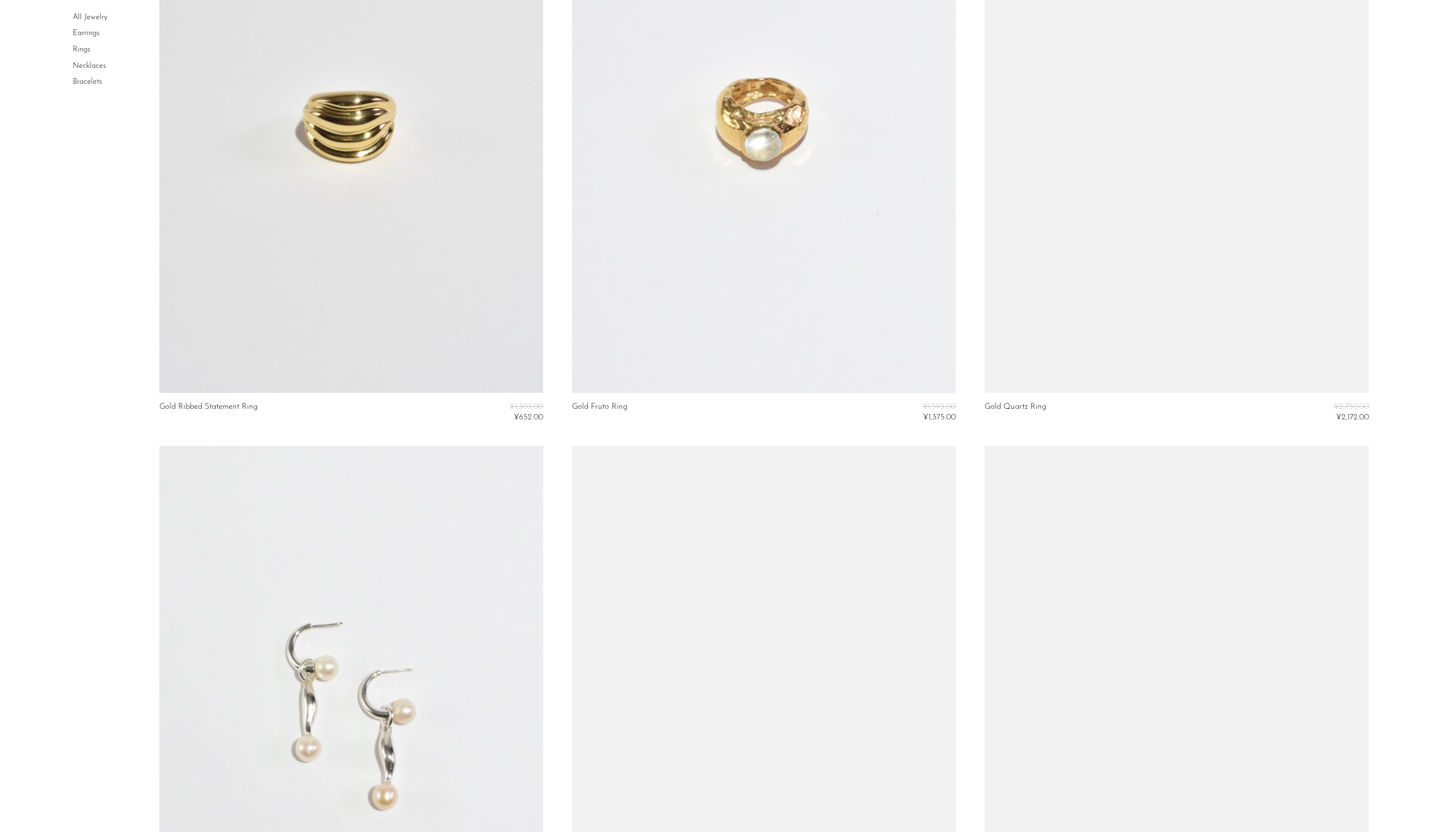
scroll to position [1350, 0]
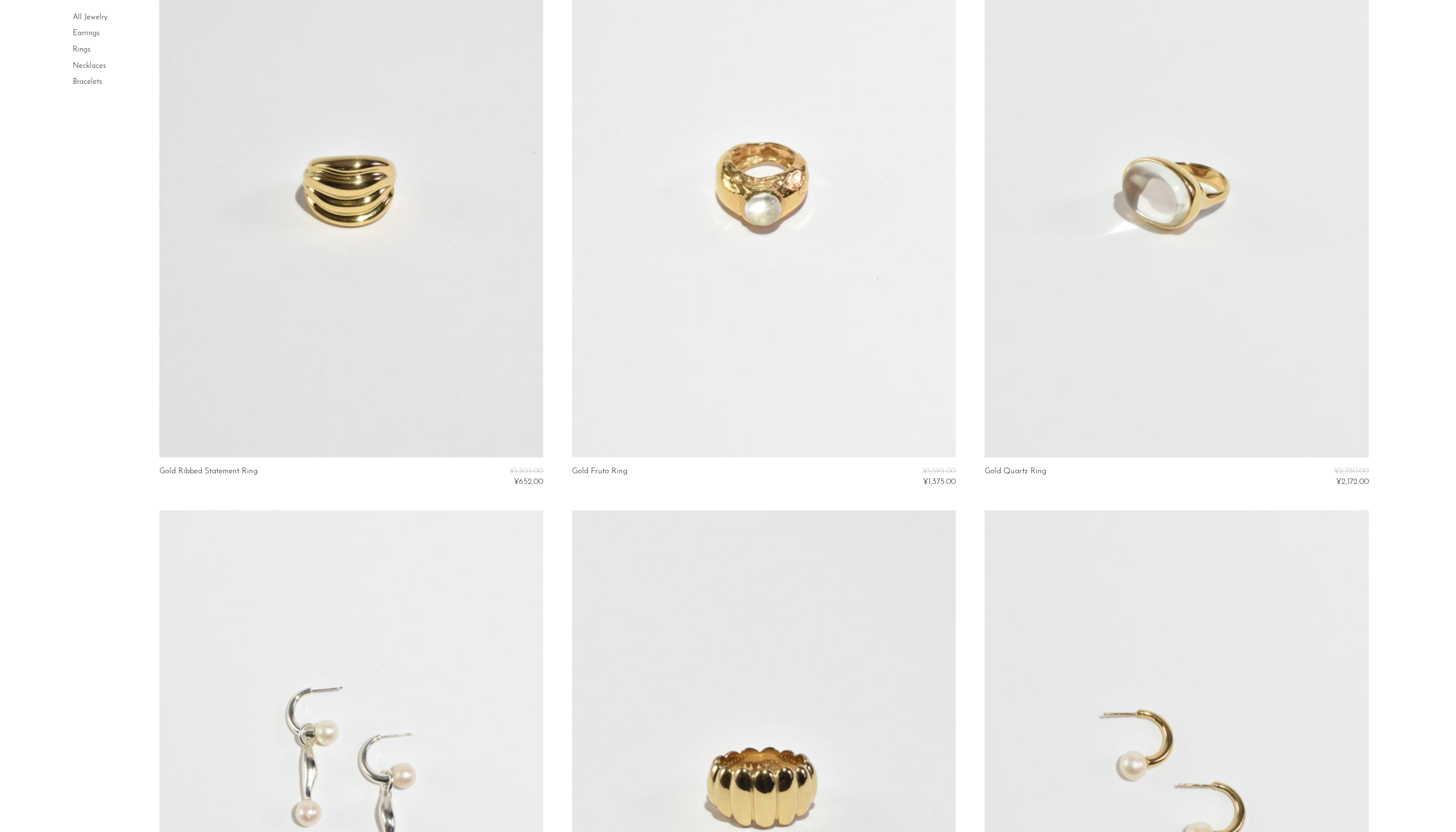
click at [1111, 223] on link at bounding box center [1176, 188] width 383 height 537
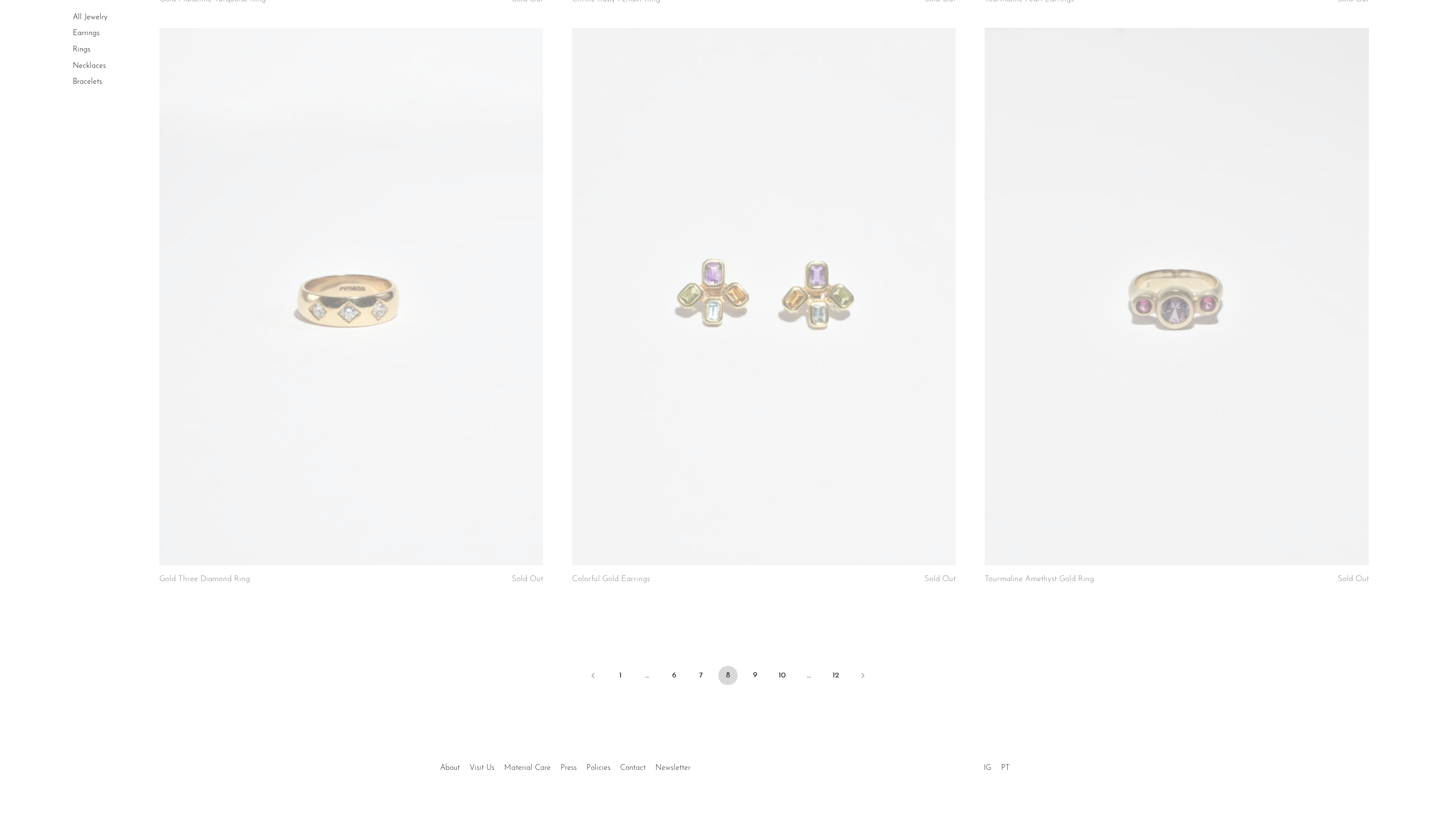
scroll to position [6553, 0]
click at [756, 666] on link "9" at bounding box center [754, 675] width 19 height 19
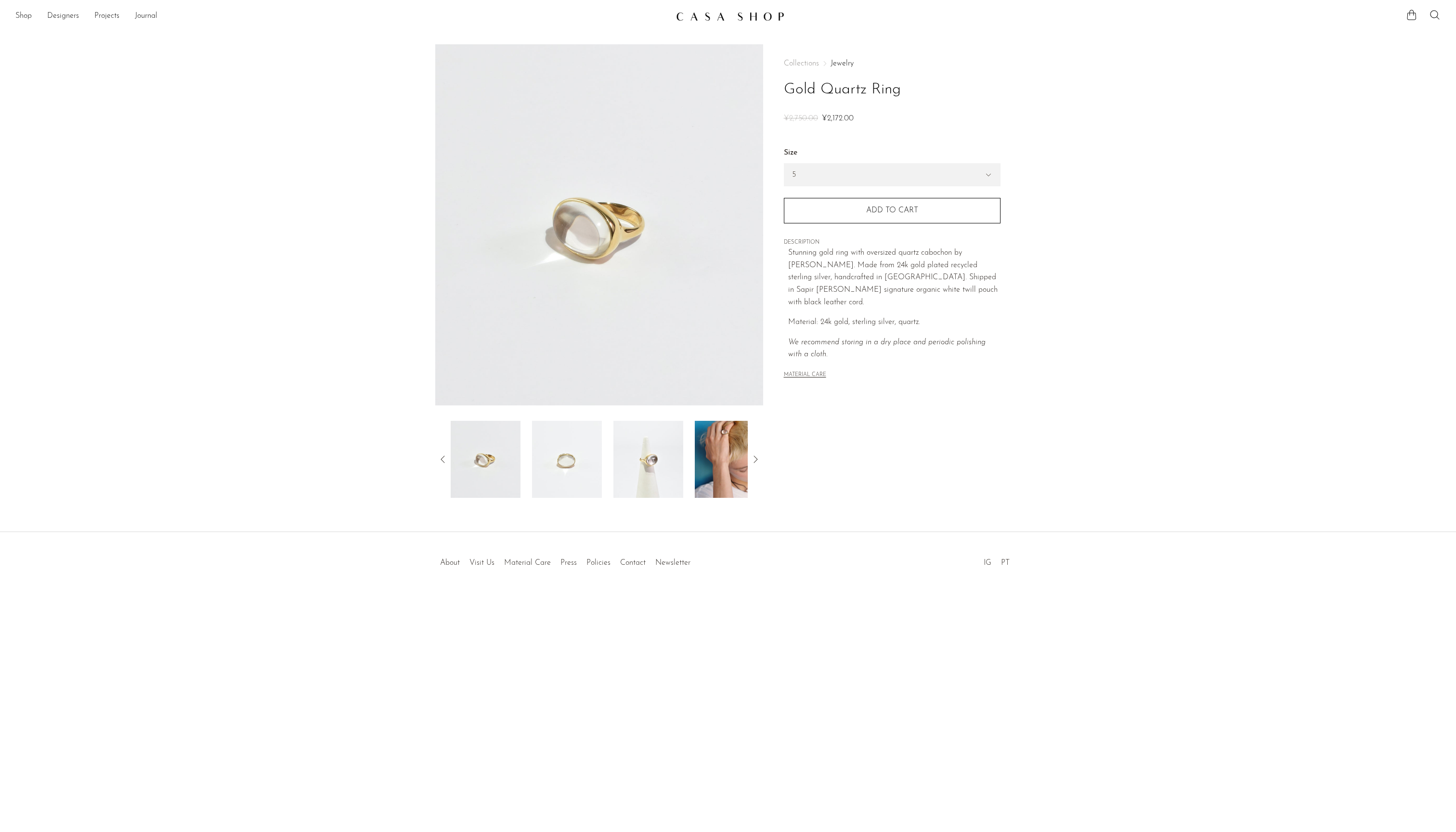
click at [547, 466] on img at bounding box center [567, 460] width 70 height 77
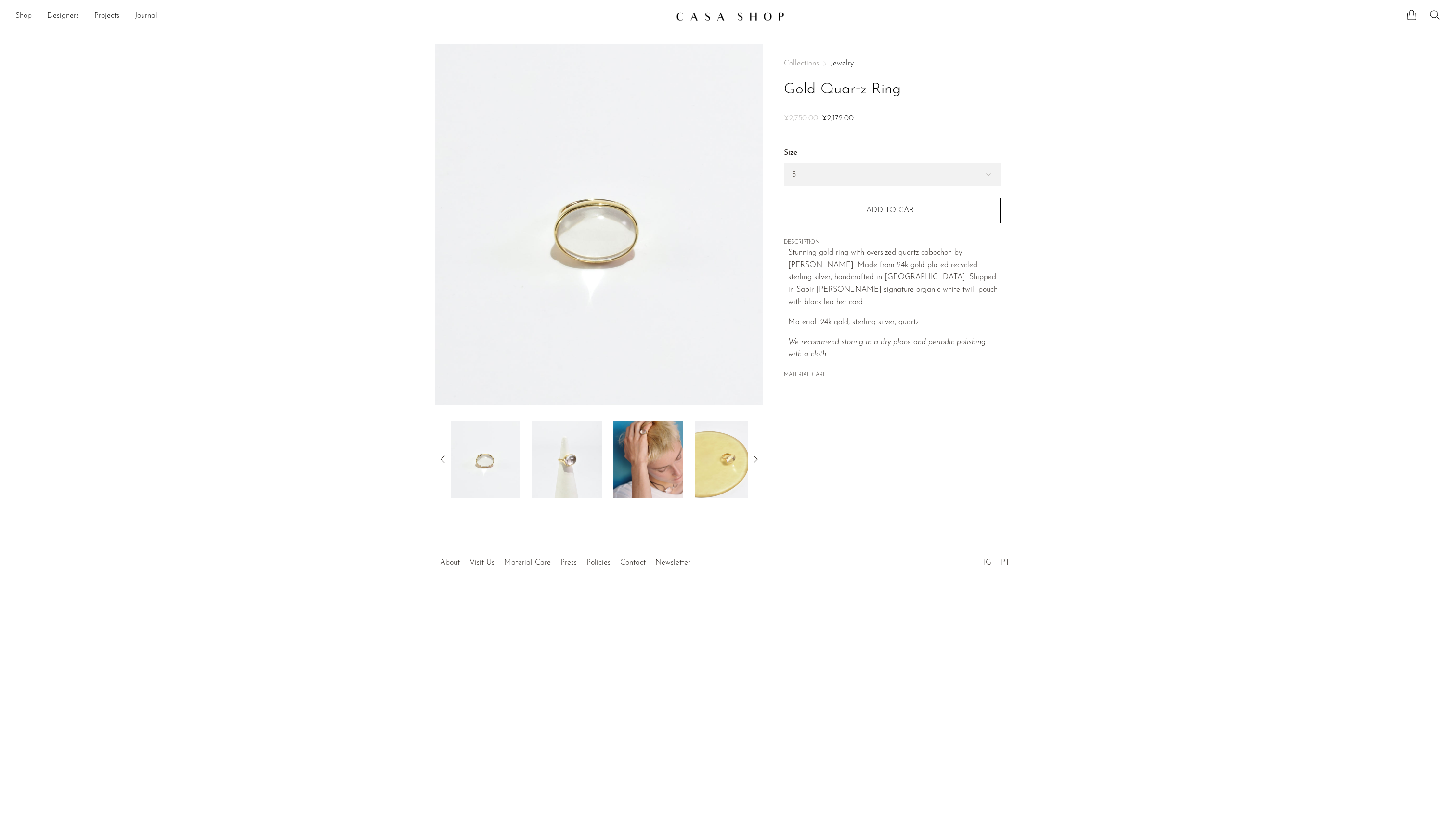
click at [532, 461] on img at bounding box center [567, 460] width 70 height 77
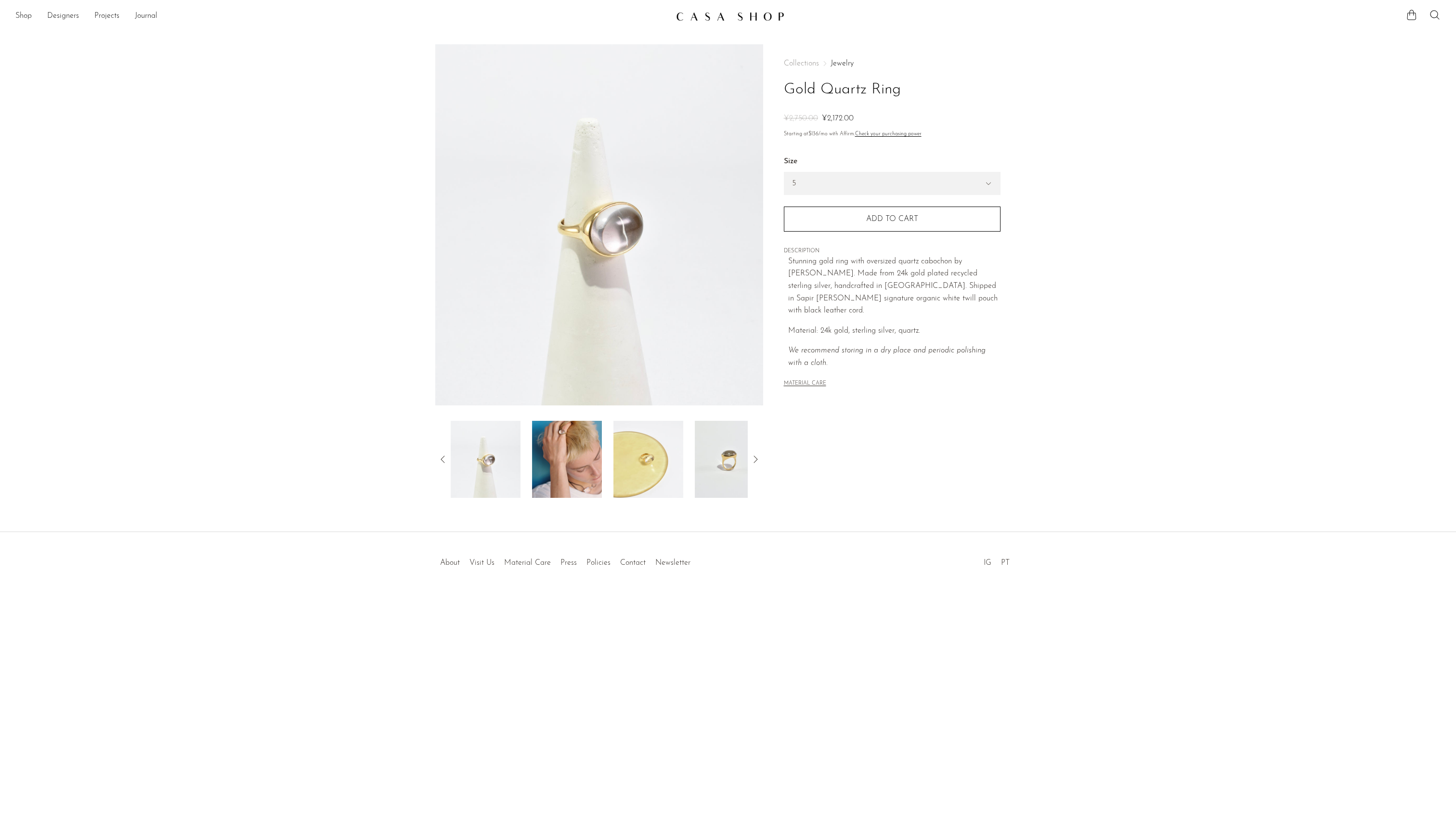
click at [532, 461] on img at bounding box center [567, 460] width 70 height 77
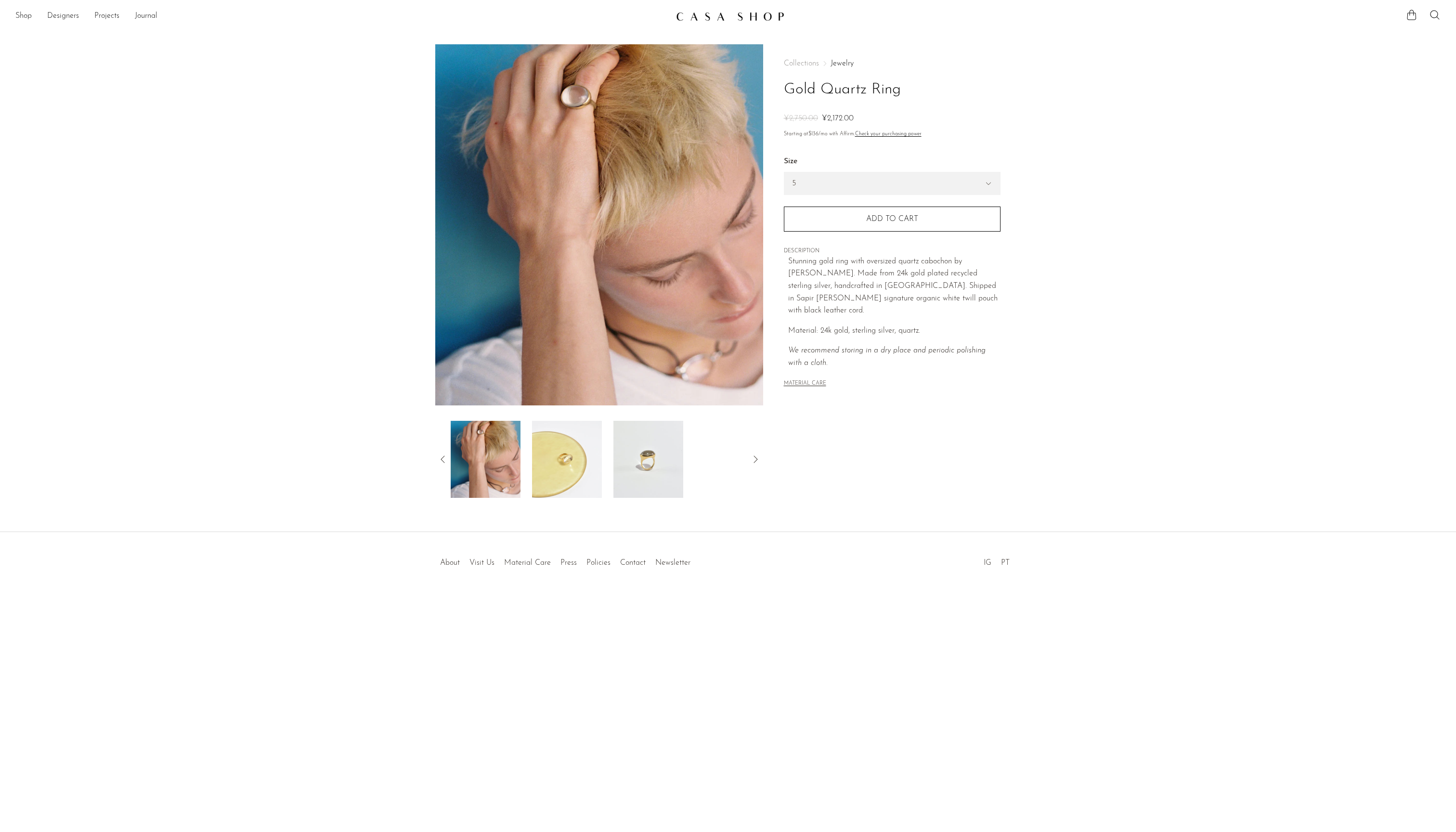
click at [532, 461] on img at bounding box center [567, 460] width 70 height 77
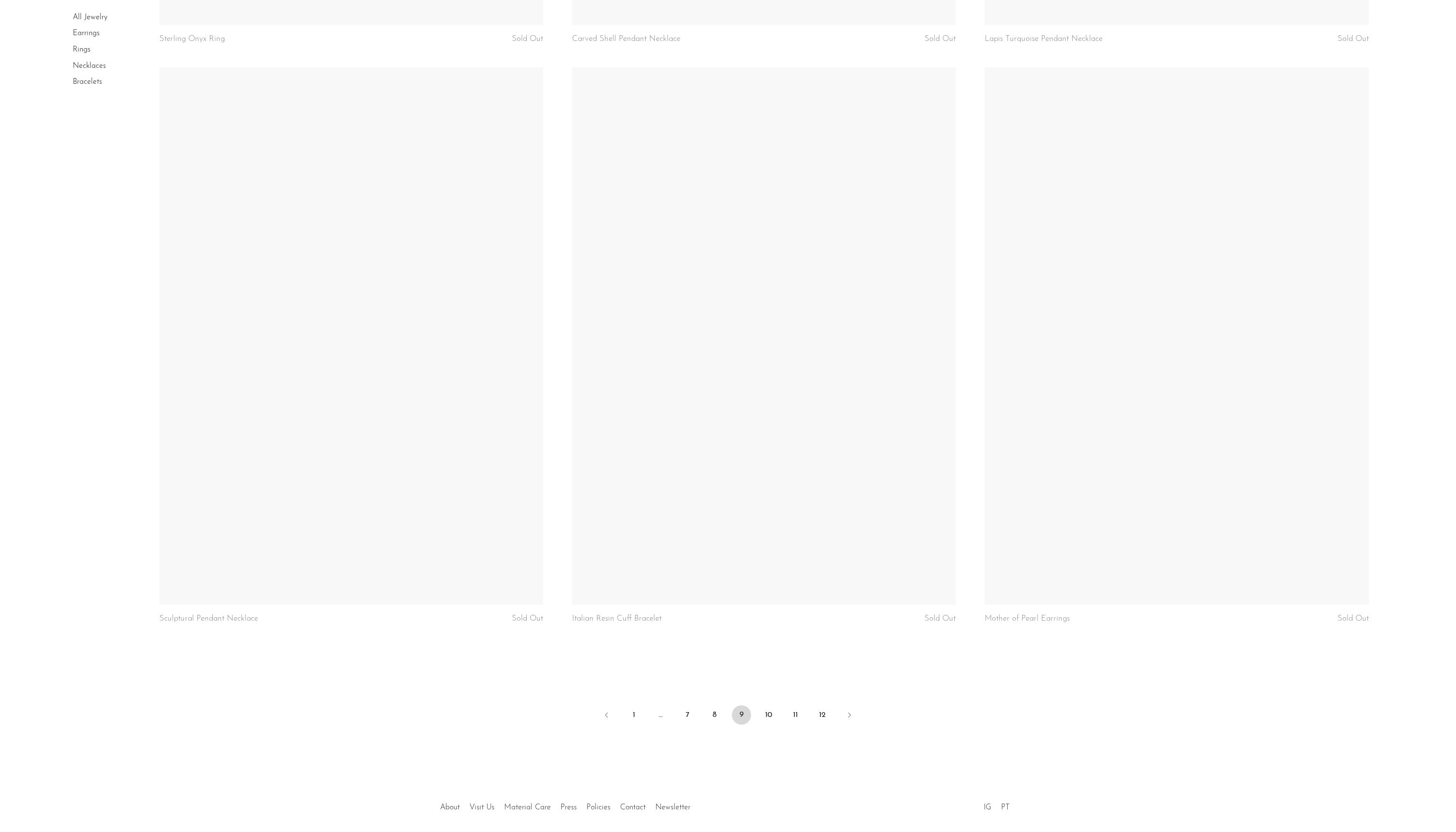
scroll to position [6400, 0]
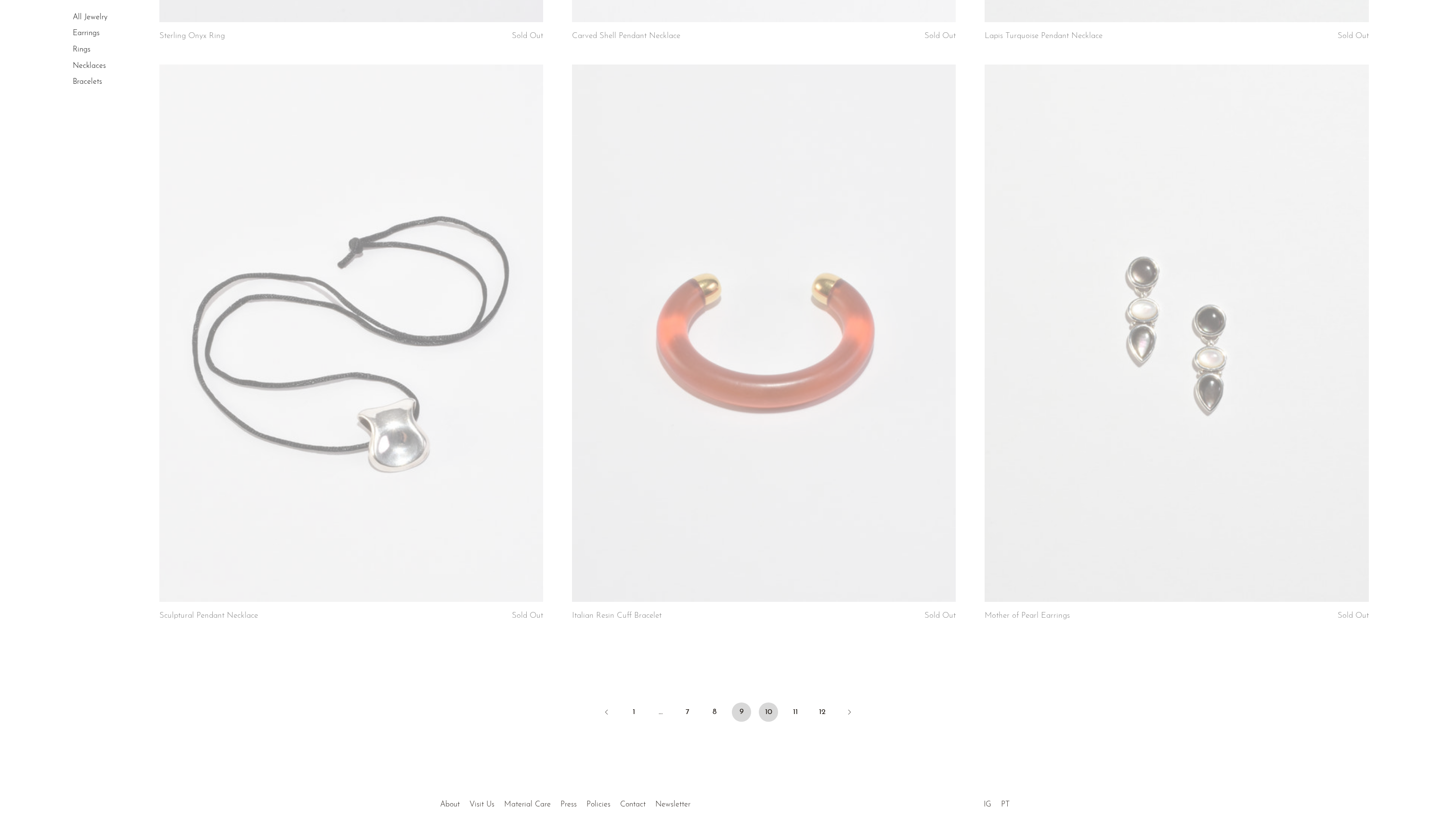
click at [772, 722] on link "10" at bounding box center [767, 711] width 19 height 19
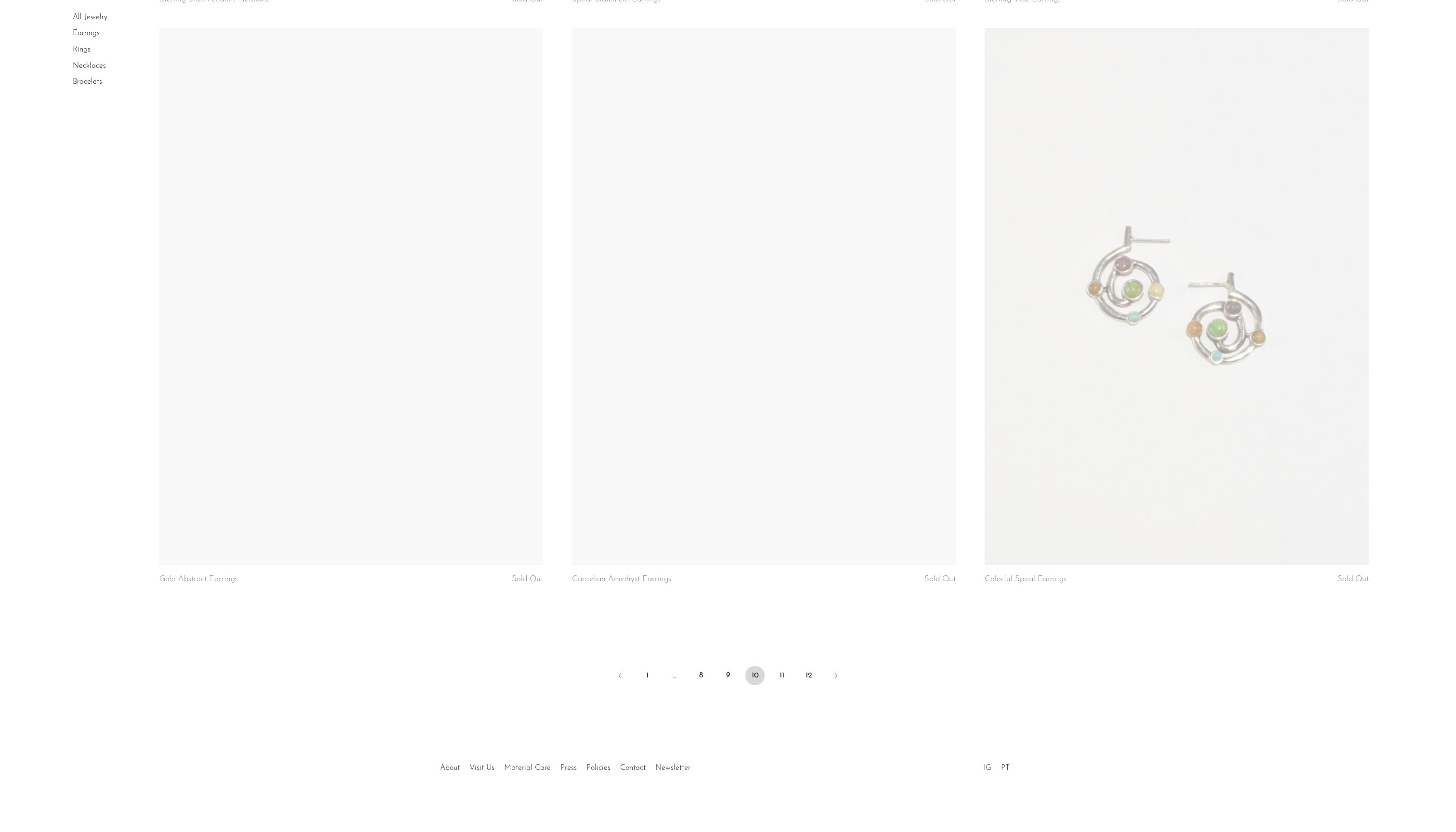
scroll to position [6485, 0]
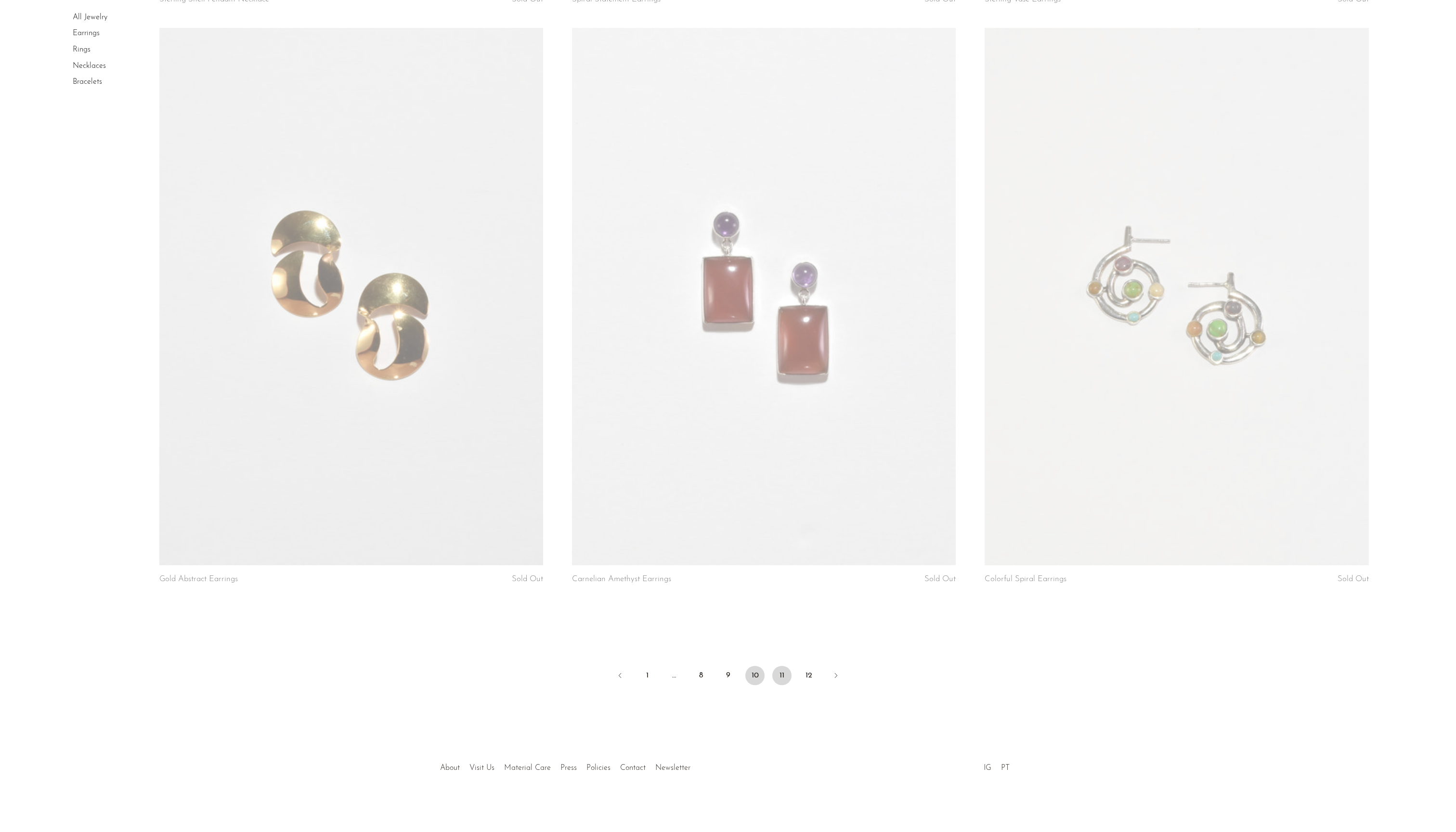
click at [787, 666] on link "11" at bounding box center [781, 675] width 19 height 19
